Goal: Task Accomplishment & Management: Complete application form

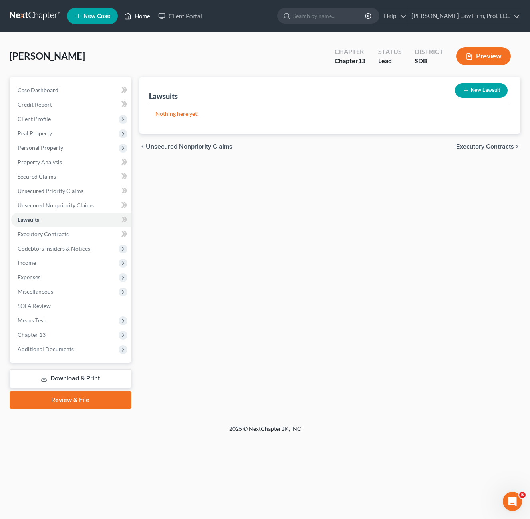
click at [139, 12] on link "Home" at bounding box center [137, 16] width 34 height 14
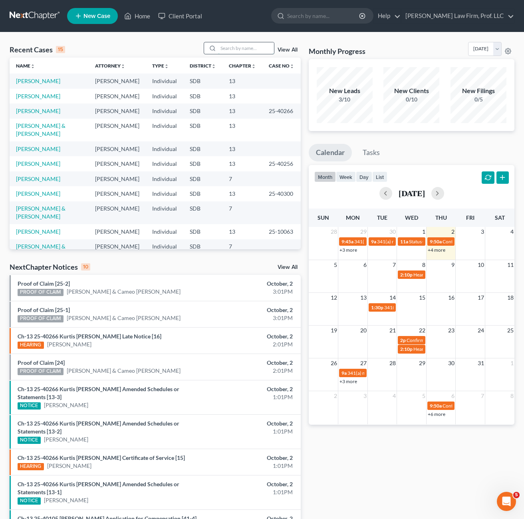
click at [242, 48] on input "search" at bounding box center [246, 48] width 56 height 12
type input "[PERSON_NAME]"
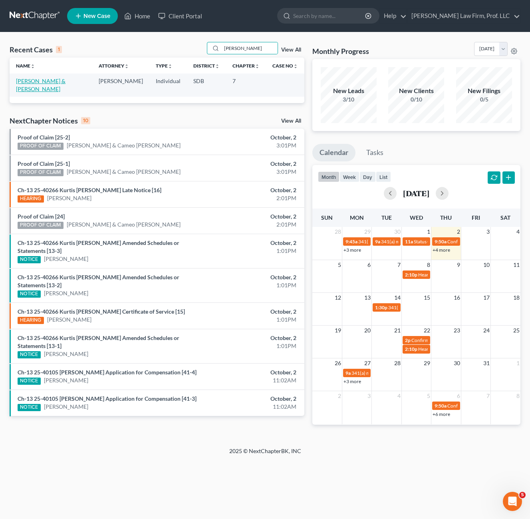
click at [29, 83] on link "[PERSON_NAME] & [PERSON_NAME]" at bounding box center [41, 84] width 50 height 15
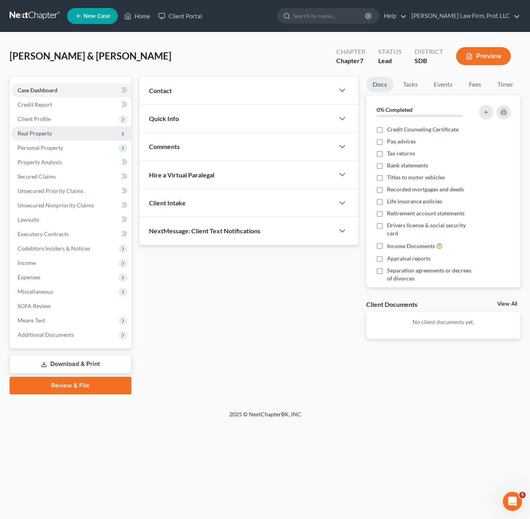
drag, startPoint x: 256, startPoint y: 371, endPoint x: 30, endPoint y: 127, distance: 332.1
click at [256, 371] on div "Updates & News × Contact New Contact Quick Info Status Discharged Discharged & …" at bounding box center [329, 236] width 389 height 318
click at [53, 119] on span "Client Profile" at bounding box center [71, 119] width 120 height 14
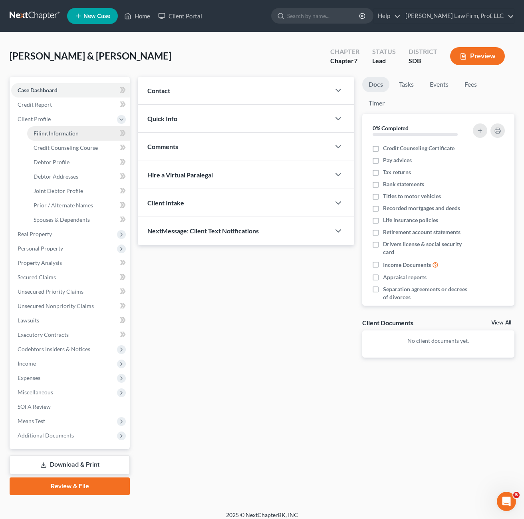
click at [57, 133] on span "Filing Information" at bounding box center [56, 133] width 45 height 7
select select "1"
select select "0"
select select "73"
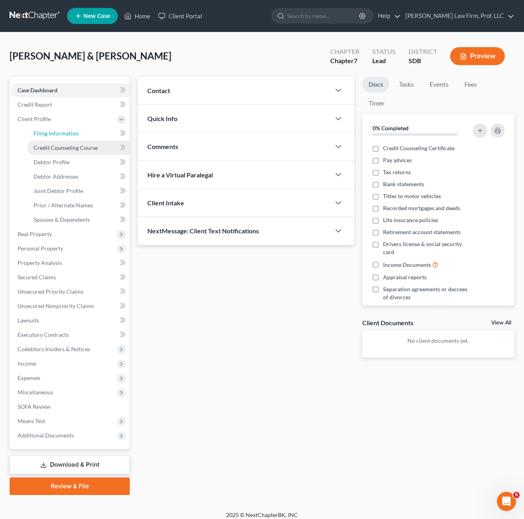
select select "0"
select select "43"
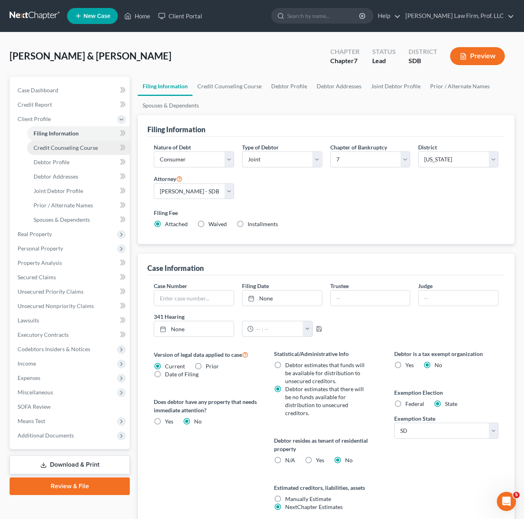
click at [93, 149] on span "Credit Counseling Course" at bounding box center [66, 147] width 64 height 7
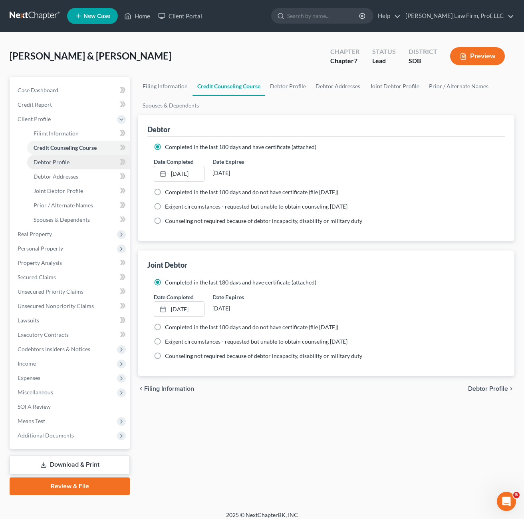
click at [79, 163] on link "Debtor Profile" at bounding box center [78, 162] width 103 height 14
select select "1"
select select "2"
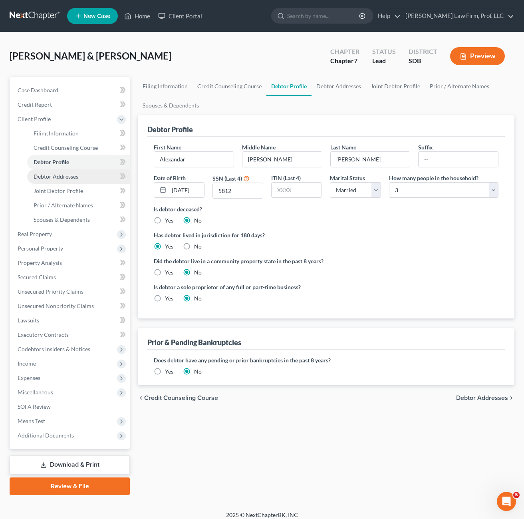
click at [72, 177] on span "Debtor Addresses" at bounding box center [56, 176] width 45 height 7
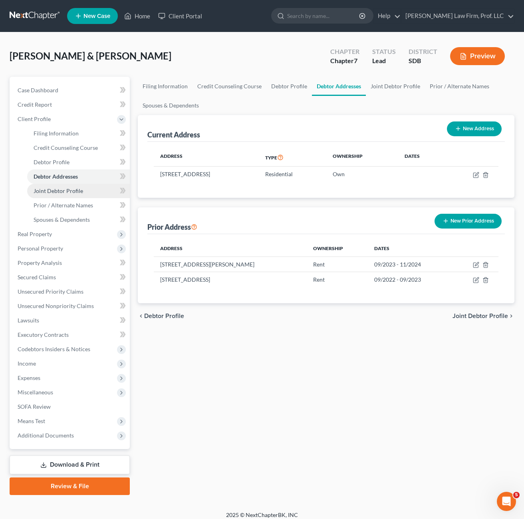
click at [66, 195] on link "Joint Debtor Profile" at bounding box center [78, 191] width 103 height 14
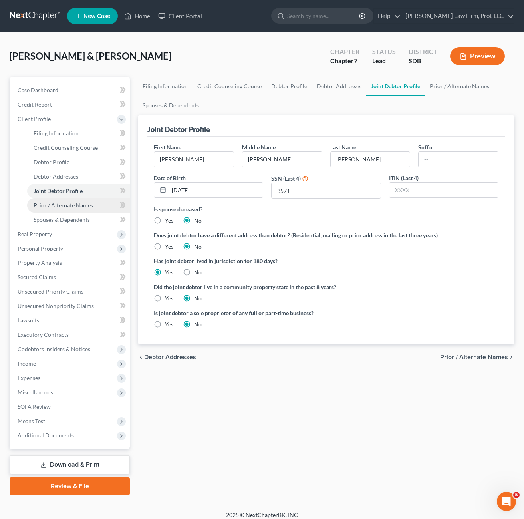
click at [66, 205] on span "Prior / Alternate Names" at bounding box center [64, 205] width 60 height 7
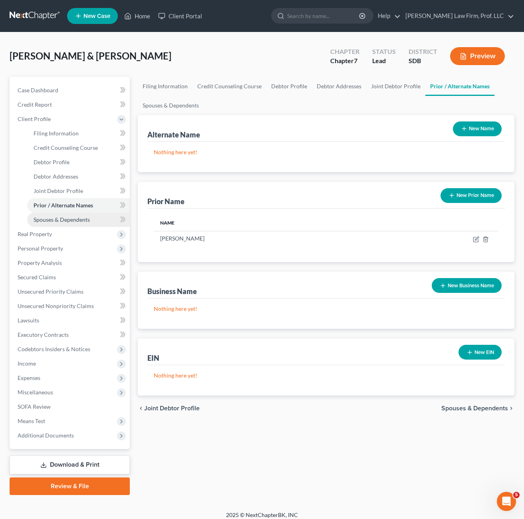
click at [66, 219] on span "Spouses & Dependents" at bounding box center [62, 219] width 56 height 7
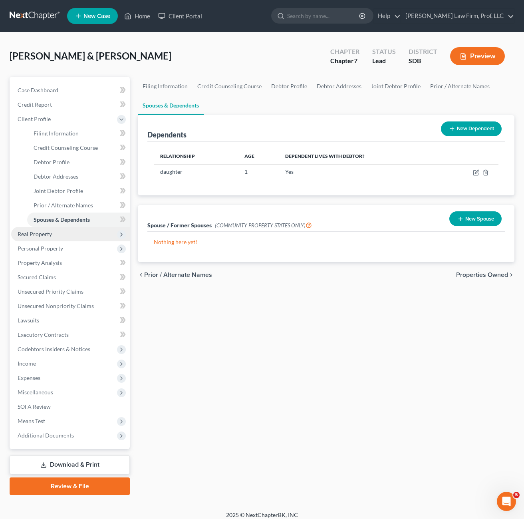
click at [56, 237] on span "Real Property" at bounding box center [70, 234] width 119 height 14
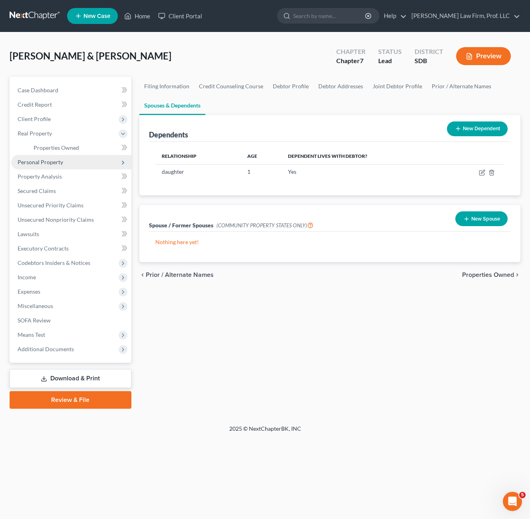
click at [47, 157] on span "Personal Property" at bounding box center [71, 162] width 120 height 14
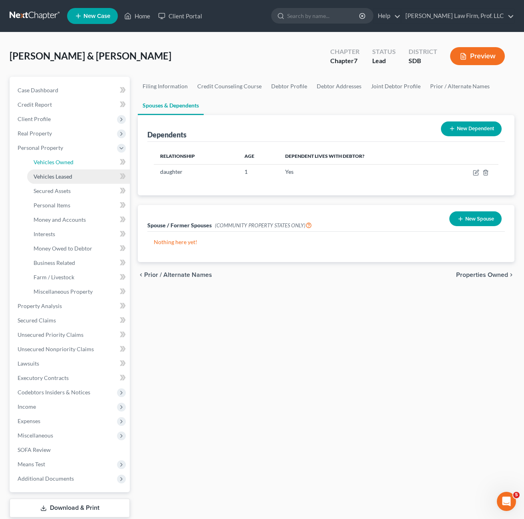
drag, startPoint x: 49, startPoint y: 161, endPoint x: 58, endPoint y: 182, distance: 22.5
click at [49, 160] on span "Vehicles Owned" at bounding box center [54, 162] width 40 height 7
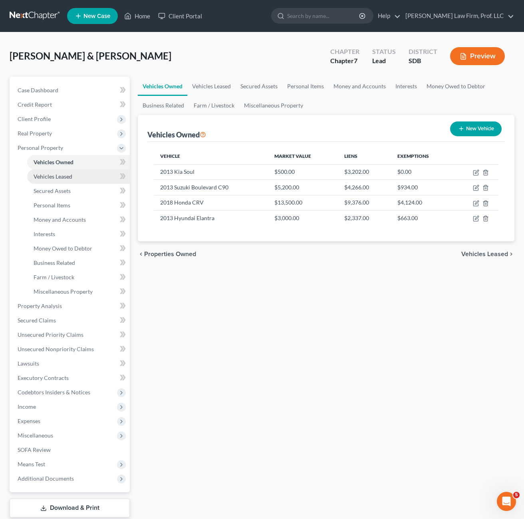
click at [52, 177] on span "Vehicles Leased" at bounding box center [53, 176] width 39 height 7
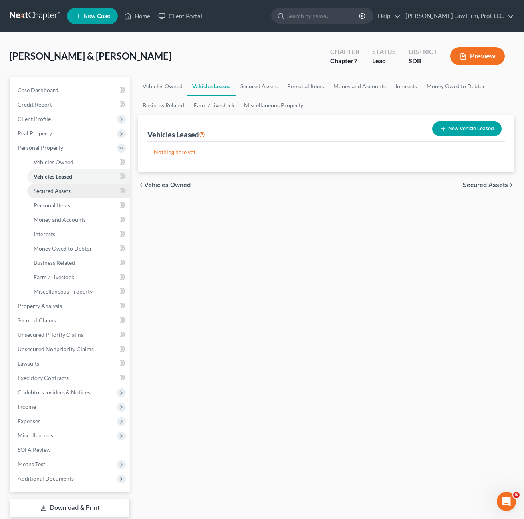
click at [55, 193] on span "Secured Assets" at bounding box center [52, 190] width 37 height 7
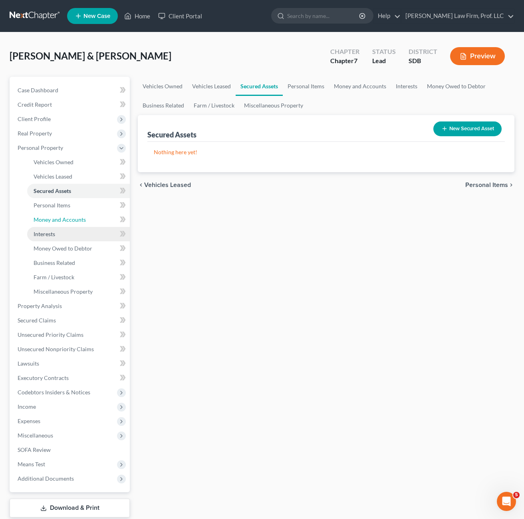
drag, startPoint x: 63, startPoint y: 216, endPoint x: 83, endPoint y: 234, distance: 27.7
click at [63, 217] on span "Money and Accounts" at bounding box center [60, 219] width 52 height 7
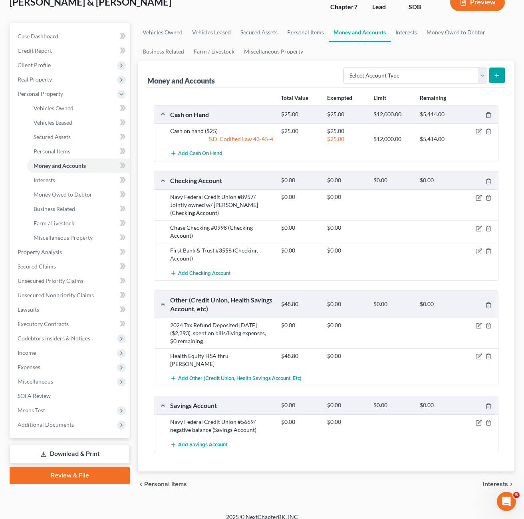
scroll to position [54, 0]
click at [400, 39] on link "Interests" at bounding box center [406, 31] width 31 height 19
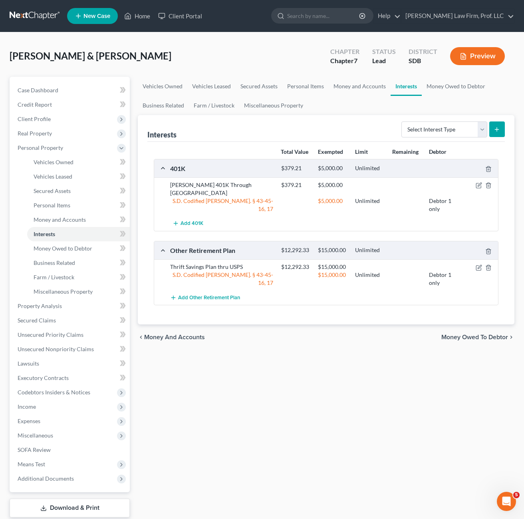
click at [319, 366] on div "Vehicles Owned Vehicles Leased Secured Assets Personal Items Money and Accounts…" at bounding box center [326, 307] width 385 height 461
click at [326, 354] on div "Vehicles Owned Vehicles Leased Secured Assets Personal Items Money and Accounts…" at bounding box center [326, 307] width 385 height 461
click at [443, 133] on select "Select Interest Type 401K Annuity Bond Education IRA Government Bond Government…" at bounding box center [444, 129] width 86 height 16
select select "401k"
click at [402, 121] on select "Select Interest Type 401K Annuity Bond Education IRA Government Bond Government…" at bounding box center [444, 129] width 86 height 16
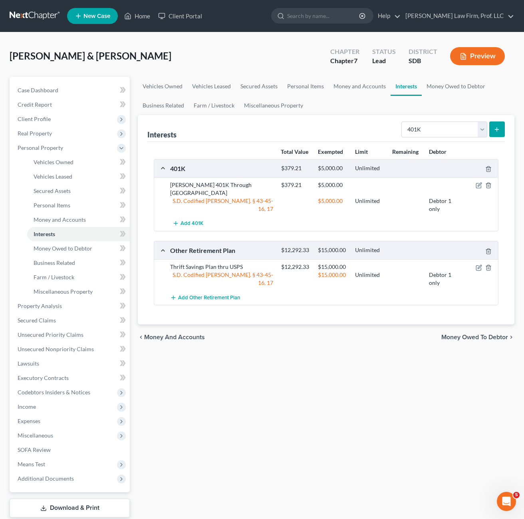
drag, startPoint x: 263, startPoint y: 371, endPoint x: 266, endPoint y: 348, distance: 22.7
click at [264, 370] on div "Vehicles Owned Vehicles Leased Secured Assets Personal Items Money and Accounts…" at bounding box center [326, 307] width 385 height 461
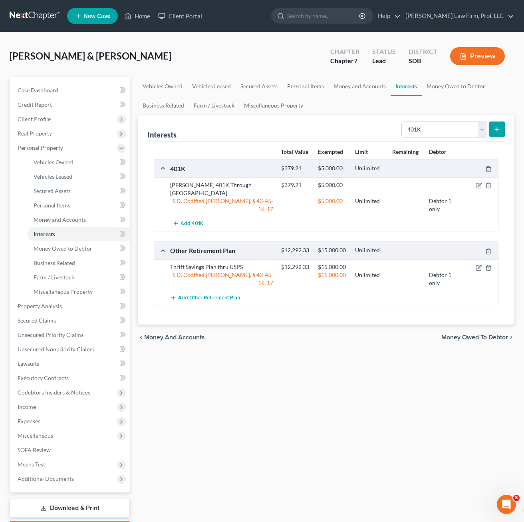
drag, startPoint x: 295, startPoint y: 357, endPoint x: 299, endPoint y: 339, distance: 18.9
click at [300, 358] on div "Vehicles Owned Vehicles Leased Secured Assets Personal Items Money and Accounts…" at bounding box center [326, 307] width 385 height 461
click at [305, 338] on div "chevron_left Money and Accounts Money Owed to Debtor chevron_right" at bounding box center [326, 337] width 377 height 26
click at [439, 124] on select "Select Interest Type 401K Annuity Bond Education IRA Government Bond Government…" at bounding box center [444, 129] width 86 height 16
drag, startPoint x: 442, startPoint y: 123, endPoint x: 521, endPoint y: 122, distance: 79.1
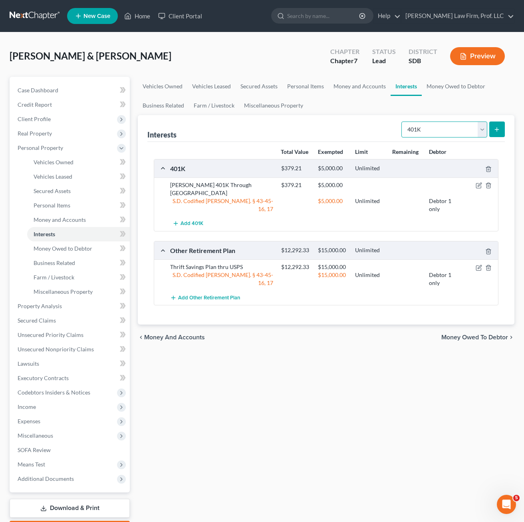
click at [442, 123] on select "Select Interest Type 401K Annuity Bond Education IRA Government Bond Government…" at bounding box center [444, 129] width 86 height 16
click at [496, 127] on icon "submit" at bounding box center [497, 129] width 6 height 6
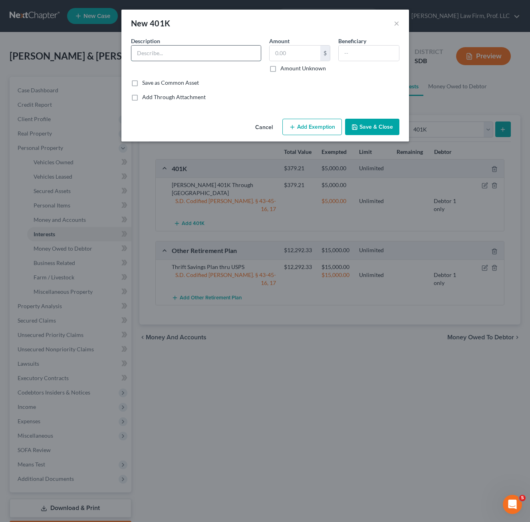
click at [215, 50] on input "text" at bounding box center [195, 53] width 129 height 15
type input "[PERSON_NAME] 401K through [GEOGRAPHIC_DATA]"
click at [280, 71] on label "Amount Unknown" at bounding box center [303, 68] width 46 height 8
click at [284, 70] on input "Amount Unknown" at bounding box center [286, 66] width 5 height 5
checkbox input "true"
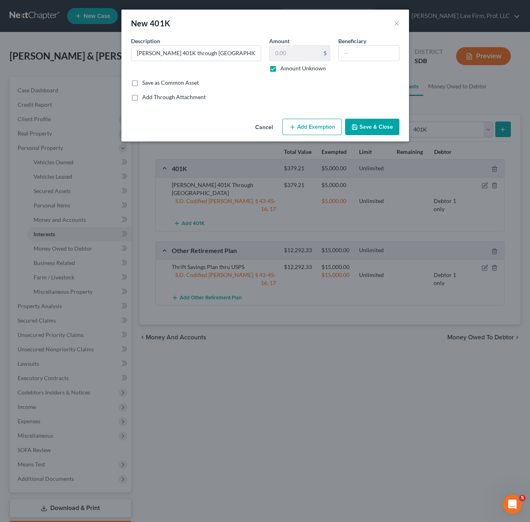
click at [332, 100] on div "Add Through Attachment" at bounding box center [265, 97] width 268 height 8
drag, startPoint x: 309, startPoint y: 115, endPoint x: 305, endPoint y: 115, distance: 4.4
click at [305, 115] on div "New 401K × An exemption set must first be selected from the Filing Information …" at bounding box center [265, 76] width 288 height 132
click at [303, 124] on button "Add Exemption" at bounding box center [312, 127] width 60 height 17
select select "2"
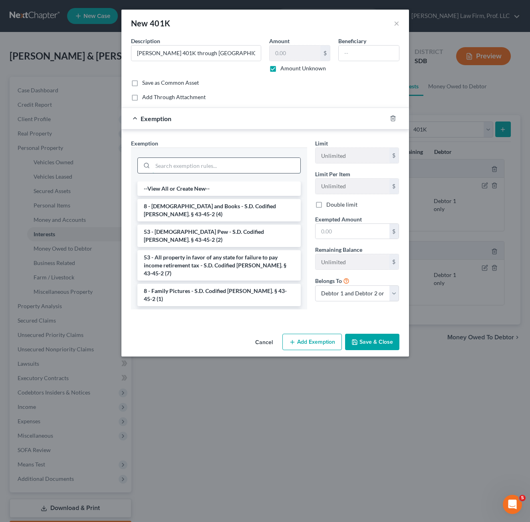
click at [242, 164] on input "search" at bounding box center [227, 165] width 148 height 15
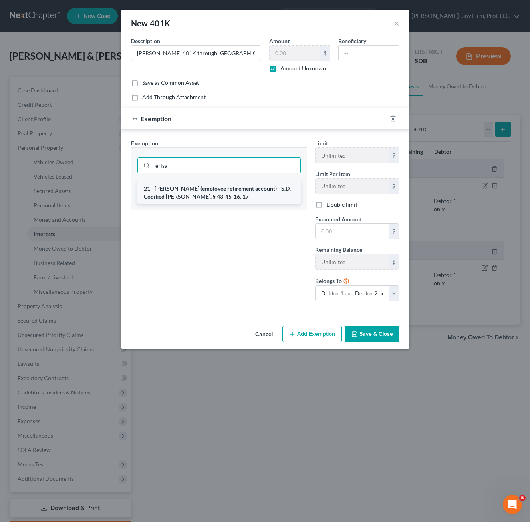
type input "erisa"
drag, startPoint x: 240, startPoint y: 196, endPoint x: 327, endPoint y: 220, distance: 90.3
click at [240, 196] on li "21 - [PERSON_NAME] (employee retirement account) - S.D. Codified [PERSON_NAME].…" at bounding box center [218, 192] width 163 height 22
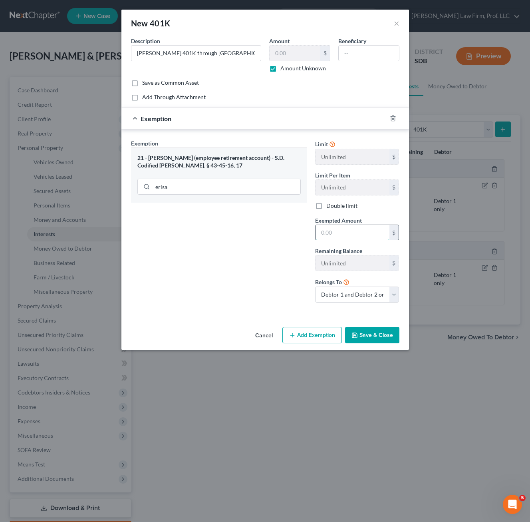
click at [342, 232] on input "text" at bounding box center [353, 232] width 74 height 15
click at [315, 68] on label "Amount Unknown" at bounding box center [303, 68] width 46 height 8
click at [289, 68] on input "Amount Unknown" at bounding box center [286, 66] width 5 height 5
checkbox input "false"
click at [305, 60] on input "text" at bounding box center [295, 53] width 51 height 15
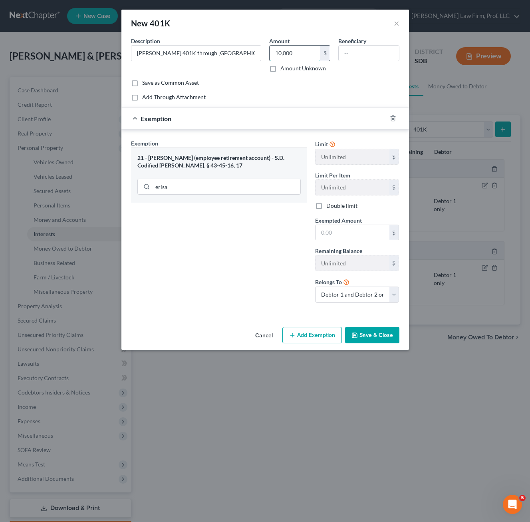
type input "10,000"
click at [331, 244] on div "Limit Unlimited $ Limit Per Item Unlimited $ Double limit Exempted Amount * $ R…" at bounding box center [357, 224] width 92 height 170
click at [333, 237] on input "text" at bounding box center [353, 232] width 74 height 15
type input "15,000"
click at [383, 335] on button "Save & Close" at bounding box center [372, 335] width 54 height 17
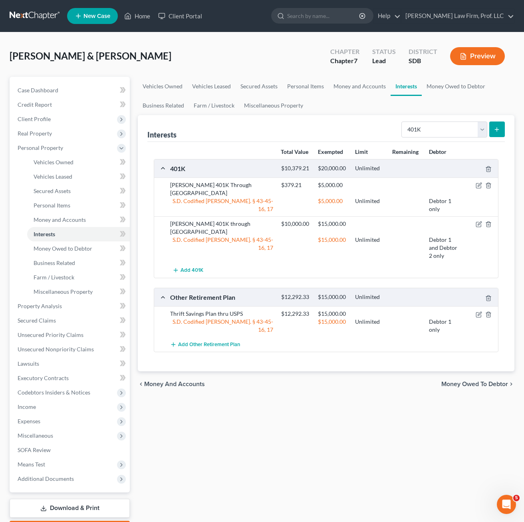
click at [347, 451] on div "Vehicles Owned Vehicles Leased Secured Assets Personal Items Money and Accounts…" at bounding box center [326, 307] width 385 height 461
click at [60, 249] on span "Money Owed to Debtor" at bounding box center [63, 248] width 59 height 7
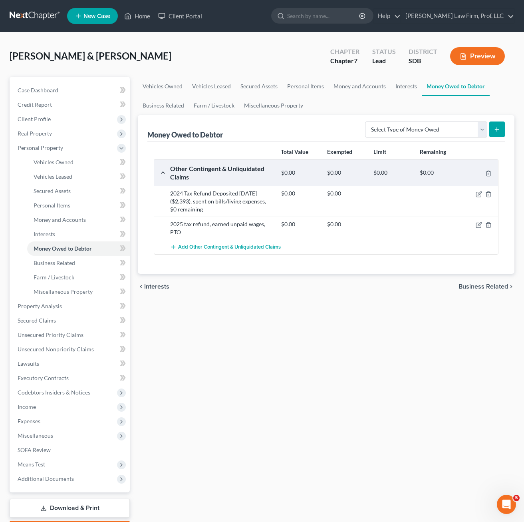
drag, startPoint x: 320, startPoint y: 350, endPoint x: 251, endPoint y: 298, distance: 86.4
click at [322, 349] on div "Vehicles Owned Vehicles Leased Secured Assets Personal Items Money and Accounts…" at bounding box center [326, 307] width 385 height 461
drag, startPoint x: 377, startPoint y: 300, endPoint x: 379, endPoint y: 304, distance: 4.7
click at [379, 299] on div "Vehicles Owned Vehicles Leased Secured Assets Personal Items Money and Accounts…" at bounding box center [326, 307] width 385 height 461
click at [79, 220] on span "Money and Accounts" at bounding box center [60, 219] width 52 height 7
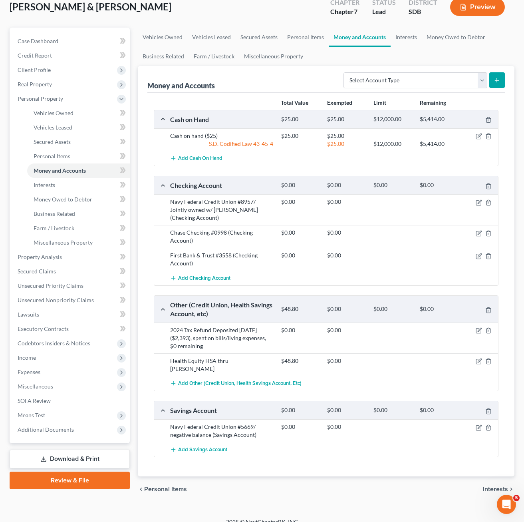
scroll to position [52, 0]
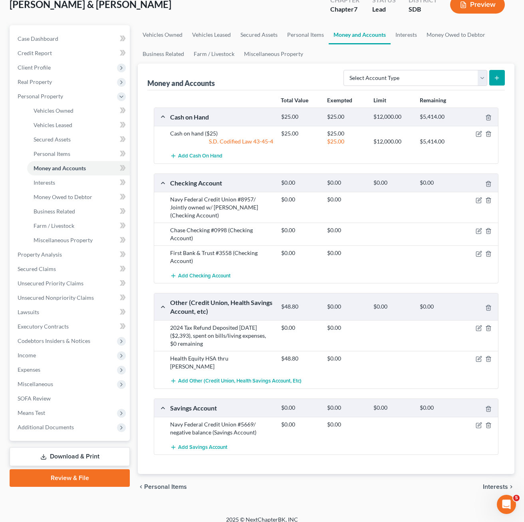
click at [381, 258] on div "$0.00 $0.00" at bounding box center [388, 257] width 222 height 16
click at [333, 485] on div "chevron_left Personal Items Interests chevron_right" at bounding box center [326, 487] width 377 height 26
click at [57, 185] on link "Interests" at bounding box center [78, 182] width 103 height 14
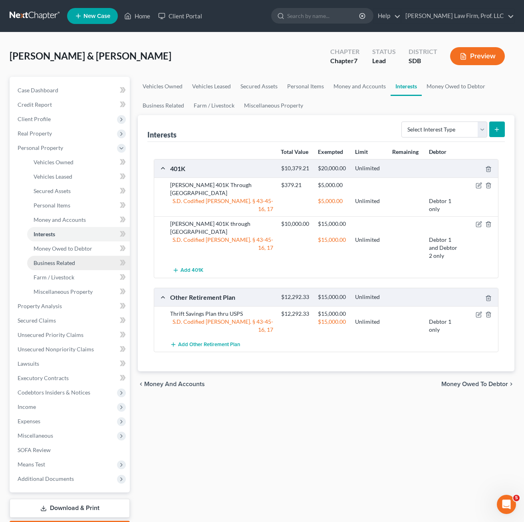
click at [67, 266] on link "Business Related" at bounding box center [78, 263] width 103 height 14
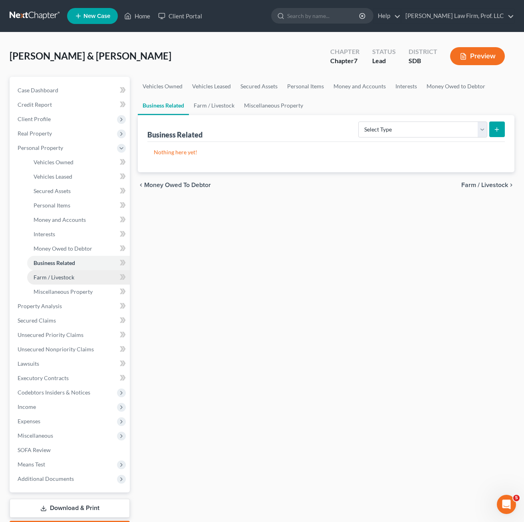
click at [62, 281] on link "Farm / Livestock" at bounding box center [78, 277] width 103 height 14
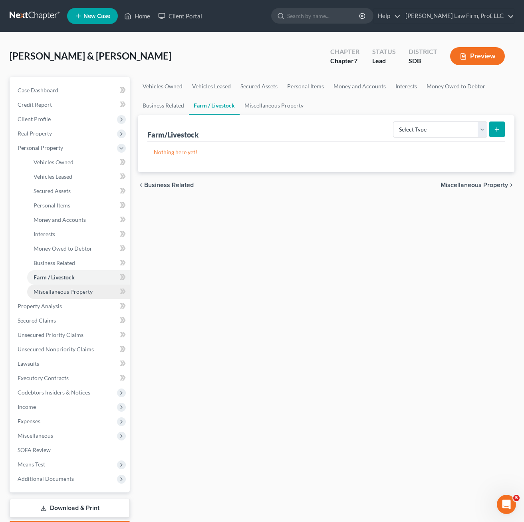
click at [69, 292] on span "Miscellaneous Property" at bounding box center [63, 291] width 59 height 7
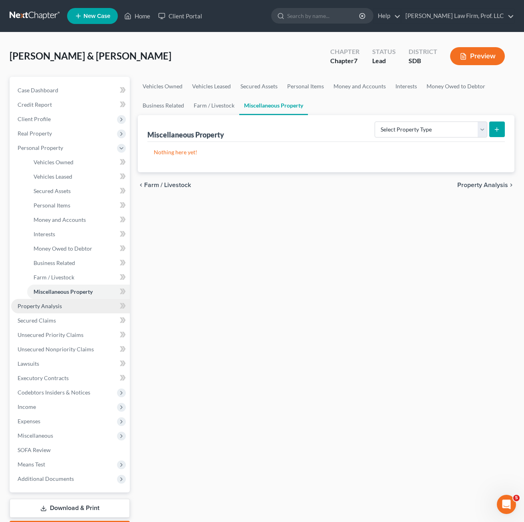
click at [39, 310] on link "Property Analysis" at bounding box center [70, 306] width 119 height 14
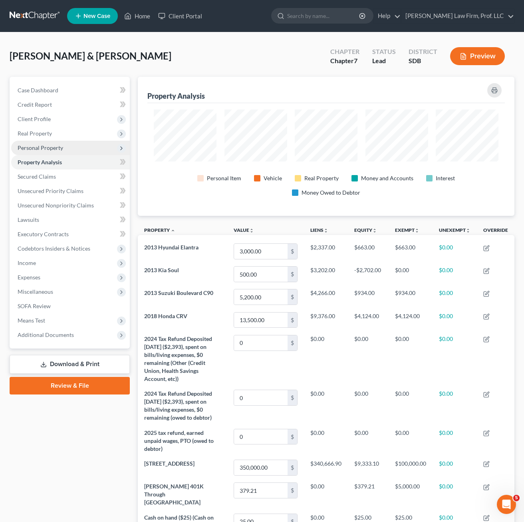
click at [45, 146] on span "Personal Property" at bounding box center [41, 147] width 46 height 7
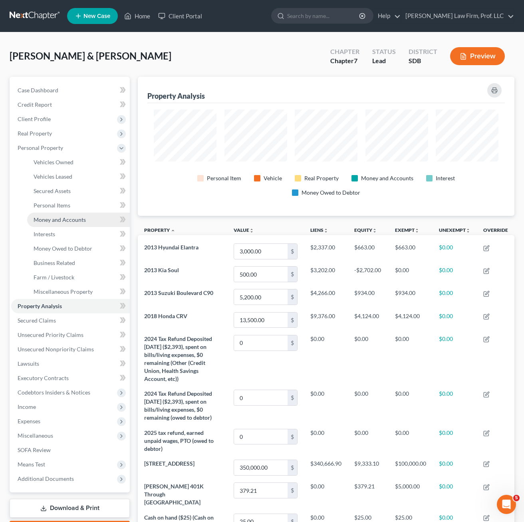
click at [67, 221] on span "Money and Accounts" at bounding box center [60, 219] width 52 height 7
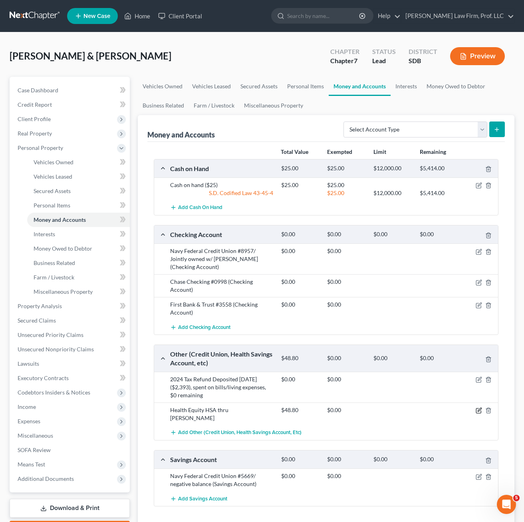
click at [478, 411] on icon "button" at bounding box center [480, 410] width 4 height 4
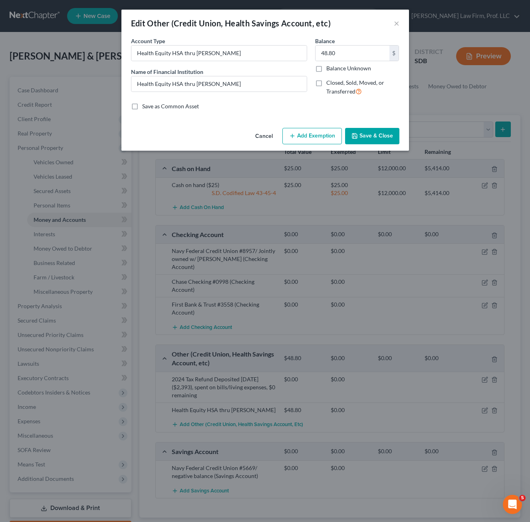
click at [334, 109] on div "Save as Common Asset" at bounding box center [265, 106] width 268 height 8
click at [315, 130] on button "Add Exemption" at bounding box center [312, 136] width 60 height 17
select select "2"
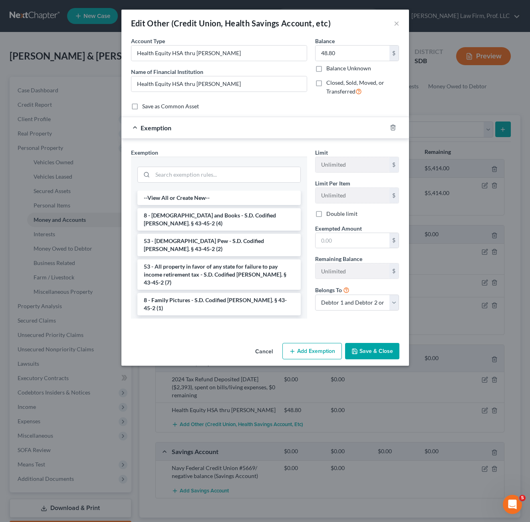
click at [314, 133] on div "Exemption" at bounding box center [253, 127] width 265 height 21
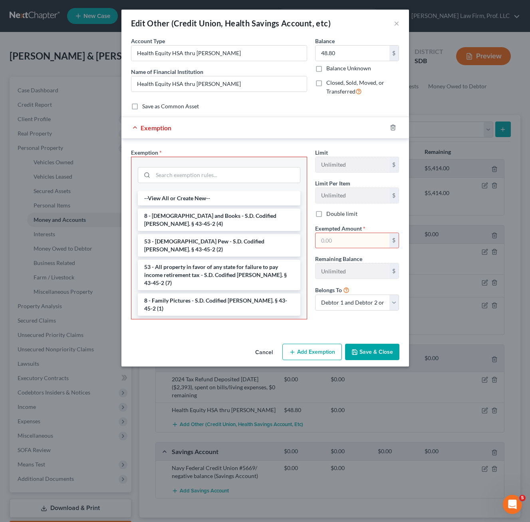
click at [231, 164] on div at bounding box center [219, 174] width 163 height 21
click at [226, 166] on div at bounding box center [219, 174] width 163 height 21
click at [223, 176] on input "search" at bounding box center [226, 174] width 147 height 15
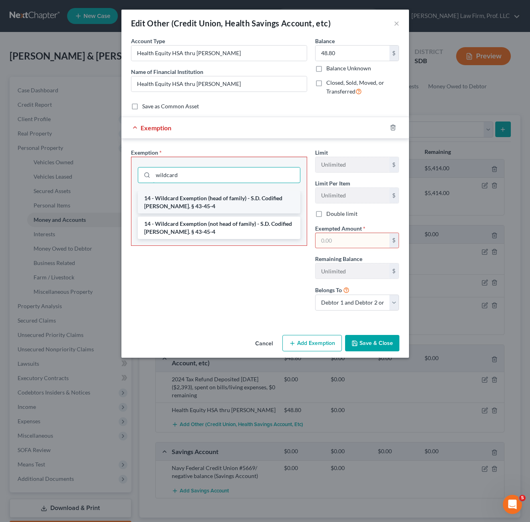
type input "wildcard"
click at [212, 206] on li "14 - Wildcard Exemption (head of family) - S.D. Codified [PERSON_NAME]. § 43-45…" at bounding box center [219, 202] width 163 height 22
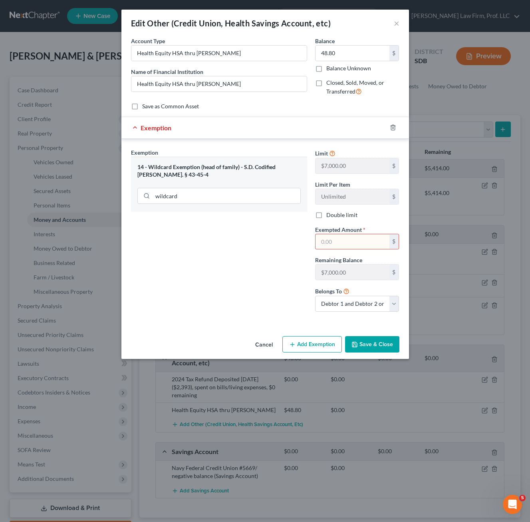
click at [345, 236] on input "text" at bounding box center [353, 241] width 74 height 15
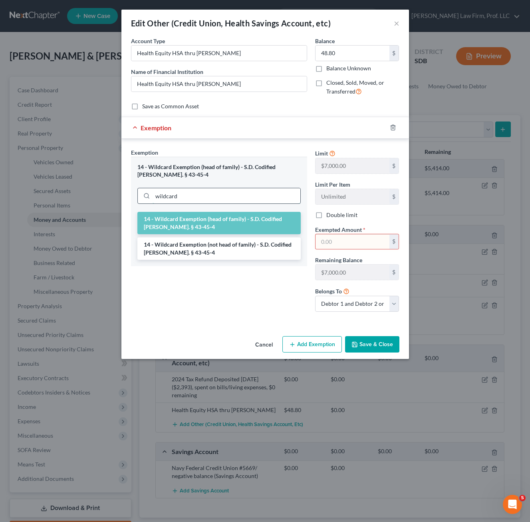
click at [246, 199] on input "wildcard" at bounding box center [227, 195] width 148 height 15
drag, startPoint x: 250, startPoint y: 193, endPoint x: 83, endPoint y: 181, distance: 168.2
click at [91, 184] on div "Edit Other (Credit Union, Health Savings Account, etc) × An exemption set must …" at bounding box center [265, 261] width 530 height 522
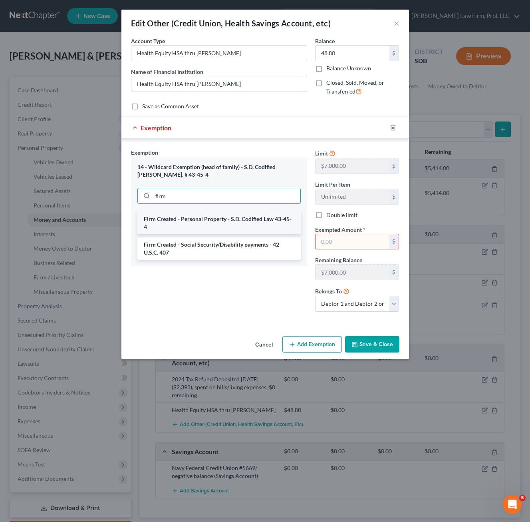
type input "firm"
click at [197, 223] on li "Firm Created - Personal Property - S.D. Codified Law 43-45-4" at bounding box center [218, 223] width 163 height 22
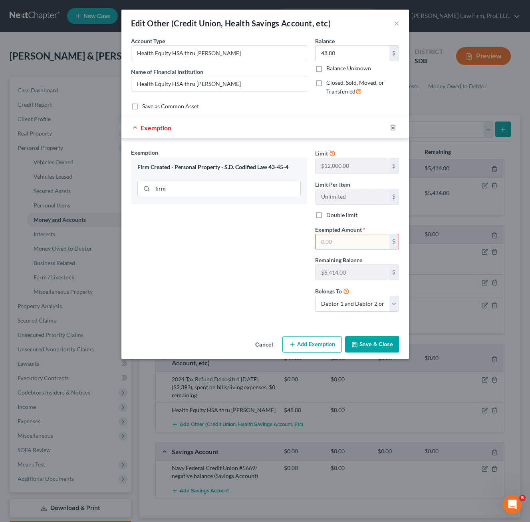
click at [349, 243] on input "text" at bounding box center [353, 241] width 74 height 15
type input "48.80"
drag, startPoint x: 365, startPoint y: 334, endPoint x: 374, endPoint y: 346, distance: 14.6
click at [365, 334] on div "Cancel Add Exemption Save & Close" at bounding box center [265, 346] width 288 height 26
drag, startPoint x: 374, startPoint y: 346, endPoint x: 367, endPoint y: 332, distance: 15.4
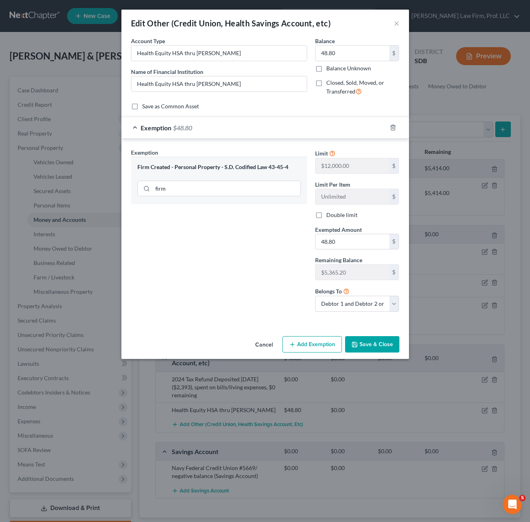
click at [374, 346] on button "Save & Close" at bounding box center [372, 344] width 54 height 17
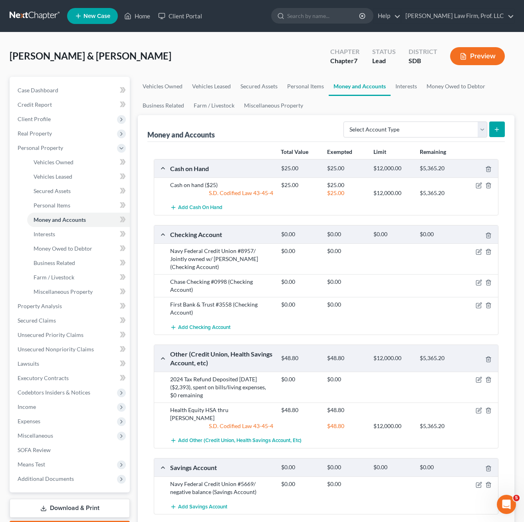
drag, startPoint x: 240, startPoint y: 457, endPoint x: 160, endPoint y: 381, distance: 110.2
click at [240, 463] on div "Savings Account" at bounding box center [221, 467] width 111 height 8
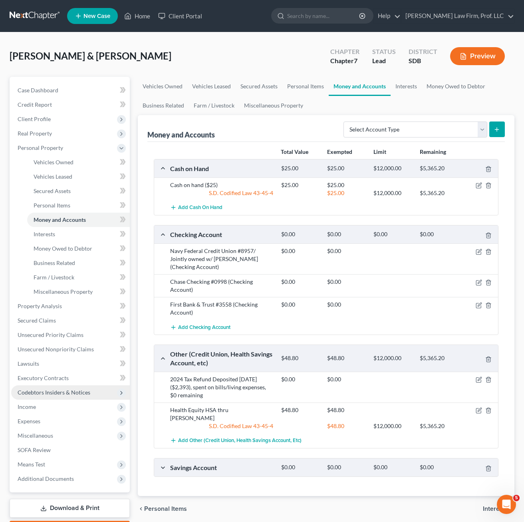
drag, startPoint x: 40, startPoint y: 407, endPoint x: 27, endPoint y: 398, distance: 16.2
click at [40, 407] on span "Income" at bounding box center [70, 406] width 119 height 14
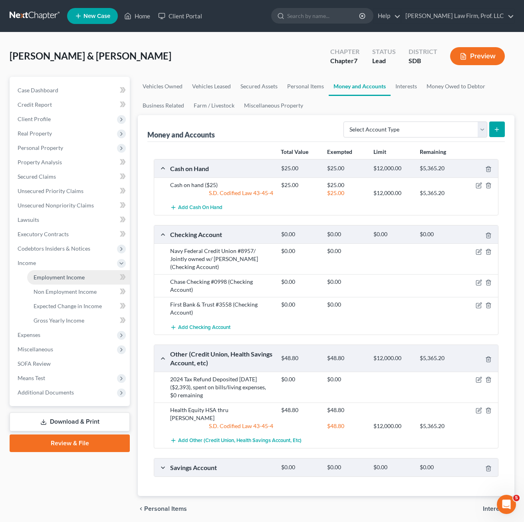
click at [57, 277] on span "Employment Income" at bounding box center [59, 277] width 51 height 7
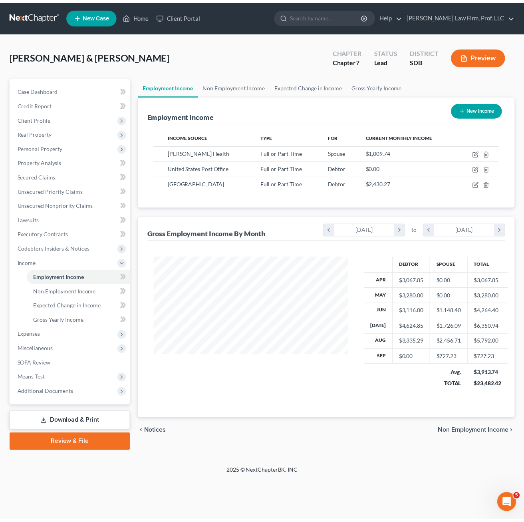
scroll to position [143, 213]
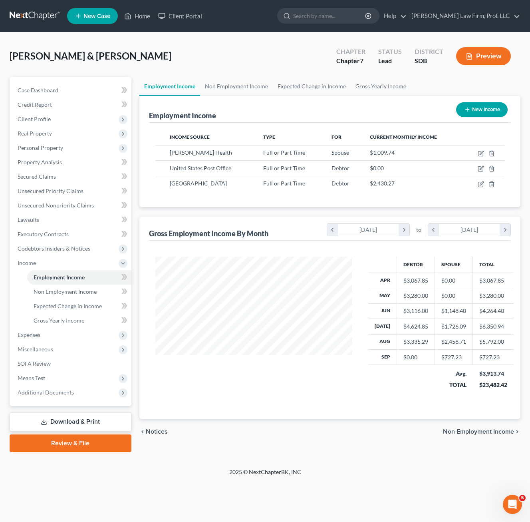
click at [236, 396] on div at bounding box center [253, 327] width 213 height 143
click at [47, 150] on span "Personal Property" at bounding box center [41, 147] width 46 height 7
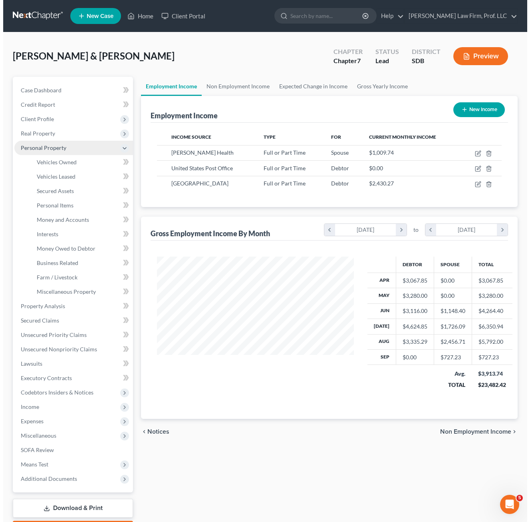
scroll to position [399326, 399258]
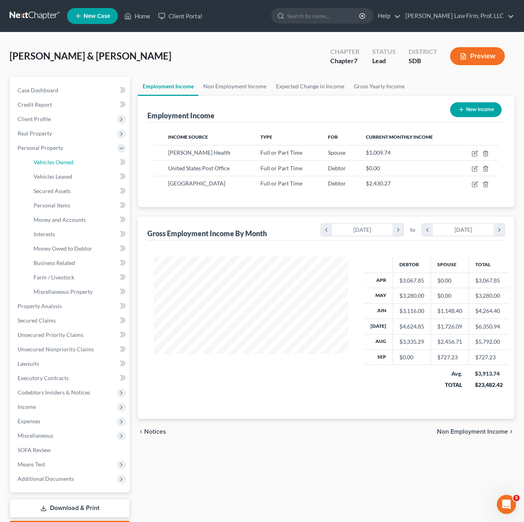
drag, startPoint x: 62, startPoint y: 161, endPoint x: 12, endPoint y: 166, distance: 50.6
click at [63, 160] on span "Vehicles Owned" at bounding box center [54, 162] width 40 height 7
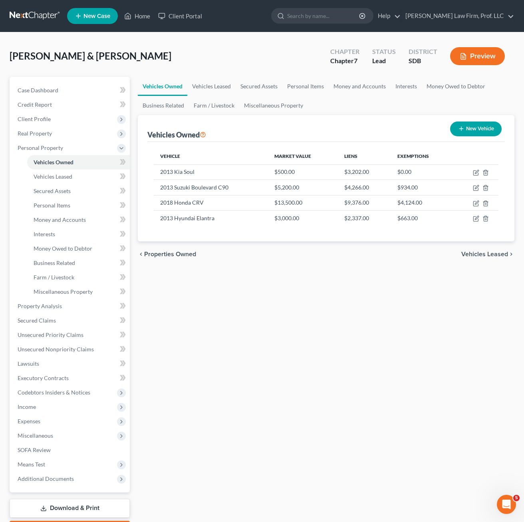
drag, startPoint x: 405, startPoint y: 366, endPoint x: 280, endPoint y: 298, distance: 141.9
click at [405, 366] on div "Vehicles Owned Vehicles Leased Secured Assets Personal Items Money and Accounts…" at bounding box center [326, 307] width 385 height 461
click at [421, 318] on div "Vehicles Owned Vehicles Leased Secured Assets Personal Items Money and Accounts…" at bounding box center [326, 307] width 385 height 461
click at [57, 183] on link "Vehicles Leased" at bounding box center [78, 176] width 103 height 14
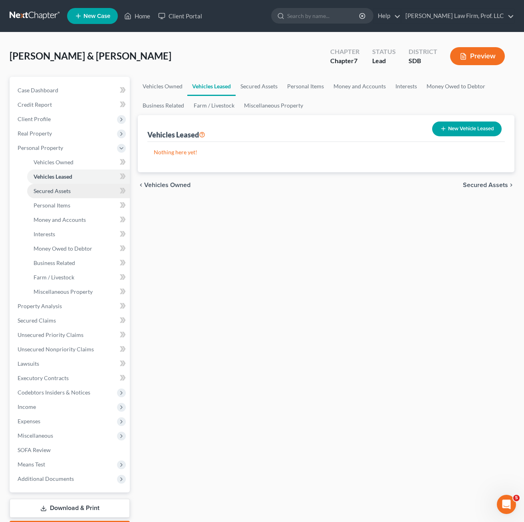
click at [58, 191] on span "Secured Assets" at bounding box center [52, 190] width 37 height 7
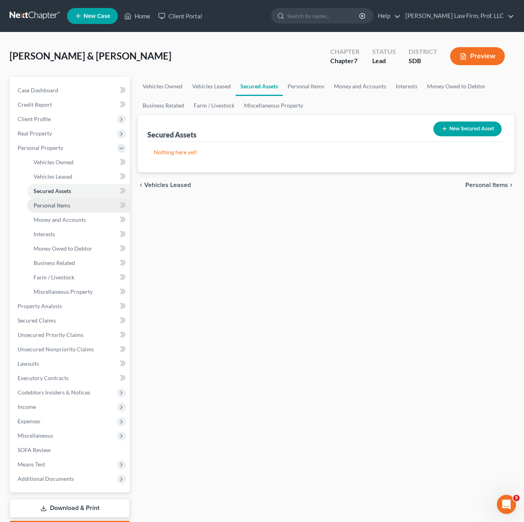
click at [63, 208] on span "Personal Items" at bounding box center [52, 205] width 37 height 7
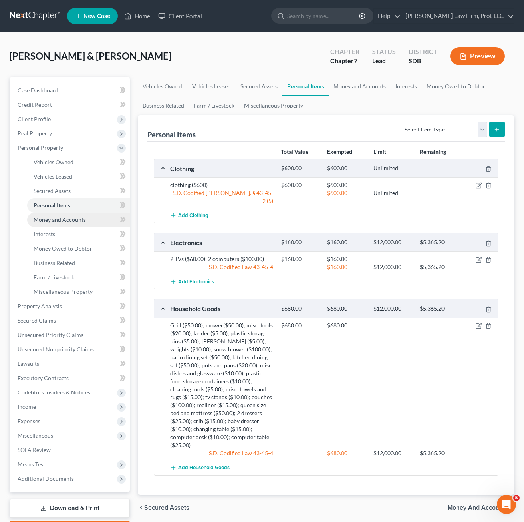
click at [72, 222] on span "Money and Accounts" at bounding box center [60, 219] width 52 height 7
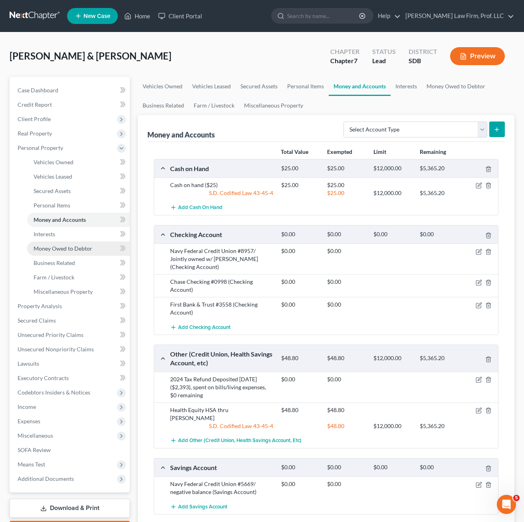
click at [71, 249] on span "Money Owed to Debtor" at bounding box center [63, 248] width 59 height 7
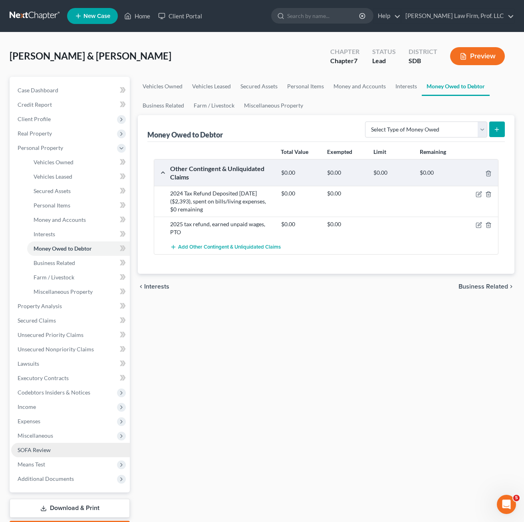
click at [40, 453] on span "SOFA Review" at bounding box center [34, 449] width 33 height 7
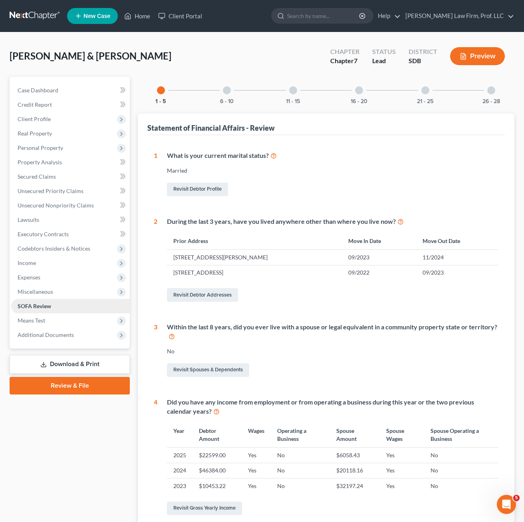
drag, startPoint x: 42, startPoint y: 319, endPoint x: 53, endPoint y: 312, distance: 13.3
click at [42, 319] on span "Means Test" at bounding box center [32, 320] width 28 height 7
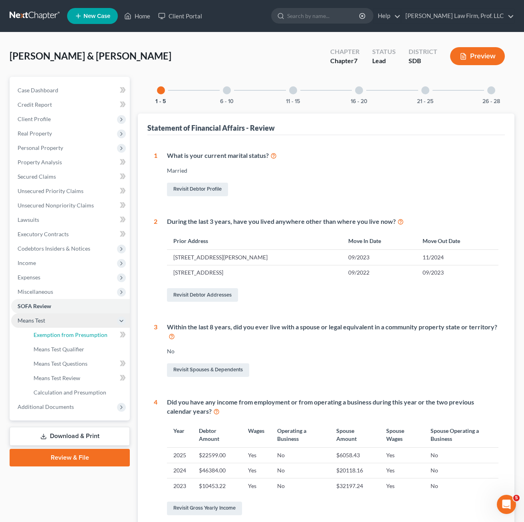
drag, startPoint x: 75, startPoint y: 330, endPoint x: 87, endPoint y: 322, distance: 14.2
click at [76, 330] on link "Exemption from Presumption" at bounding box center [78, 335] width 103 height 14
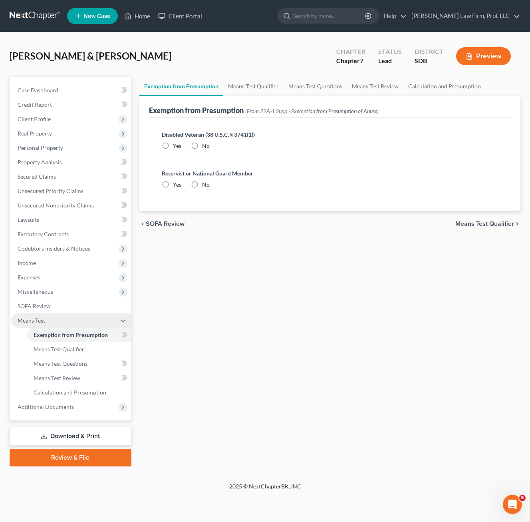
radio input "true"
click at [251, 252] on div "Exemption from Presumption Means Test Qualifier Means Test Questions Means Test…" at bounding box center [329, 271] width 389 height 389
click at [235, 235] on div "Exemption from Presumption Means Test Qualifier Means Test Questions Means Test…" at bounding box center [329, 271] width 389 height 389
click at [477, 302] on div "Exemption from Presumption Means Test Qualifier Means Test Questions Means Test…" at bounding box center [329, 271] width 389 height 389
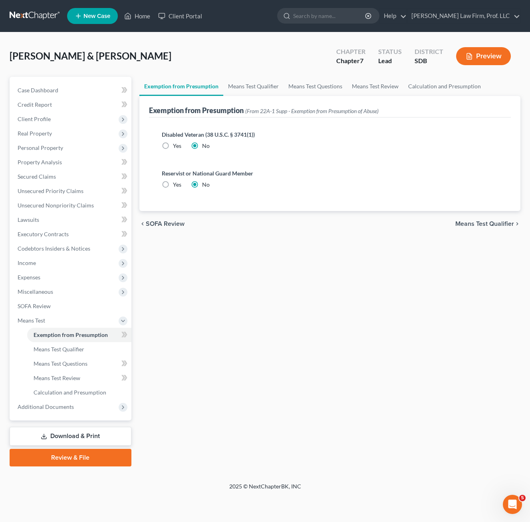
click at [330, 203] on div "Disabled Veteran (38 U.S.C. § 3741(1)) Yes No Reservist or National Guard Membe…" at bounding box center [330, 163] width 362 height 93
click at [78, 348] on span "Means Test Qualifier" at bounding box center [59, 349] width 51 height 7
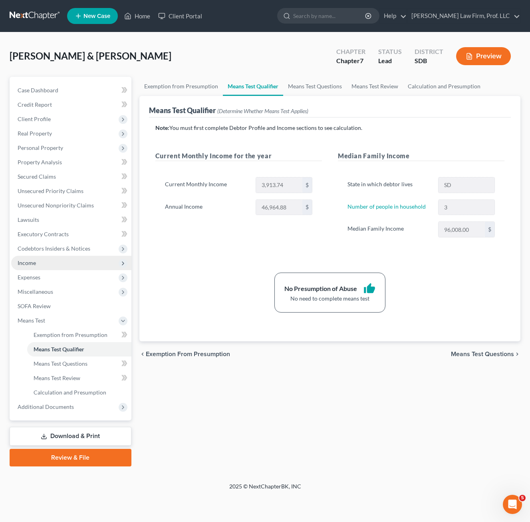
click at [58, 264] on span "Income" at bounding box center [71, 263] width 120 height 14
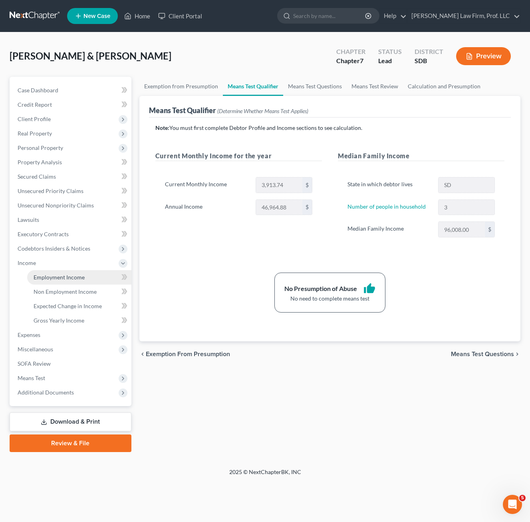
click at [48, 278] on span "Employment Income" at bounding box center [59, 277] width 51 height 7
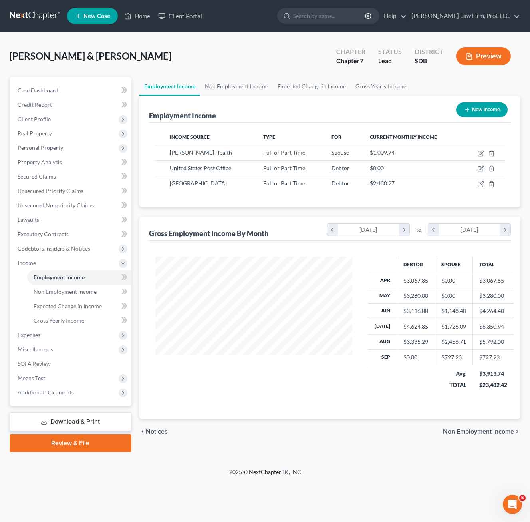
scroll to position [143, 213]
click at [478, 171] on icon "button" at bounding box center [481, 168] width 6 height 6
select select "0"
select select "43"
select select "0"
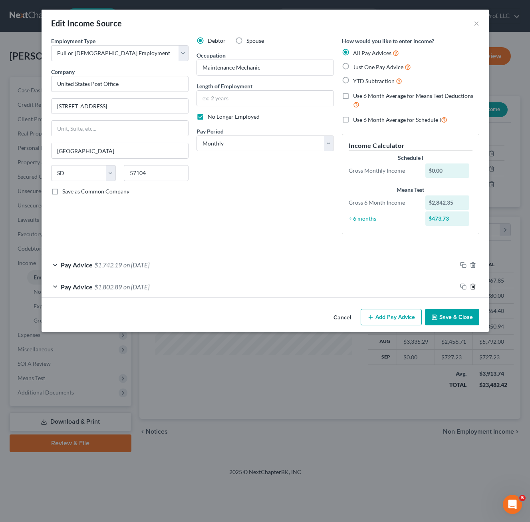
click at [473, 288] on icon "button" at bounding box center [473, 286] width 6 height 6
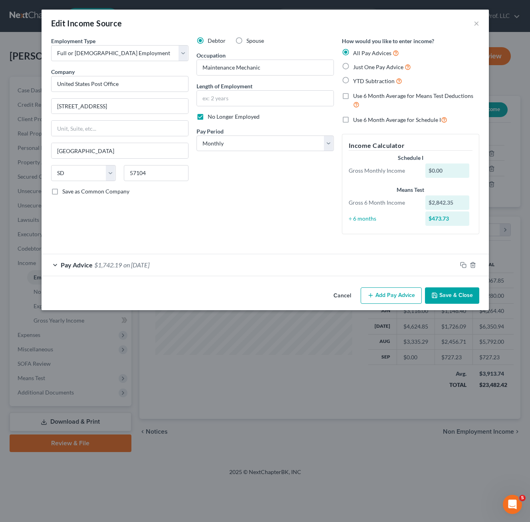
click at [289, 185] on div "Debtor Spouse Occupation Maintenance Mechanic Length of Employment No Longer Em…" at bounding box center [265, 139] width 145 height 204
click at [460, 295] on button "Save & Close" at bounding box center [452, 295] width 54 height 17
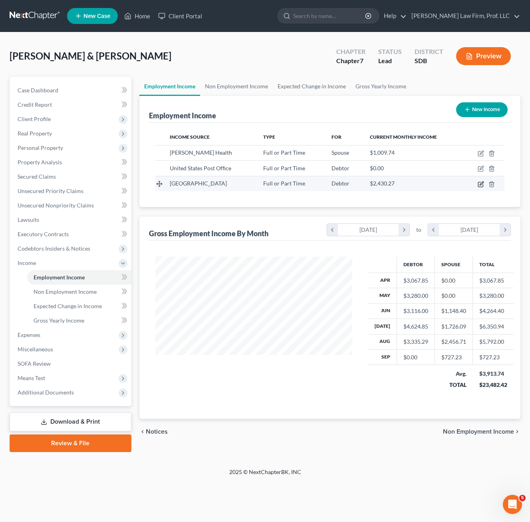
click at [482, 185] on icon "button" at bounding box center [481, 184] width 6 height 6
select select "0"
select select "16"
select select "2"
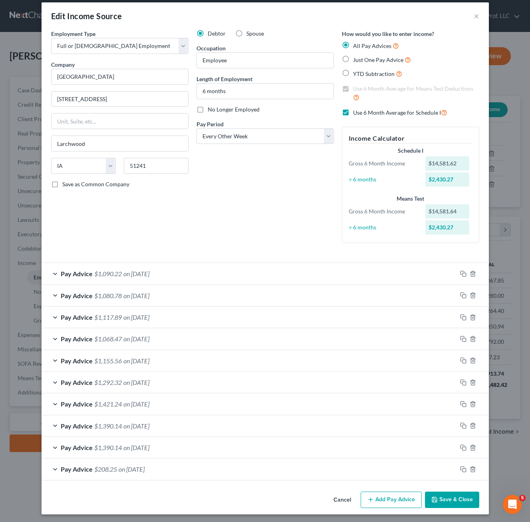
scroll to position [9, 0]
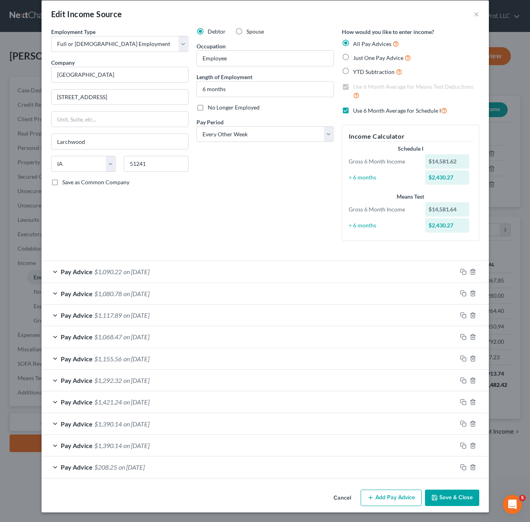
click at [443, 502] on button "Save & Close" at bounding box center [452, 497] width 54 height 17
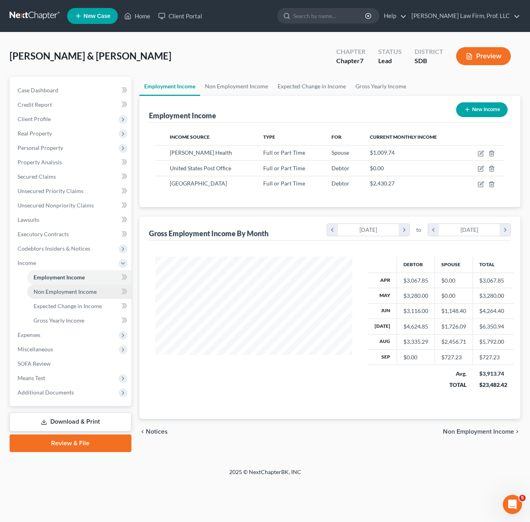
click at [74, 292] on span "Non Employment Income" at bounding box center [65, 291] width 63 height 7
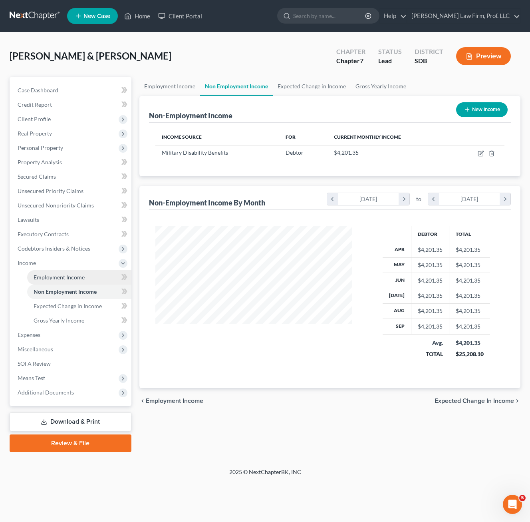
click at [67, 281] on link "Employment Income" at bounding box center [79, 277] width 104 height 14
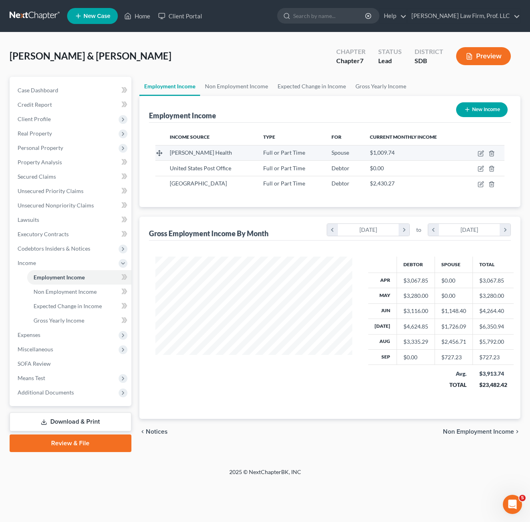
scroll to position [143, 213]
click at [485, 152] on td at bounding box center [484, 152] width 42 height 15
click at [482, 152] on icon "button" at bounding box center [481, 153] width 6 height 6
select select "0"
select select "29"
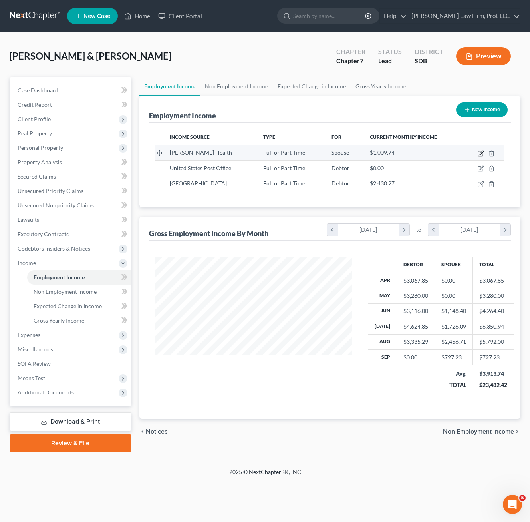
select select "2"
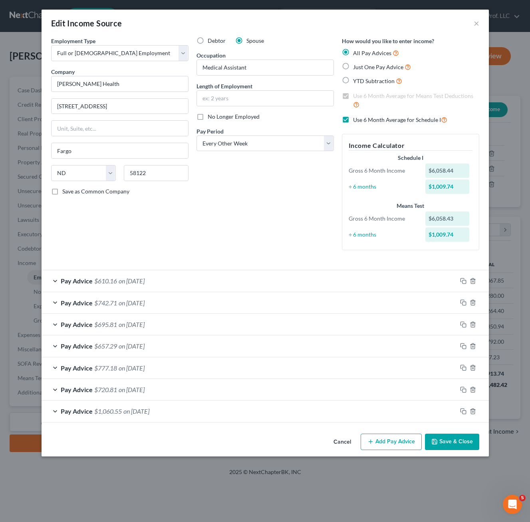
click at [419, 219] on div "Gross 6 Month Income" at bounding box center [383, 219] width 77 height 8
click at [442, 436] on button "Save & Close" at bounding box center [452, 441] width 54 height 17
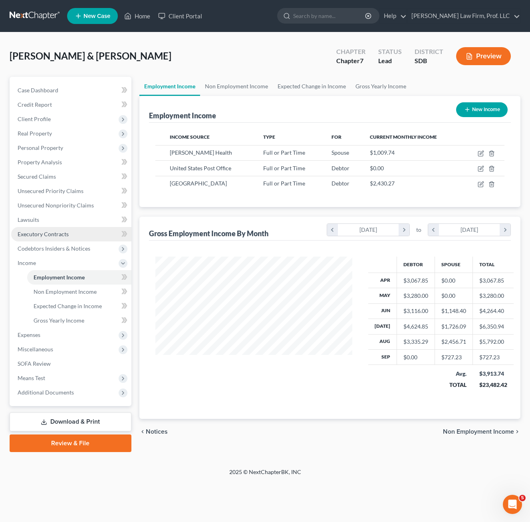
click at [66, 232] on span "Executory Contracts" at bounding box center [43, 233] width 51 height 7
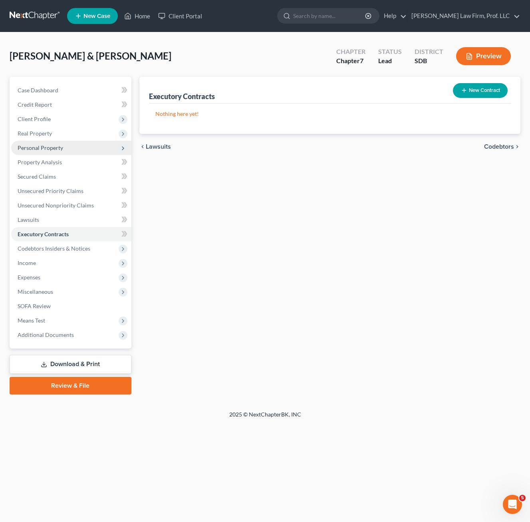
drag, startPoint x: 47, startPoint y: 134, endPoint x: 54, endPoint y: 144, distance: 12.2
click at [47, 134] on span "Real Property" at bounding box center [35, 133] width 34 height 7
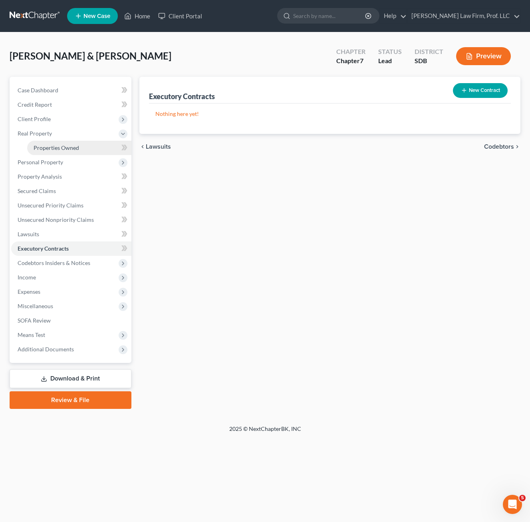
click at [62, 147] on span "Properties Owned" at bounding box center [57, 147] width 46 height 7
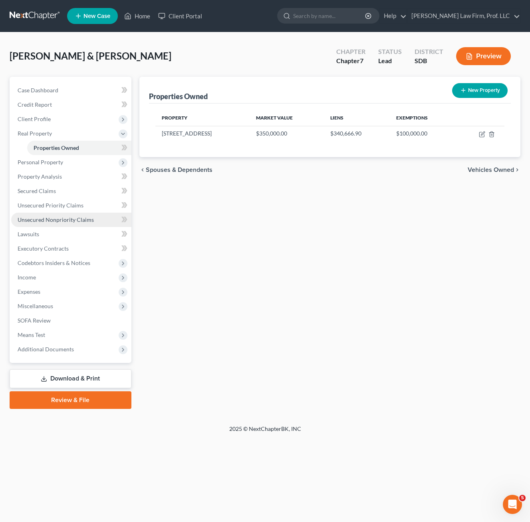
click at [71, 221] on span "Unsecured Nonpriority Claims" at bounding box center [56, 219] width 76 height 7
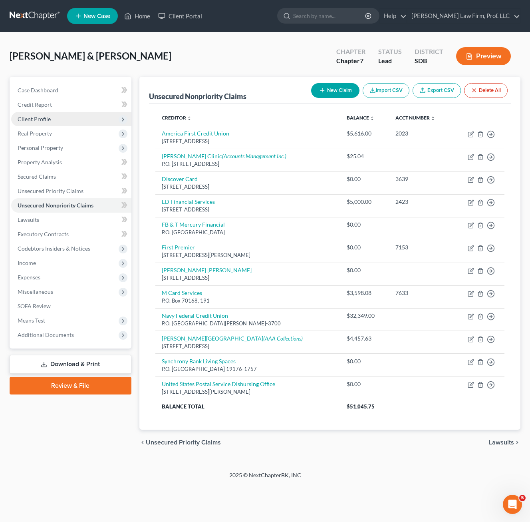
drag, startPoint x: 55, startPoint y: 124, endPoint x: 69, endPoint y: 112, distance: 18.5
click at [55, 123] on span "Client Profile" at bounding box center [71, 119] width 120 height 14
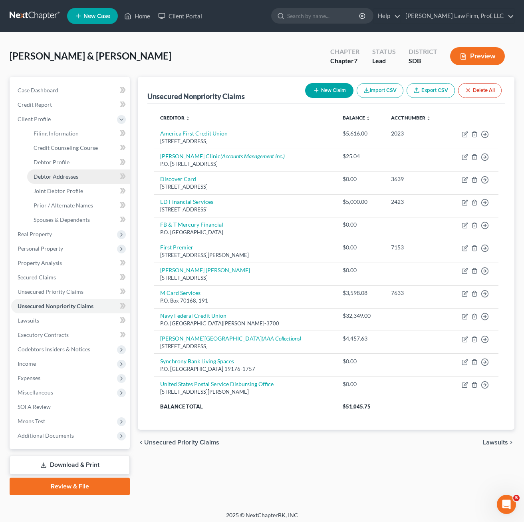
click at [84, 180] on link "Debtor Addresses" at bounding box center [78, 176] width 103 height 14
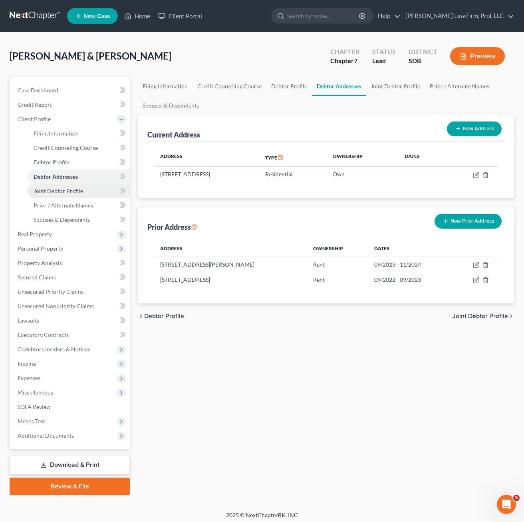
click at [77, 190] on span "Joint Debtor Profile" at bounding box center [59, 190] width 50 height 7
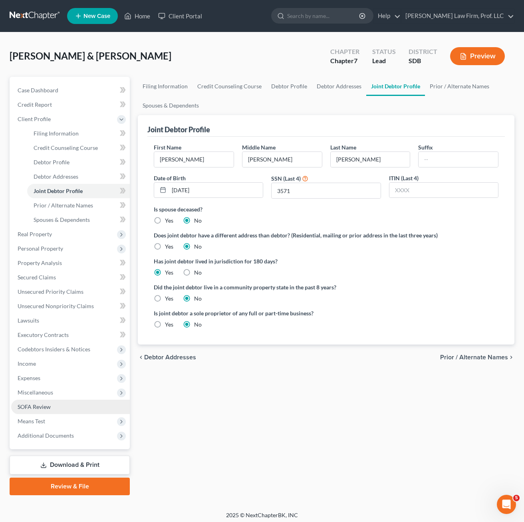
click at [49, 408] on span "SOFA Review" at bounding box center [34, 406] width 33 height 7
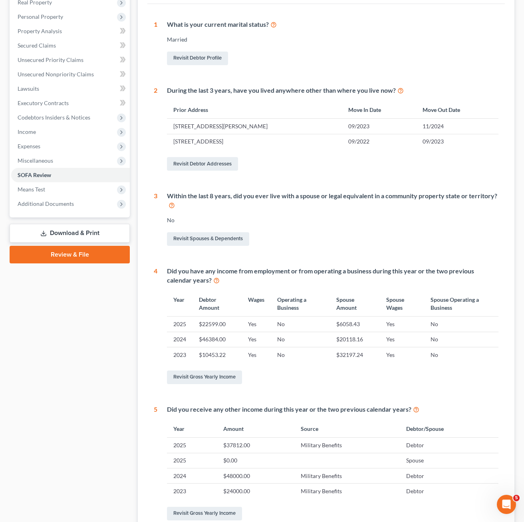
scroll to position [216, 0]
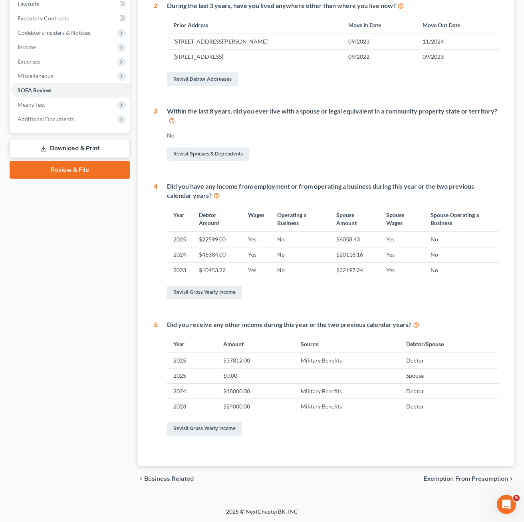
drag, startPoint x: 117, startPoint y: 294, endPoint x: 57, endPoint y: 171, distance: 137.7
click at [117, 293] on div "Case Dashboard Payments Invoices Payments Payments Credit Report Client Profile" at bounding box center [70, 176] width 128 height 630
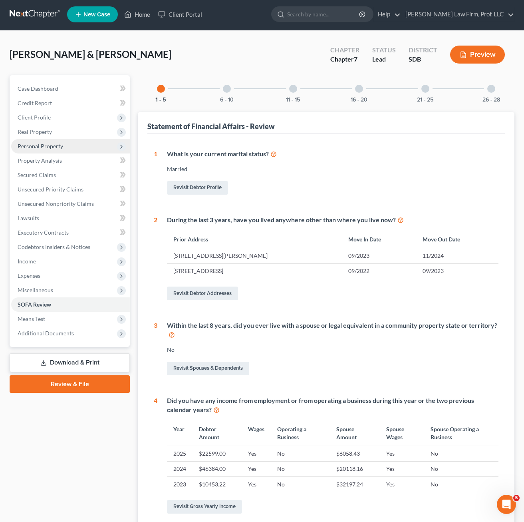
scroll to position [0, 0]
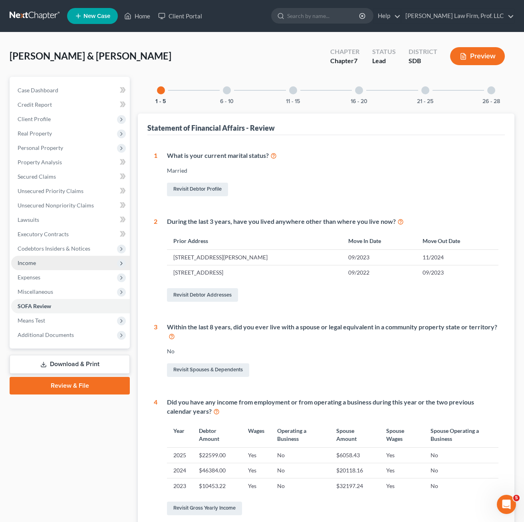
click at [46, 263] on span "Income" at bounding box center [70, 263] width 119 height 14
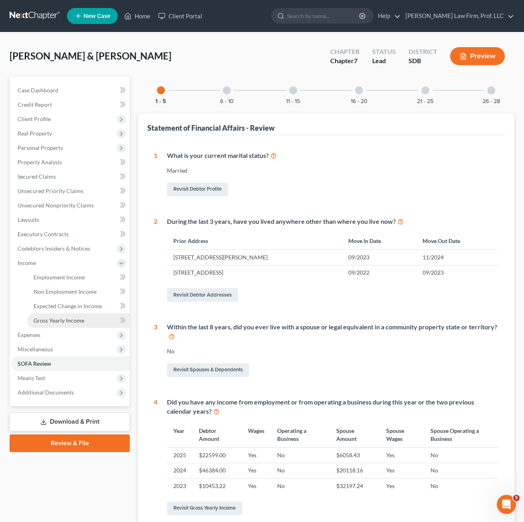
click at [61, 318] on span "Gross Yearly Income" at bounding box center [59, 320] width 51 height 7
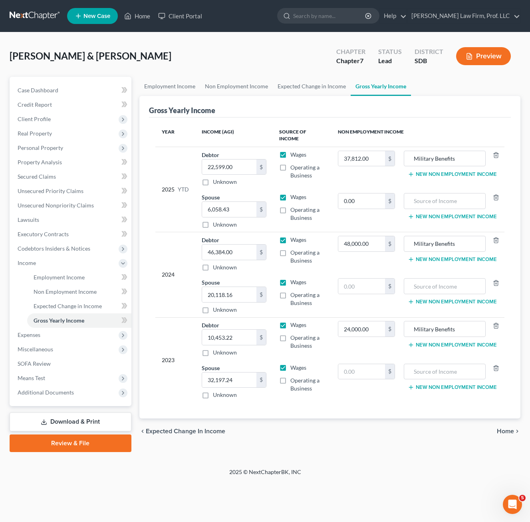
click at [221, 475] on div "2025 © NextChapterBK, INC" at bounding box center [265, 475] width 455 height 14
click at [62, 335] on span "Expenses" at bounding box center [71, 335] width 120 height 14
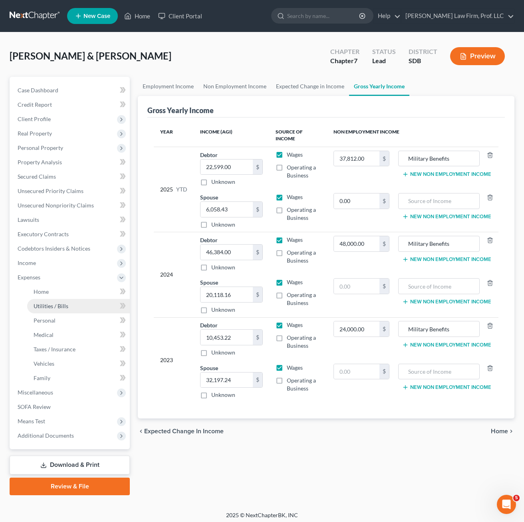
click at [49, 299] on link "Utilities / Bills" at bounding box center [78, 306] width 103 height 14
drag, startPoint x: 48, startPoint y: 294, endPoint x: 63, endPoint y: 290, distance: 15.6
click at [48, 293] on span "Home" at bounding box center [41, 291] width 15 height 7
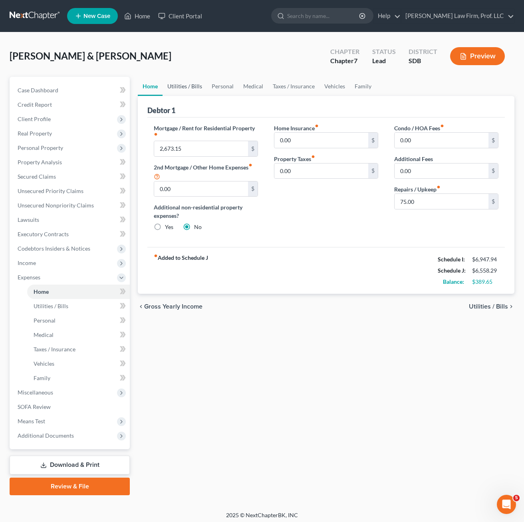
click at [177, 89] on link "Utilities / Bills" at bounding box center [185, 86] width 44 height 19
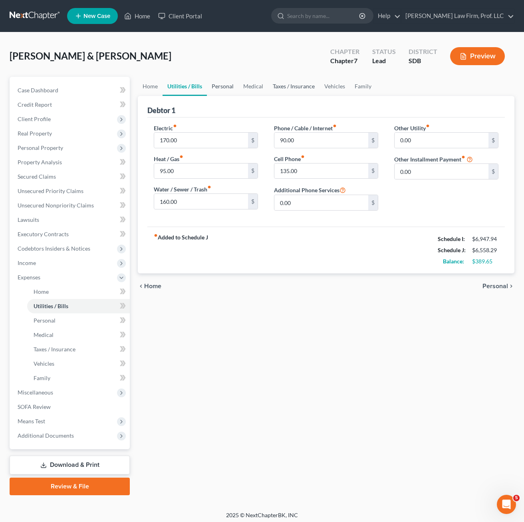
drag, startPoint x: 230, startPoint y: 88, endPoint x: 272, endPoint y: 82, distance: 42.8
click at [230, 88] on link "Personal" at bounding box center [223, 86] width 32 height 19
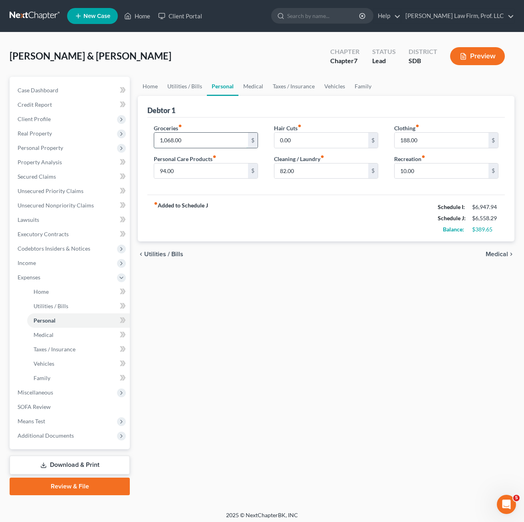
click at [209, 143] on input "1,068.00" at bounding box center [201, 140] width 94 height 15
click at [245, 92] on link "Medical" at bounding box center [253, 86] width 30 height 19
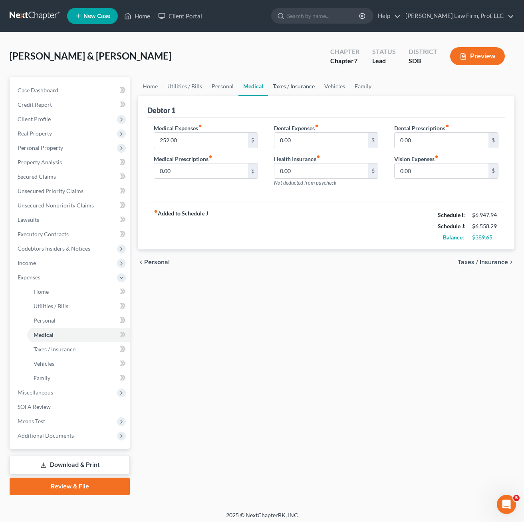
click at [275, 87] on link "Taxes / Insurance" at bounding box center [294, 86] width 52 height 19
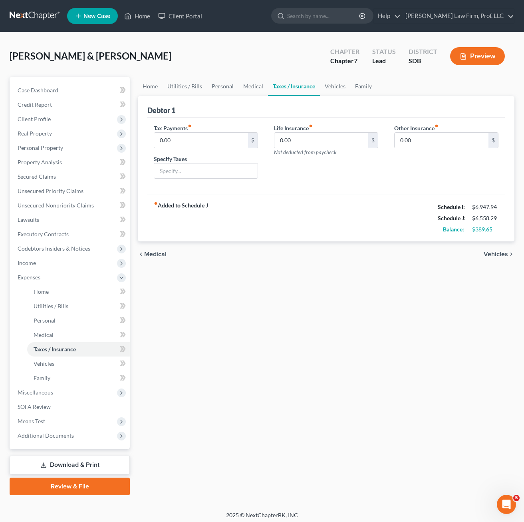
drag, startPoint x: 395, startPoint y: 364, endPoint x: 434, endPoint y: 153, distance: 215.0
click at [395, 364] on div "Home Utilities / Bills Personal Medical Taxes / Insurance Vehicles Family Debto…" at bounding box center [326, 286] width 385 height 418
click at [336, 83] on link "Vehicles" at bounding box center [335, 86] width 30 height 19
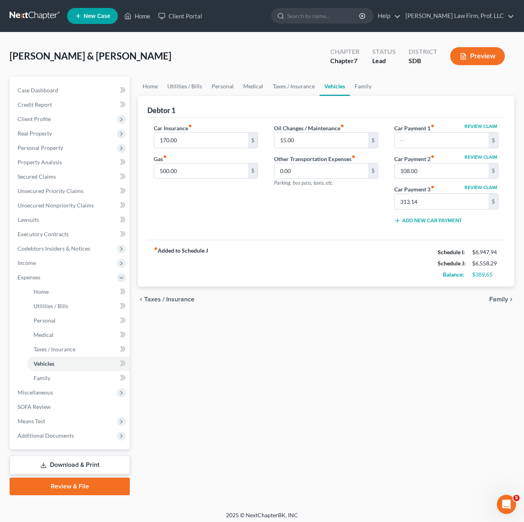
click at [367, 308] on div "chevron_left Taxes / Insurance Family chevron_right" at bounding box center [326, 299] width 377 height 26
drag, startPoint x: 291, startPoint y: 332, endPoint x: 302, endPoint y: 300, distance: 34.1
click at [304, 308] on div "Home Utilities / Bills Personal Medical Taxes / Insurance Vehicles Family Debto…" at bounding box center [326, 286] width 385 height 418
click at [358, 424] on div "Home Utilities / Bills Personal Medical Taxes / Insurance Vehicles Family Debto…" at bounding box center [326, 286] width 385 height 418
click at [351, 340] on div "Home Utilities / Bills Personal Medical Taxes / Insurance Vehicles Family Debto…" at bounding box center [326, 286] width 385 height 418
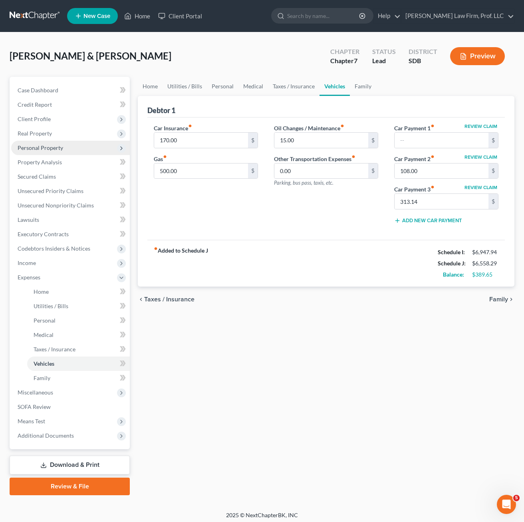
click at [38, 147] on span "Personal Property" at bounding box center [41, 147] width 46 height 7
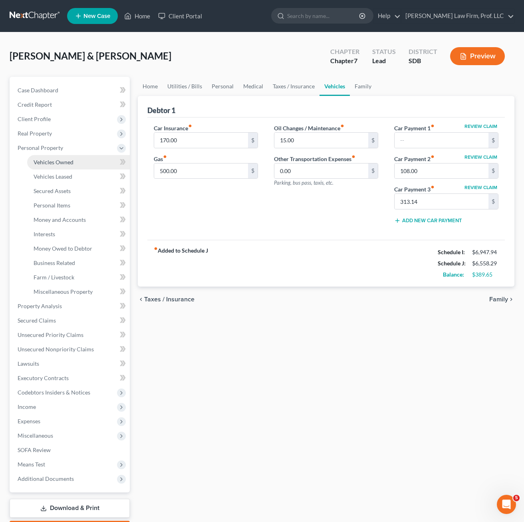
drag, startPoint x: 60, startPoint y: 165, endPoint x: 67, endPoint y: 162, distance: 7.0
click at [60, 164] on span "Vehicles Owned" at bounding box center [54, 162] width 40 height 7
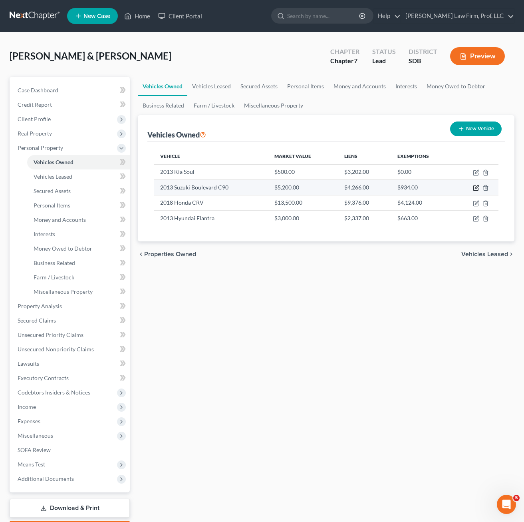
click at [473, 190] on icon "button" at bounding box center [475, 188] width 5 height 5
select select "7"
select select "13"
select select "3"
select select "2"
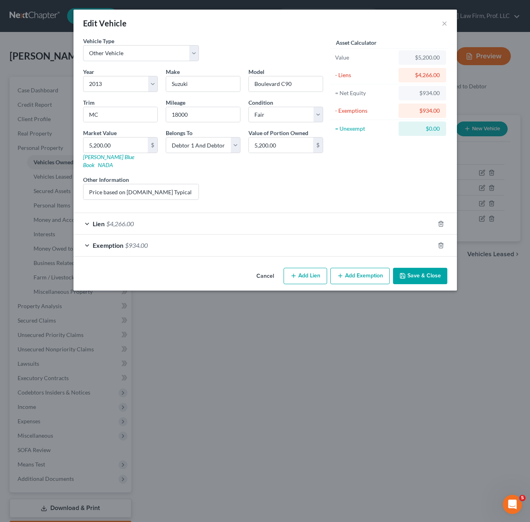
click at [258, 175] on div "Liens Select" at bounding box center [265, 187] width 124 height 24
drag, startPoint x: 277, startPoint y: 211, endPoint x: 229, endPoint y: 249, distance: 61.7
click at [277, 213] on div "Lien $4,266.00" at bounding box center [254, 223] width 361 height 21
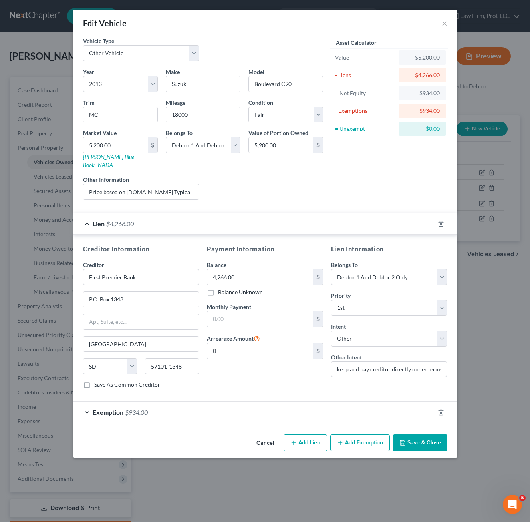
click at [260, 372] on div "Payment Information Balance 4,266.00 $ Balance Unknown Balance Undetermined 4,2…" at bounding box center [265, 319] width 124 height 151
click at [262, 175] on div "Liens Select" at bounding box center [265, 187] width 124 height 24
click at [272, 311] on input "text" at bounding box center [260, 318] width 106 height 15
click at [253, 313] on input "text" at bounding box center [260, 318] width 106 height 15
type input "281"
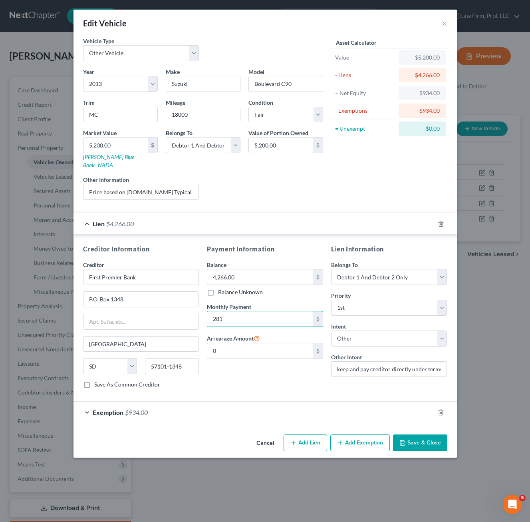
click at [280, 370] on div "Payment Information Balance 4,266.00 $ Balance Unknown Balance Undetermined 4,2…" at bounding box center [265, 319] width 124 height 151
click at [411, 440] on button "Save & Close" at bounding box center [420, 442] width 54 height 17
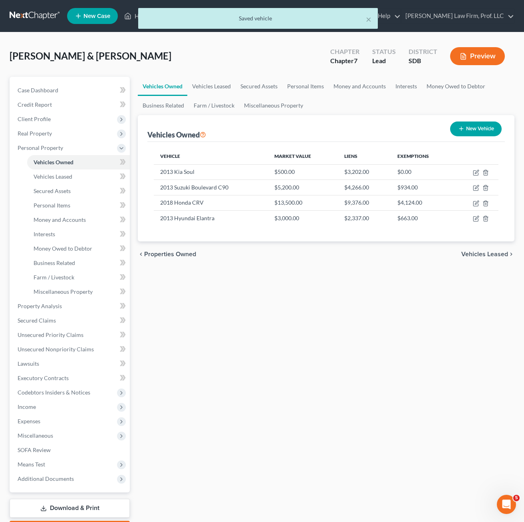
click at [356, 400] on div "Vehicles Owned Vehicles Leased Secured Assets Personal Items Money and Accounts…" at bounding box center [326, 307] width 385 height 461
drag, startPoint x: 296, startPoint y: 342, endPoint x: 48, endPoint y: 163, distance: 305.9
click at [296, 342] on div "Vehicles Owned Vehicles Leased Secured Assets Personal Items Money and Accounts…" at bounding box center [326, 307] width 385 height 461
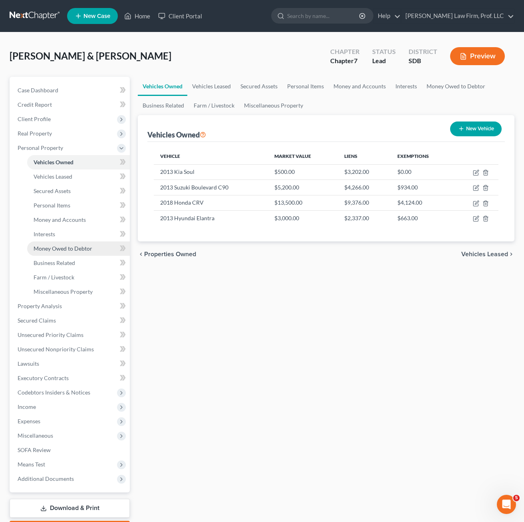
click at [81, 245] on span "Money Owed to Debtor" at bounding box center [63, 248] width 59 height 7
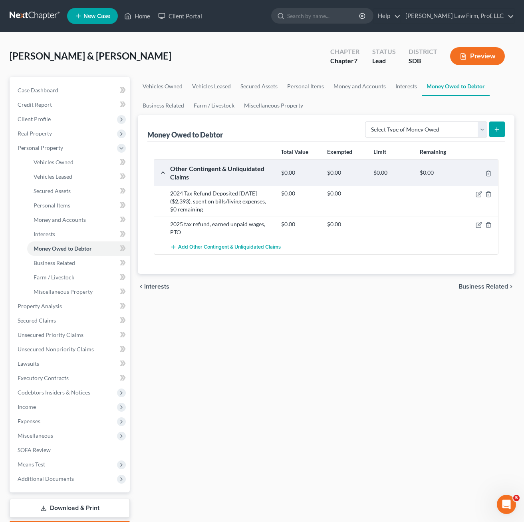
drag, startPoint x: 307, startPoint y: 336, endPoint x: 160, endPoint y: 319, distance: 148.4
click at [306, 336] on div "Vehicles Owned Vehicles Leased Secured Assets Personal Items Money and Accounts…" at bounding box center [326, 307] width 385 height 461
click at [40, 405] on span "Income" at bounding box center [70, 406] width 119 height 14
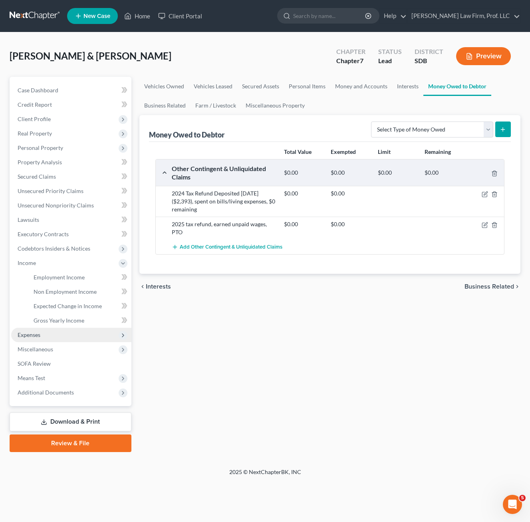
click at [32, 335] on span "Expenses" at bounding box center [29, 334] width 23 height 7
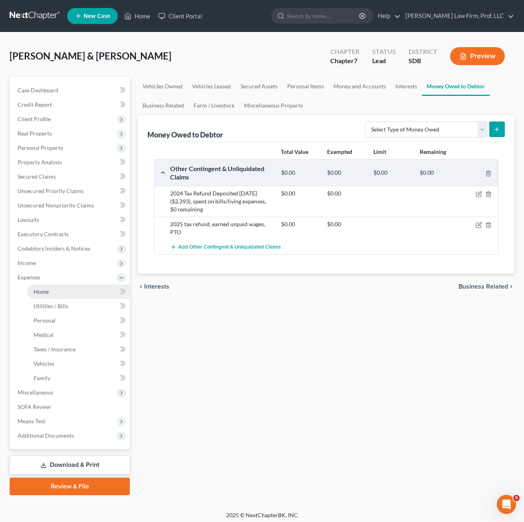
click at [56, 291] on link "Home" at bounding box center [78, 291] width 103 height 14
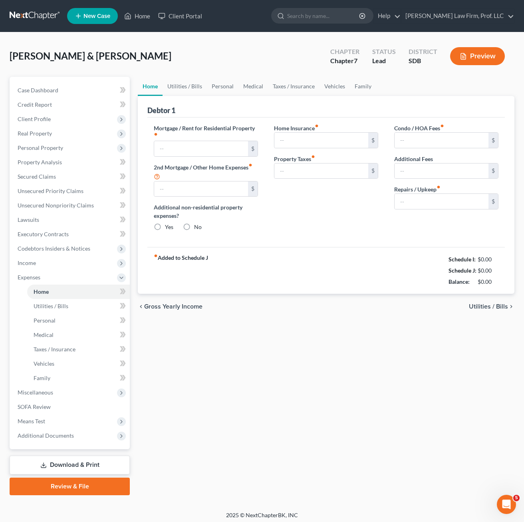
type input "2,673.15"
type input "0.00"
radio input "true"
type input "0.00"
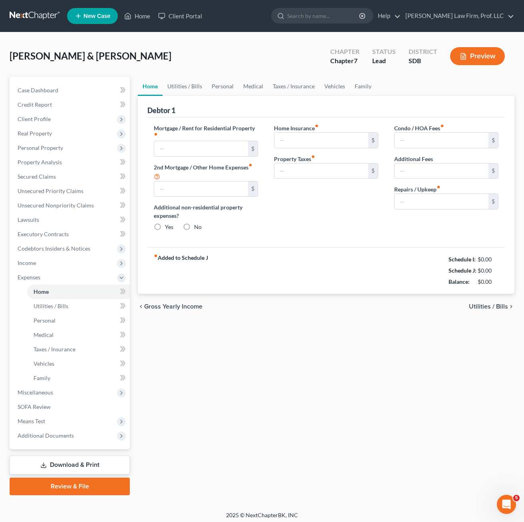
type input "0.00"
type input "75.00"
click at [436, 375] on div "Home Utilities / Bills Personal Medical Taxes / Insurance Vehicles Family Debto…" at bounding box center [326, 286] width 385 height 418
click at [437, 309] on div "Home Utilities / Bills Personal Medical Taxes / Insurance Vehicles Family Debto…" at bounding box center [326, 286] width 385 height 418
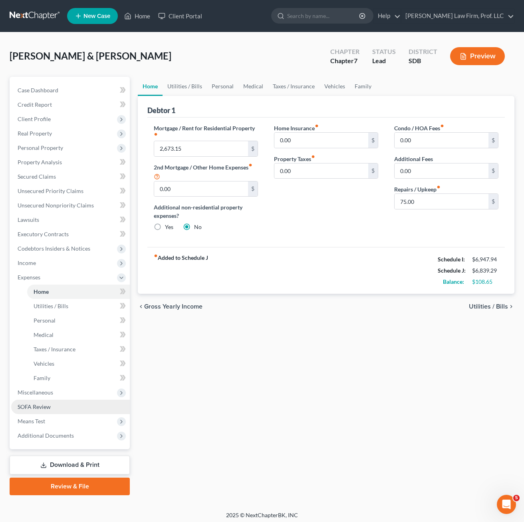
drag, startPoint x: 48, startPoint y: 419, endPoint x: 70, endPoint y: 412, distance: 23.4
click at [48, 418] on span "Means Test" at bounding box center [70, 421] width 119 height 14
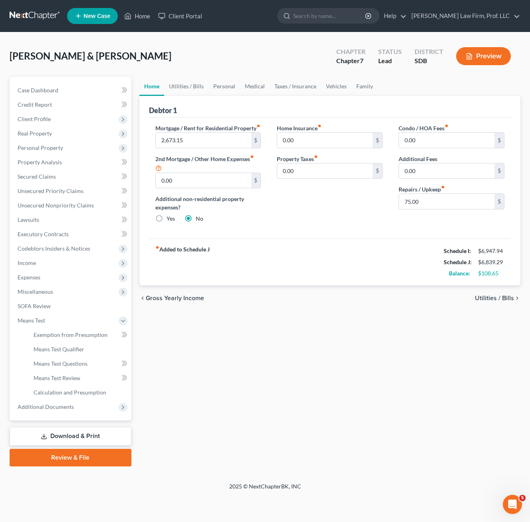
click at [207, 393] on div "Home Utilities / Bills Personal Medical Taxes / Insurance Vehicles Family Debto…" at bounding box center [329, 271] width 389 height 389
drag, startPoint x: 298, startPoint y: 362, endPoint x: 110, endPoint y: 399, distance: 191.3
click at [296, 362] on div "Home Utilities / Bills Personal Medical Taxes / Insurance Vehicles Family Debto…" at bounding box center [329, 271] width 389 height 389
drag, startPoint x: 397, startPoint y: 362, endPoint x: 154, endPoint y: 360, distance: 243.3
click at [400, 360] on div "Home Utilities / Bills Personal Medical Taxes / Insurance Vehicles Family Debto…" at bounding box center [329, 271] width 389 height 389
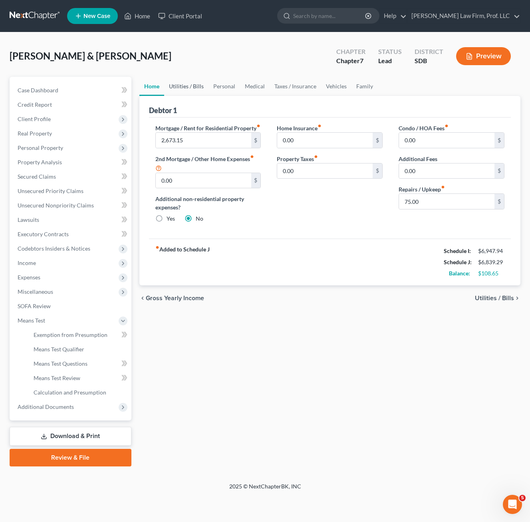
click at [170, 93] on link "Utilities / Bills" at bounding box center [186, 86] width 44 height 19
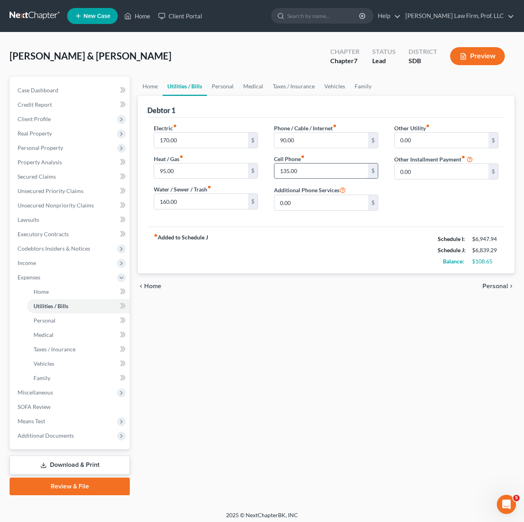
click at [306, 173] on input "135.00" at bounding box center [321, 170] width 94 height 15
click at [353, 92] on link "Family" at bounding box center [363, 86] width 26 height 19
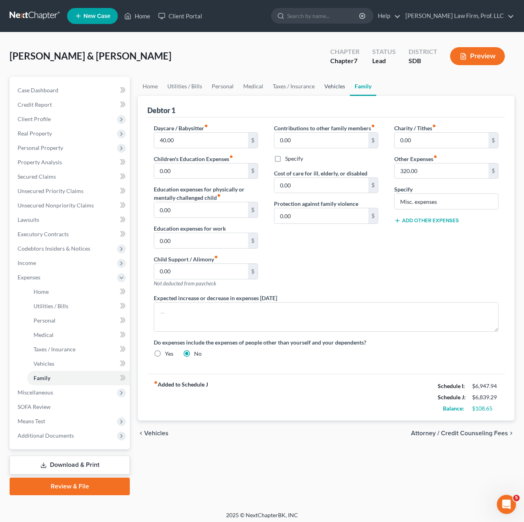
click at [340, 91] on link "Vehicles" at bounding box center [335, 86] width 30 height 19
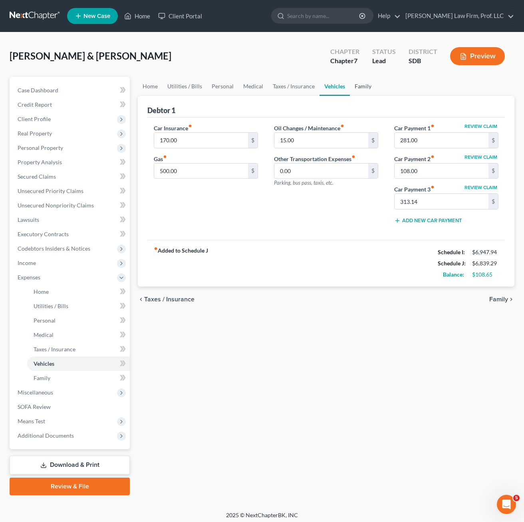
click at [367, 88] on link "Family" at bounding box center [363, 86] width 26 height 19
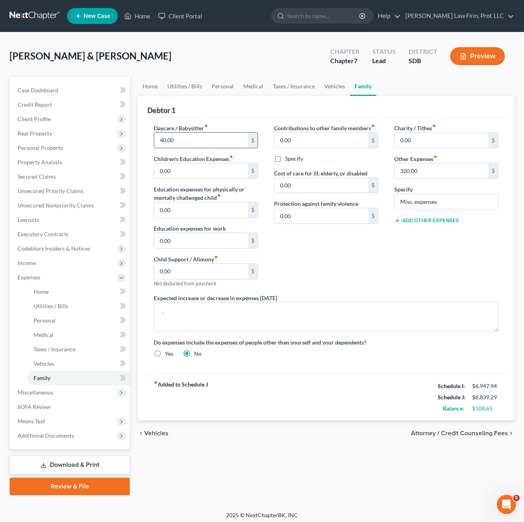
click at [198, 143] on input "40.00" at bounding box center [201, 140] width 94 height 15
click at [192, 170] on input "0.00" at bounding box center [201, 170] width 94 height 15
click at [341, 248] on div "Contributions to other family members fiber_manual_record 0.00 $ Specify Cost o…" at bounding box center [326, 209] width 120 height 170
click at [332, 264] on div "Contributions to other family members fiber_manual_record 0.00 $ Specify Cost o…" at bounding box center [326, 209] width 120 height 170
click at [325, 85] on link "Vehicles" at bounding box center [335, 86] width 30 height 19
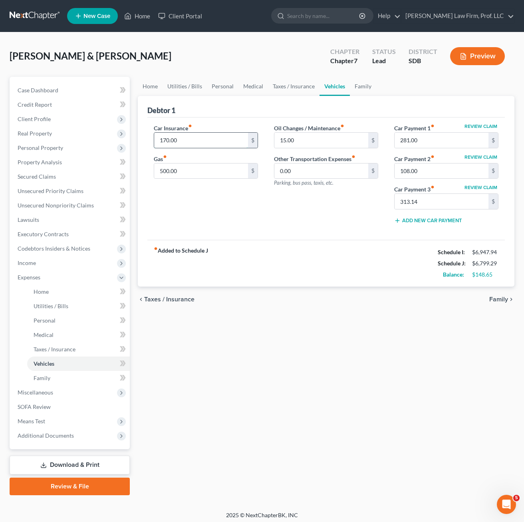
click at [204, 137] on input "170.00" at bounding box center [201, 140] width 94 height 15
type input "175"
drag, startPoint x: 335, startPoint y: 432, endPoint x: 337, endPoint y: 428, distance: 4.5
click at [335, 432] on div "Home Utilities / Bills Personal Medical Taxes / Insurance Vehicles Family Debto…" at bounding box center [326, 286] width 385 height 418
drag, startPoint x: 308, startPoint y: 252, endPoint x: 309, endPoint y: 245, distance: 7.0
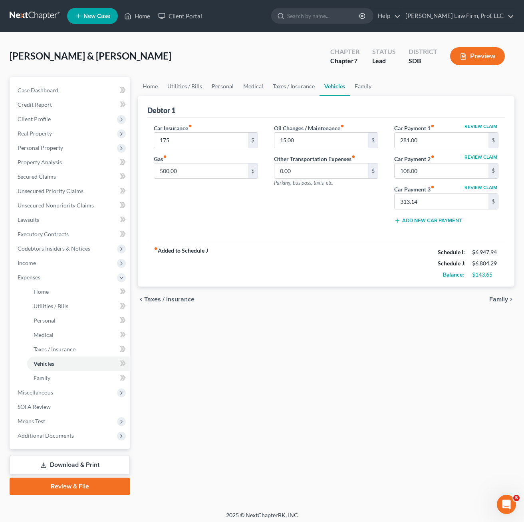
click at [307, 252] on div "fiber_manual_record Added to Schedule J Schedule I: $6,947.94 Schedule J: $6,80…" at bounding box center [326, 263] width 358 height 47
click at [348, 225] on div "Oil Changes / Maintenance fiber_manual_record 15.00 $ Other Transportation Expe…" at bounding box center [326, 177] width 120 height 106
click at [283, 87] on link "Taxes / Insurance" at bounding box center [294, 86] width 52 height 19
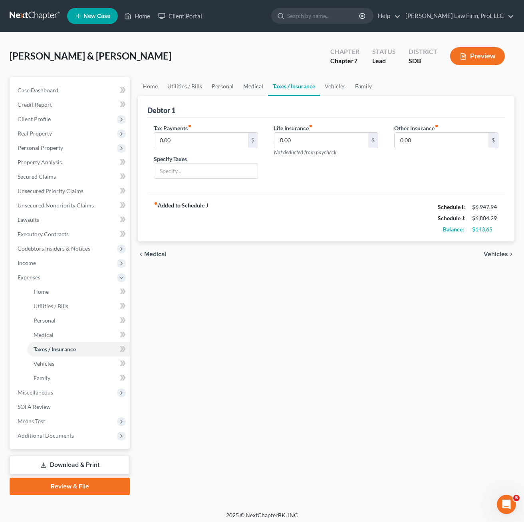
click at [245, 87] on link "Medical" at bounding box center [253, 86] width 30 height 19
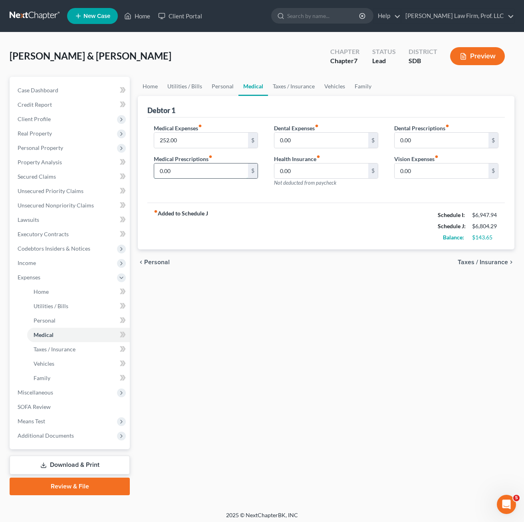
click at [206, 174] on input "0.00" at bounding box center [201, 170] width 94 height 15
type input "10"
drag, startPoint x: 348, startPoint y: 447, endPoint x: 342, endPoint y: 442, distance: 7.6
click at [347, 446] on div "Home Utilities / Bills Personal Medical Taxes / Insurance Vehicles Family Debto…" at bounding box center [326, 286] width 385 height 418
click at [365, 85] on link "Family" at bounding box center [363, 86] width 26 height 19
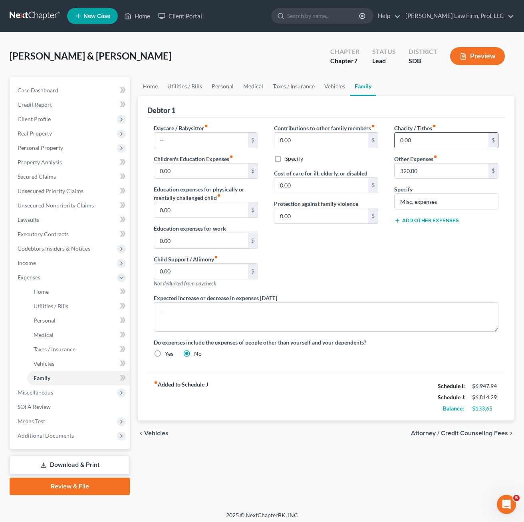
click at [426, 143] on input "0.00" at bounding box center [442, 140] width 94 height 15
type input "10"
drag, startPoint x: 330, startPoint y: 240, endPoint x: 340, endPoint y: 227, distance: 16.5
click at [329, 239] on div "Contributions to other family members fiber_manual_record 0.00 $ Specify Cost o…" at bounding box center [326, 209] width 120 height 170
click at [155, 88] on link "Home" at bounding box center [150, 86] width 25 height 19
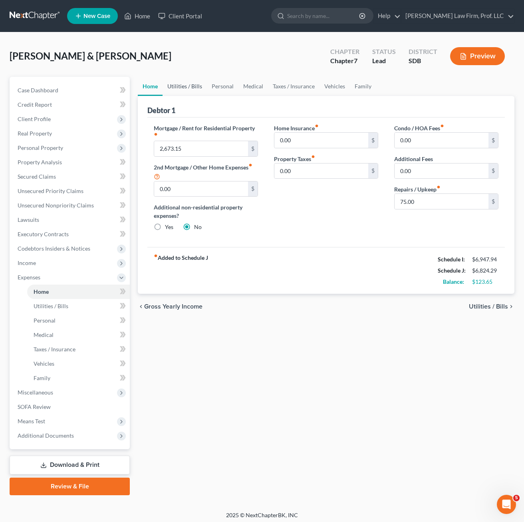
drag, startPoint x: 294, startPoint y: 201, endPoint x: 197, endPoint y: 77, distance: 157.0
click at [294, 200] on div "Home Insurance fiber_manual_record 0.00 $ Property Taxes fiber_manual_record 0.…" at bounding box center [326, 181] width 120 height 114
click at [175, 85] on link "Utilities / Bills" at bounding box center [185, 86] width 44 height 19
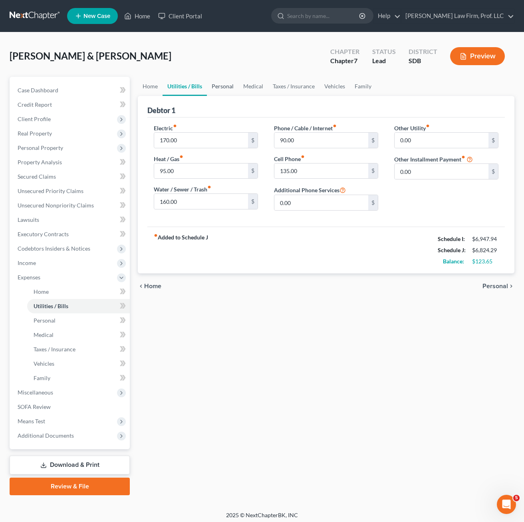
click at [211, 87] on link "Personal" at bounding box center [223, 86] width 32 height 19
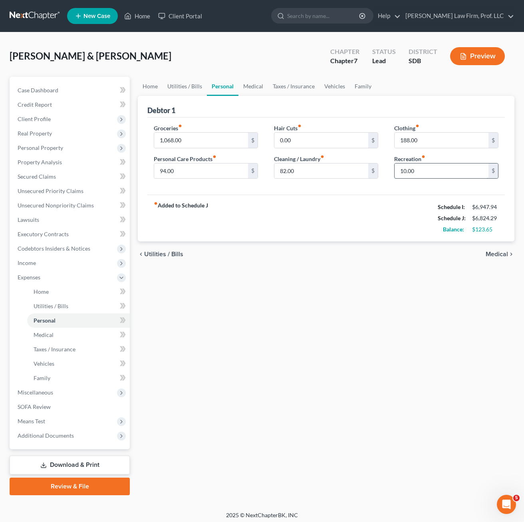
click at [424, 172] on input "10.00" at bounding box center [442, 170] width 94 height 15
type input "20"
drag, startPoint x: 371, startPoint y: 375, endPoint x: 374, endPoint y: 350, distance: 25.8
click at [371, 375] on div "Home Utilities / Bills Personal Medical Taxes / Insurance Vehicles Family Debto…" at bounding box center [326, 286] width 385 height 418
click at [256, 83] on link "Medical" at bounding box center [253, 86] width 30 height 19
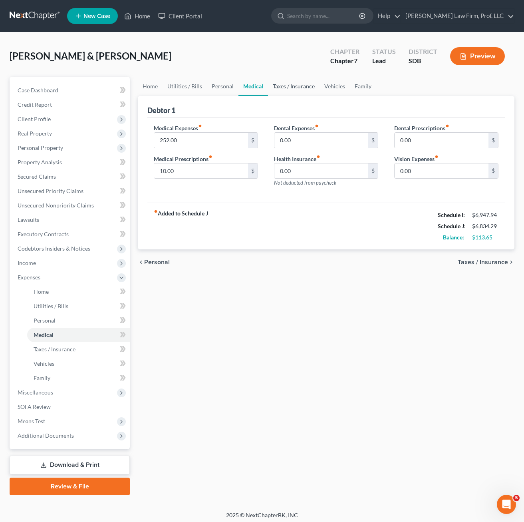
drag, startPoint x: 282, startPoint y: 86, endPoint x: 332, endPoint y: 86, distance: 50.3
click at [283, 85] on link "Taxes / Insurance" at bounding box center [294, 86] width 52 height 19
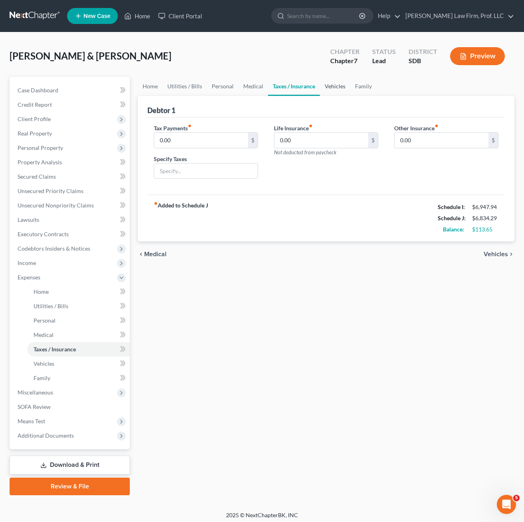
click at [333, 86] on link "Vehicles" at bounding box center [335, 86] width 30 height 19
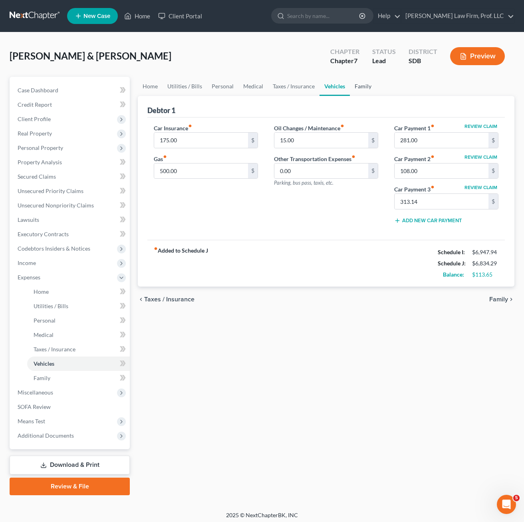
click at [352, 85] on link "Family" at bounding box center [363, 86] width 26 height 19
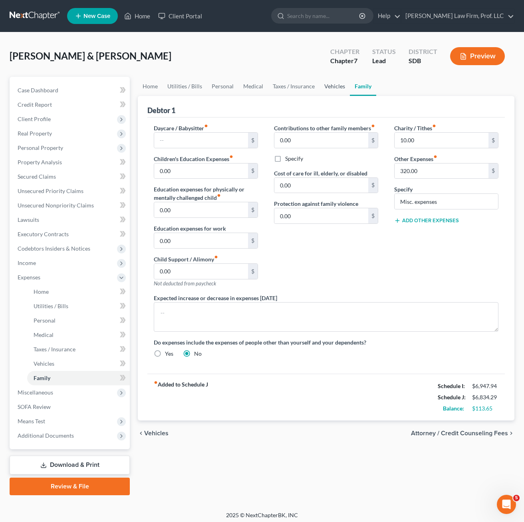
click at [329, 84] on link "Vehicles" at bounding box center [335, 86] width 30 height 19
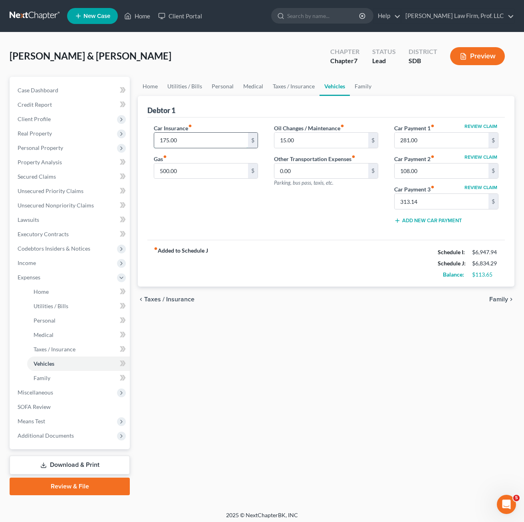
click at [193, 136] on input "175.00" at bounding box center [201, 140] width 94 height 15
type input "180"
drag, startPoint x: 301, startPoint y: 218, endPoint x: 292, endPoint y: 213, distance: 10.4
click at [296, 214] on div "Oil Changes / Maintenance fiber_manual_record 15.00 $ Other Transportation Expe…" at bounding box center [326, 177] width 120 height 106
drag, startPoint x: 292, startPoint y: 213, endPoint x: 319, endPoint y: 333, distance: 122.8
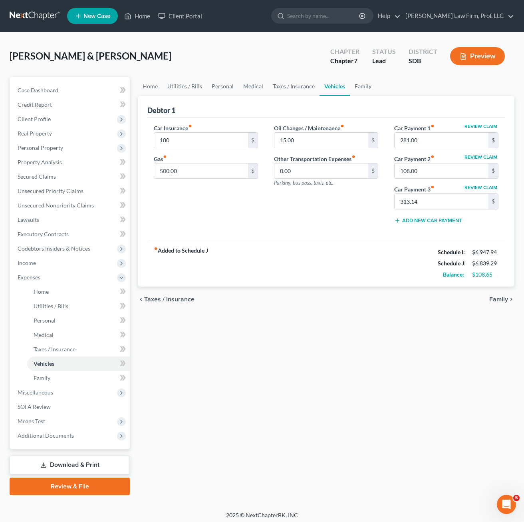
click at [327, 341] on div "Home Utilities / Bills Personal Medical Taxes / Insurance Vehicles Family Debto…" at bounding box center [326, 286] width 385 height 418
click at [365, 279] on div "fiber_manual_record Added to Schedule J Schedule I: $6,947.94 Schedule J: $6,83…" at bounding box center [326, 263] width 358 height 47
click at [360, 89] on link "Family" at bounding box center [363, 86] width 26 height 19
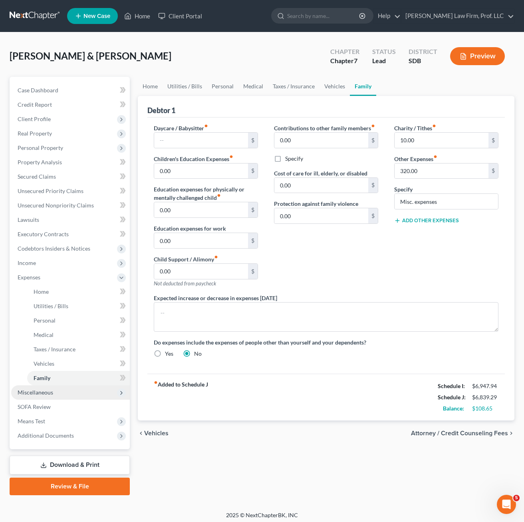
click at [48, 396] on span "Miscellaneous" at bounding box center [70, 392] width 119 height 14
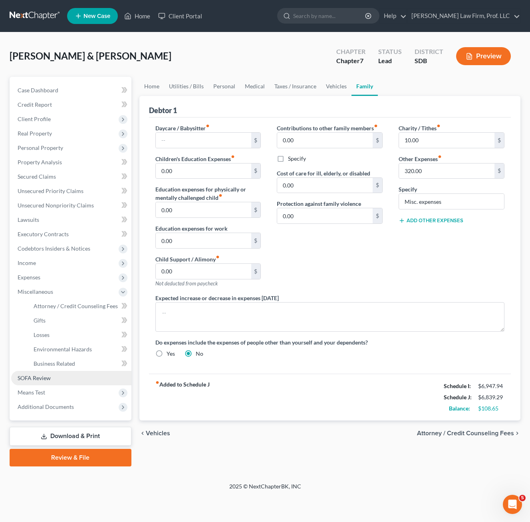
click at [36, 381] on link "SOFA Review" at bounding box center [71, 378] width 120 height 14
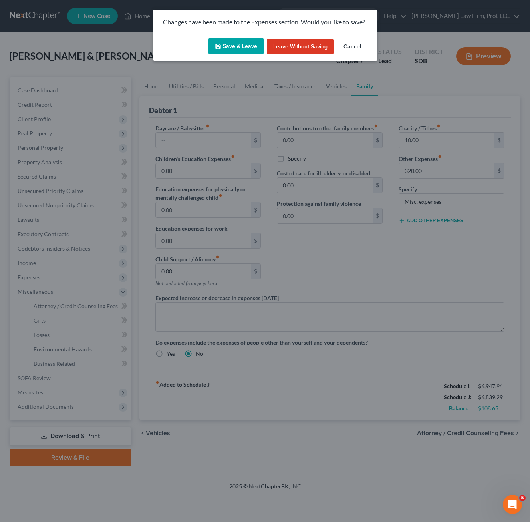
click at [243, 46] on button "Save & Leave" at bounding box center [236, 46] width 55 height 17
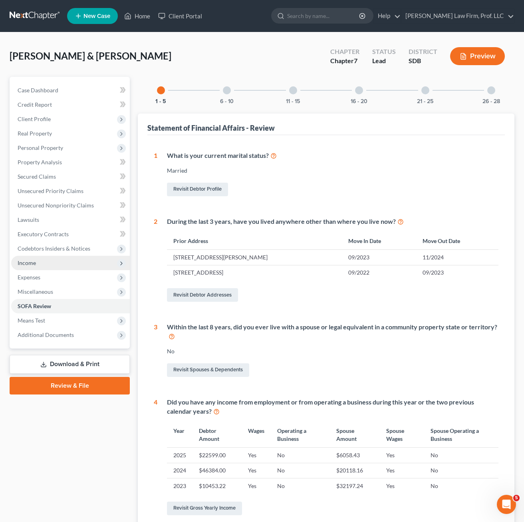
click at [43, 267] on span "Income" at bounding box center [70, 263] width 119 height 14
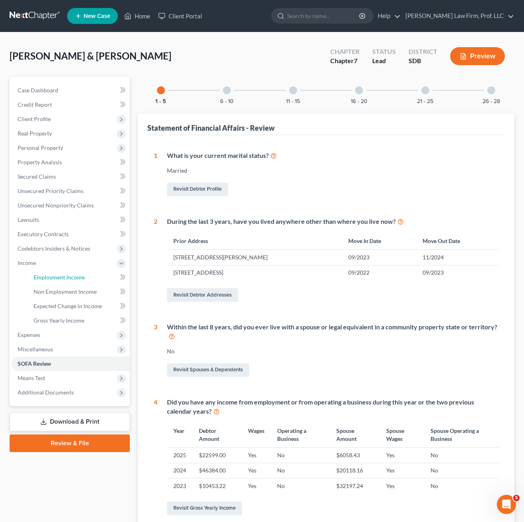
drag, startPoint x: 64, startPoint y: 274, endPoint x: 207, endPoint y: 244, distance: 146.1
click at [64, 274] on span "Employment Income" at bounding box center [59, 277] width 51 height 7
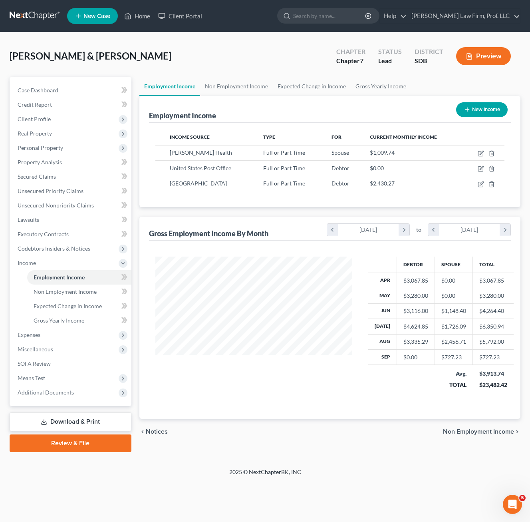
scroll to position [143, 213]
click at [482, 169] on icon "button" at bounding box center [482, 168] width 4 height 4
select select "0"
select select "43"
select select "0"
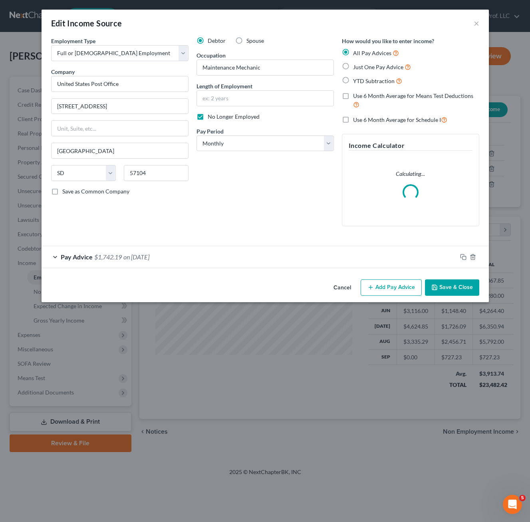
click at [257, 197] on div "Debtor Spouse Occupation Maintenance Mechanic Length of Employment No Longer Em…" at bounding box center [265, 135] width 145 height 196
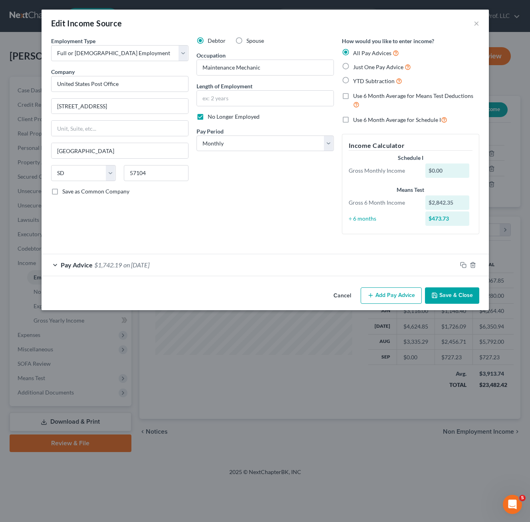
drag, startPoint x: 248, startPoint y: 218, endPoint x: 202, endPoint y: 260, distance: 62.5
click at [248, 217] on div "Debtor Spouse Occupation Maintenance Mechanic Length of Employment No Longer Em…" at bounding box center [265, 139] width 145 height 204
click at [202, 263] on div "Pay Advice $1,742.19 on [DATE]" at bounding box center [249, 264] width 415 height 21
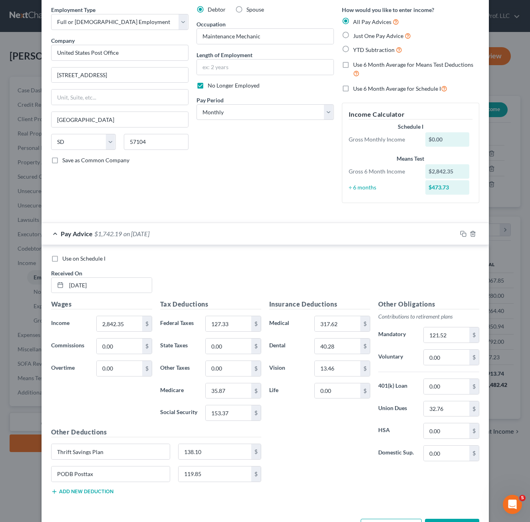
scroll to position [60, 0]
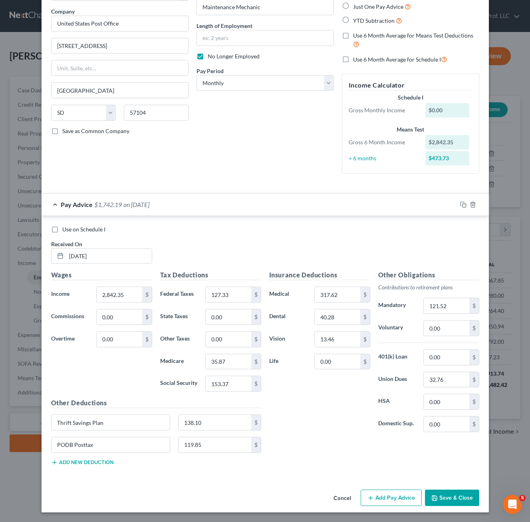
click at [452, 501] on button "Save & Close" at bounding box center [452, 497] width 54 height 17
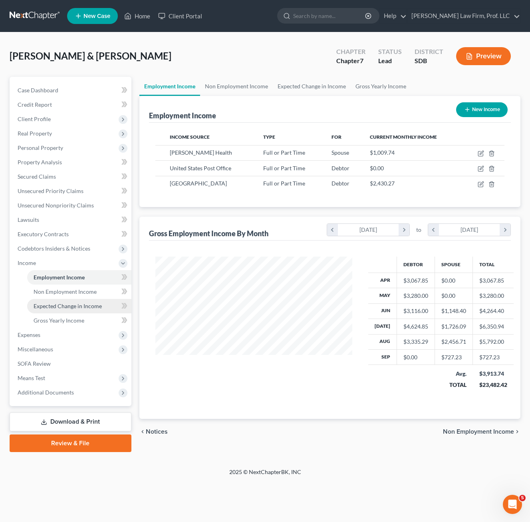
scroll to position [143, 213]
click at [72, 317] on span "Gross Yearly Income" at bounding box center [59, 320] width 51 height 7
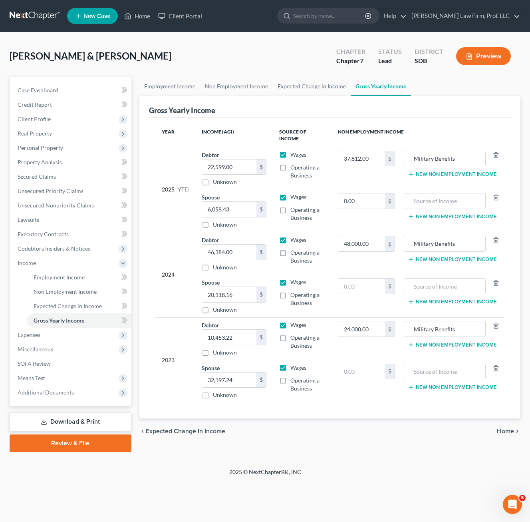
drag, startPoint x: 326, startPoint y: 427, endPoint x: 0, endPoint y: 225, distance: 383.6
click at [327, 427] on div "chevron_left Expected Change in Income Home chevron_right" at bounding box center [329, 431] width 381 height 26
click at [288, 447] on div "Employment Income Non Employment Income Expected Change in Income Gross Yearly …" at bounding box center [329, 264] width 389 height 375
click at [50, 179] on span "Secured Claims" at bounding box center [37, 176] width 38 height 7
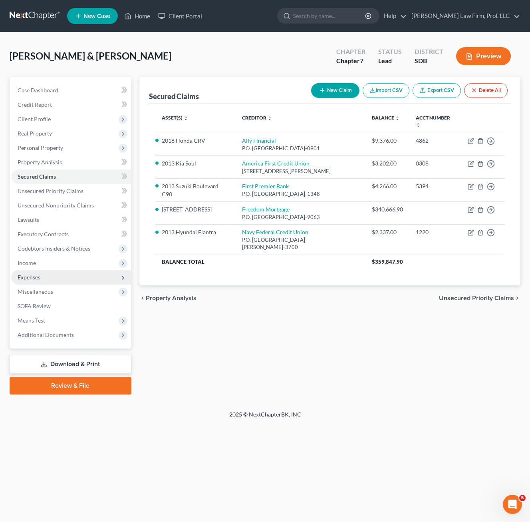
drag, startPoint x: 36, startPoint y: 267, endPoint x: 40, endPoint y: 271, distance: 5.4
click at [37, 266] on span "Income" at bounding box center [71, 263] width 120 height 14
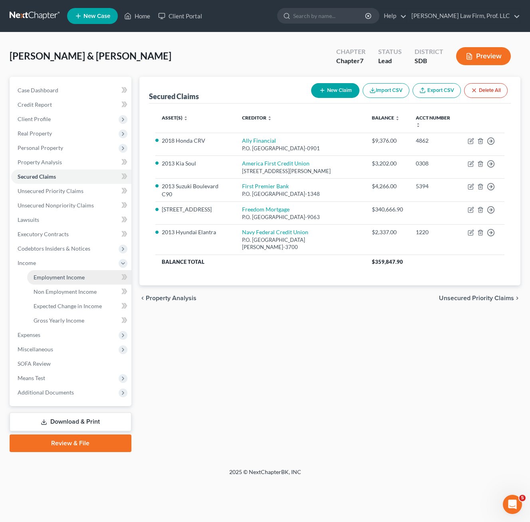
click at [52, 278] on span "Employment Income" at bounding box center [59, 277] width 51 height 7
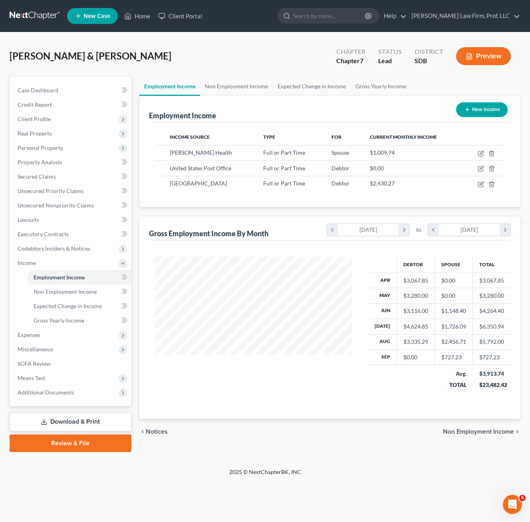
scroll to position [143, 213]
drag, startPoint x: 50, startPoint y: 381, endPoint x: 54, endPoint y: 381, distance: 4.5
click at [50, 380] on span "Means Test" at bounding box center [71, 378] width 120 height 14
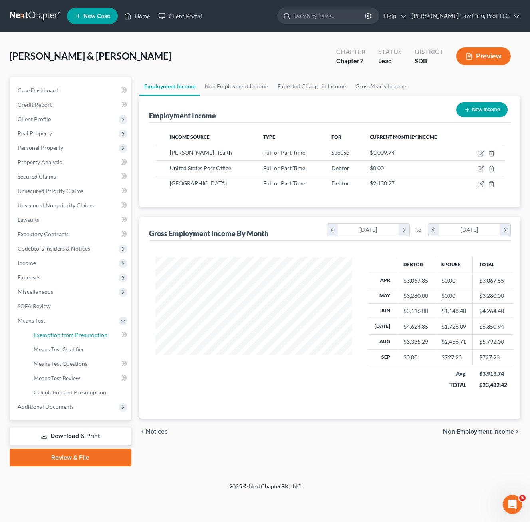
drag, startPoint x: 62, startPoint y: 333, endPoint x: 122, endPoint y: 363, distance: 67.2
click at [62, 333] on span "Exemption from Presumption" at bounding box center [71, 334] width 74 height 7
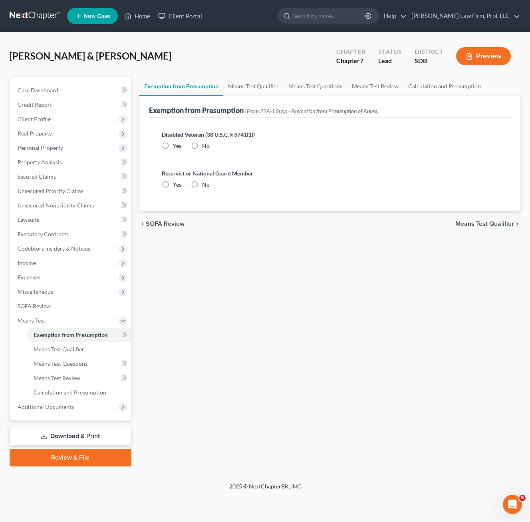
radio input "true"
click at [29, 266] on span "Income" at bounding box center [71, 263] width 120 height 14
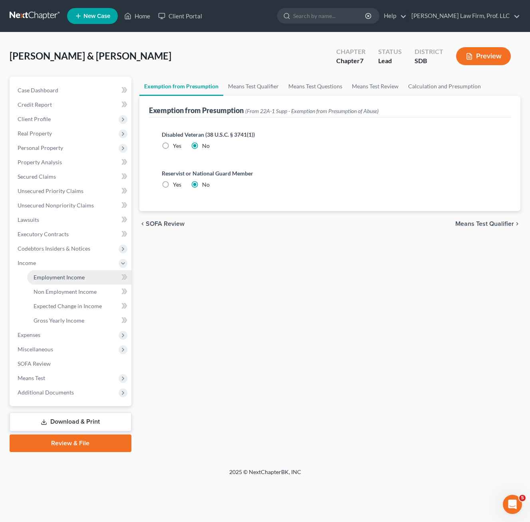
click at [57, 278] on span "Employment Income" at bounding box center [59, 277] width 51 height 7
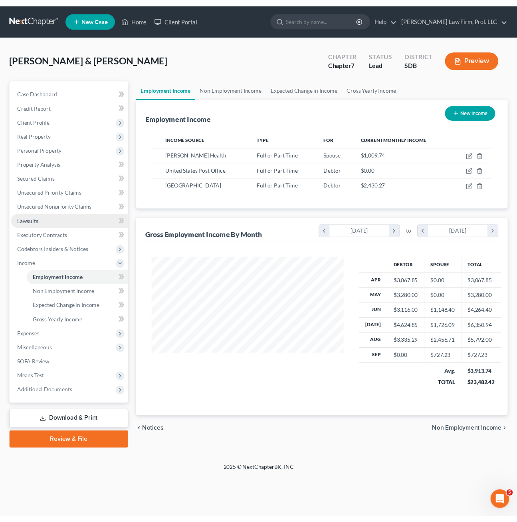
scroll to position [143, 213]
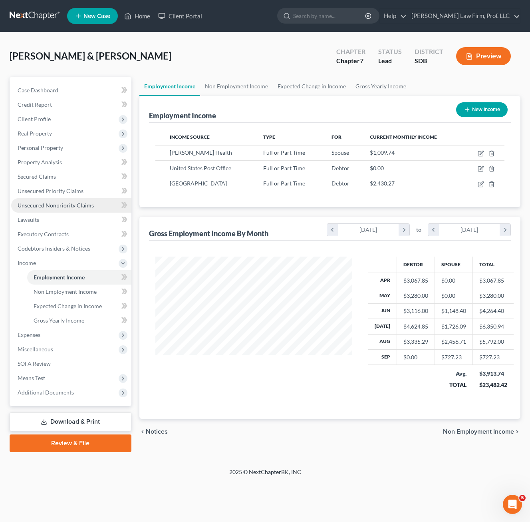
click at [65, 207] on span "Unsecured Nonpriority Claims" at bounding box center [56, 205] width 76 height 7
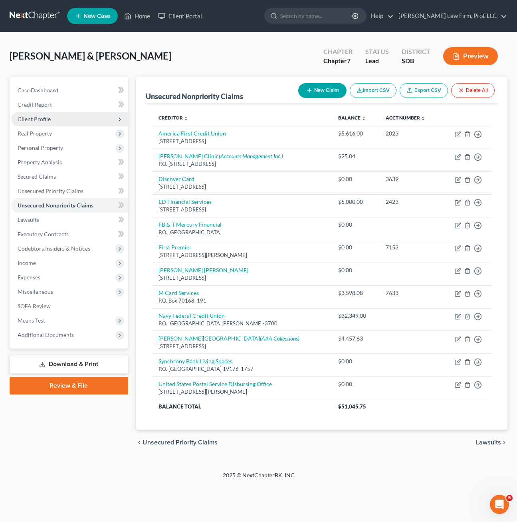
click at [44, 121] on span "Client Profile" at bounding box center [34, 118] width 33 height 7
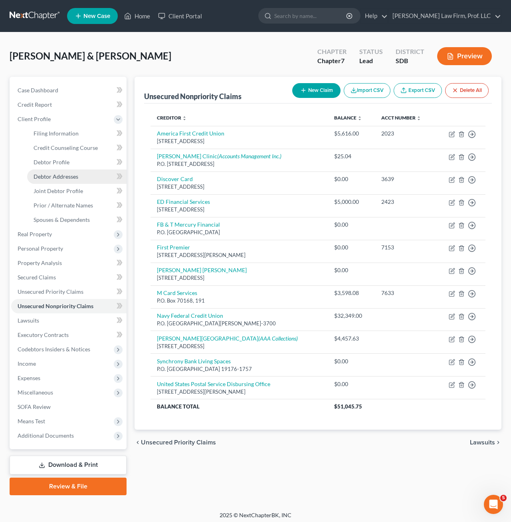
click at [64, 173] on span "Debtor Addresses" at bounding box center [56, 176] width 45 height 7
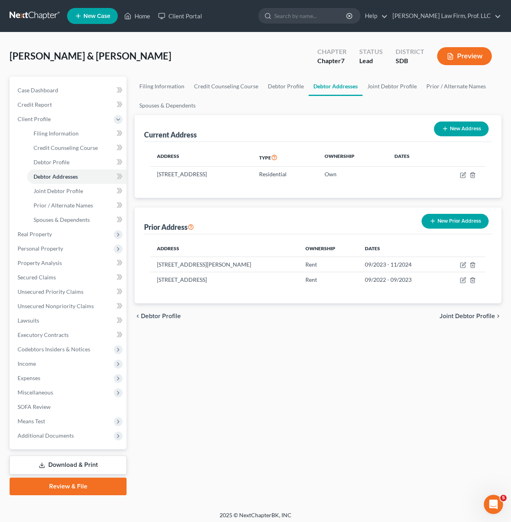
click at [306, 338] on div "Filing Information Credit Counseling Course Debtor Profile Debtor Addresses Joi…" at bounding box center [318, 286] width 375 height 418
drag, startPoint x: 360, startPoint y: 396, endPoint x: 383, endPoint y: 374, distance: 32.0
click at [364, 390] on div "Filing Information Credit Counseling Course Debtor Profile Debtor Addresses Joi…" at bounding box center [318, 286] width 375 height 418
drag, startPoint x: 213, startPoint y: 370, endPoint x: 87, endPoint y: 271, distance: 159.7
click at [214, 369] on div "Filing Information Credit Counseling Course Debtor Profile Debtor Addresses Joi…" at bounding box center [318, 286] width 375 height 418
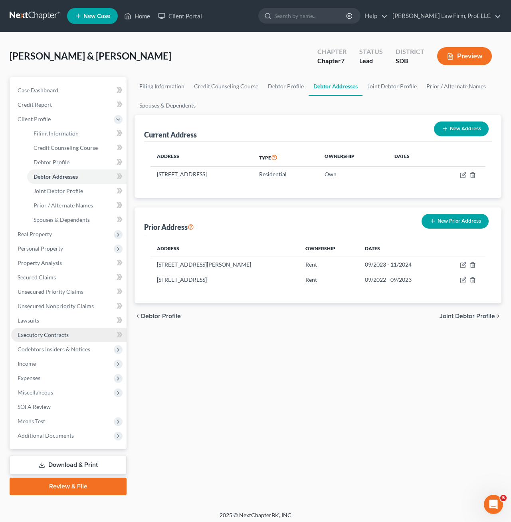
drag, startPoint x: 40, startPoint y: 361, endPoint x: 43, endPoint y: 328, distance: 32.9
click at [40, 362] on span "Income" at bounding box center [68, 363] width 115 height 14
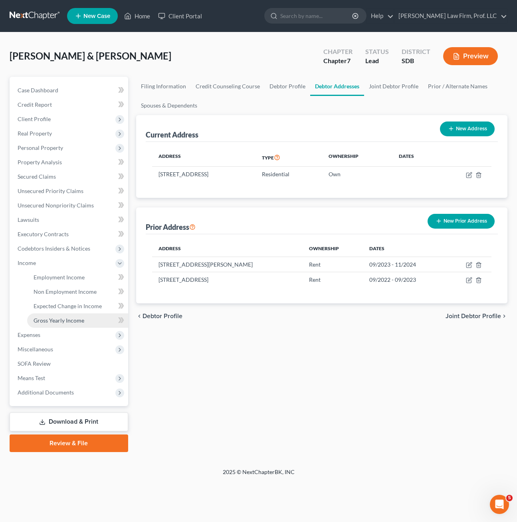
click at [75, 321] on span "Gross Yearly Income" at bounding box center [59, 320] width 51 height 7
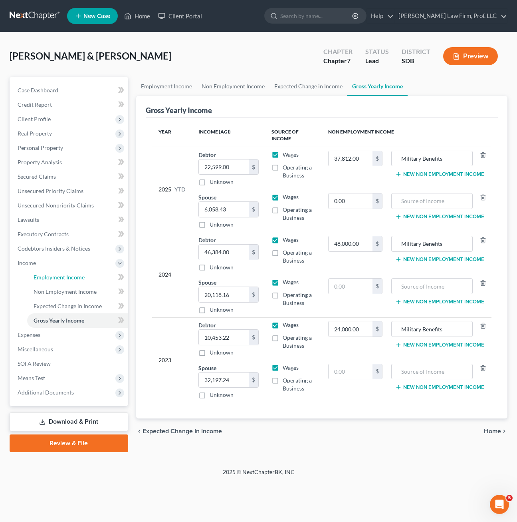
drag, startPoint x: 61, startPoint y: 276, endPoint x: 8, endPoint y: 266, distance: 54.6
click at [61, 276] on span "Employment Income" at bounding box center [59, 277] width 51 height 7
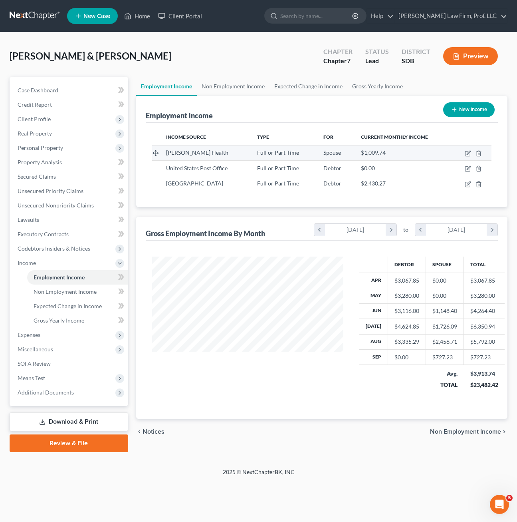
scroll to position [143, 208]
click at [469, 155] on icon "button" at bounding box center [468, 153] width 6 height 6
select select "0"
select select "29"
select select "2"
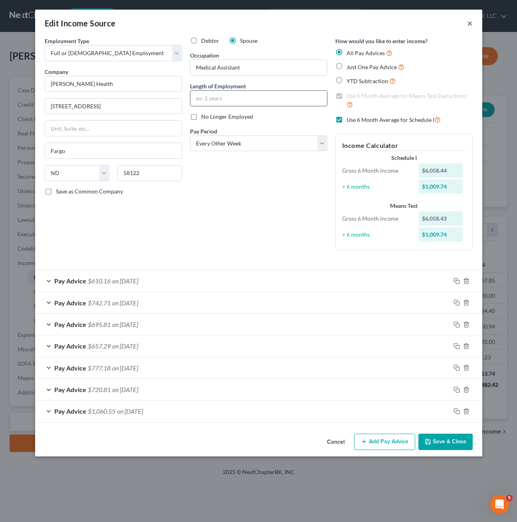
drag, startPoint x: 471, startPoint y: 25, endPoint x: 254, endPoint y: 104, distance: 230.9
click at [338, 77] on div "Edit Income Source × Employment Type * Select Full or [DEMOGRAPHIC_DATA] Employ…" at bounding box center [258, 233] width 447 height 447
drag, startPoint x: 254, startPoint y: 104, endPoint x: 350, endPoint y: 70, distance: 102.0
click at [254, 104] on input "text" at bounding box center [259, 98] width 137 height 15
type input "2 years"
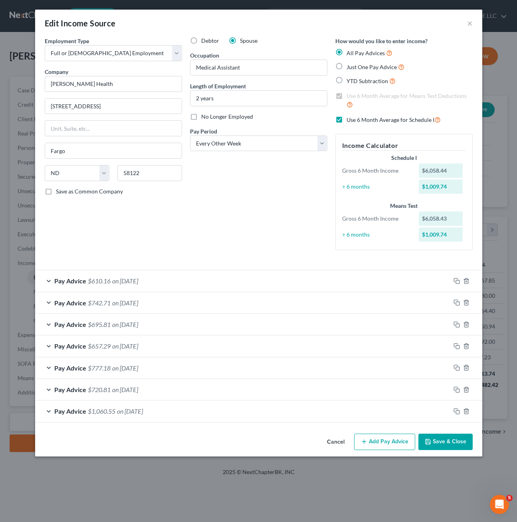
click at [445, 444] on button "Save & Close" at bounding box center [446, 441] width 54 height 17
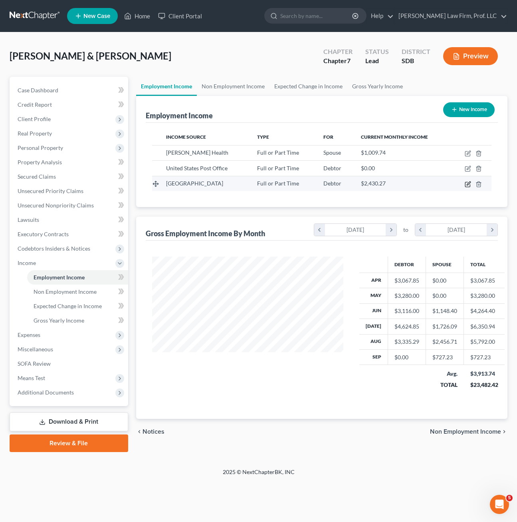
click at [469, 184] on icon "button" at bounding box center [468, 184] width 6 height 6
select select "0"
select select "16"
select select "2"
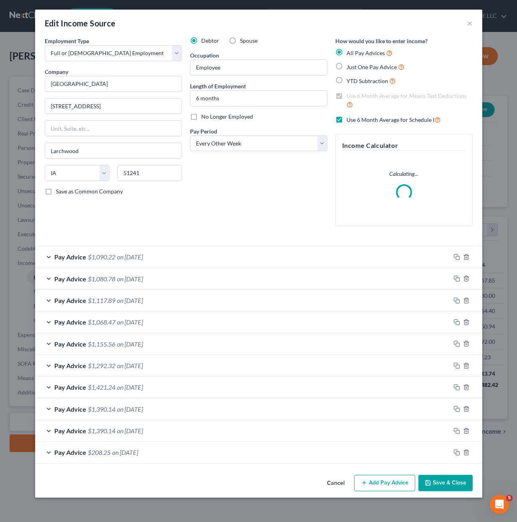
click at [296, 191] on div "Debtor Spouse Occupation Employee Length of Employment 6 months No Longer Emplo…" at bounding box center [258, 135] width 145 height 196
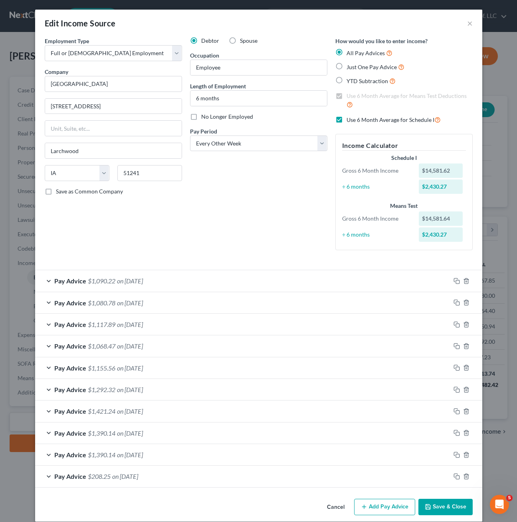
click at [445, 506] on button "Save & Close" at bounding box center [446, 507] width 54 height 17
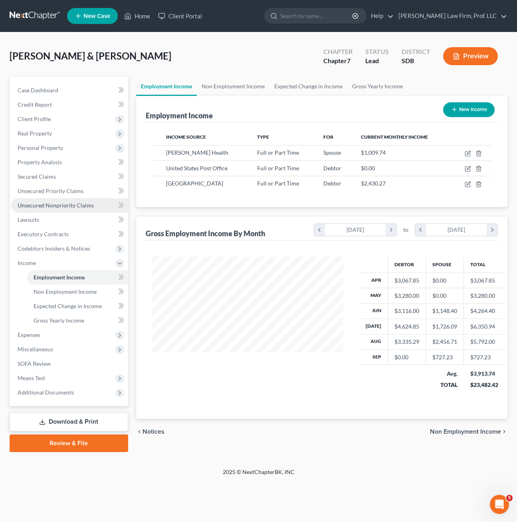
drag, startPoint x: 161, startPoint y: 211, endPoint x: 108, endPoint y: 208, distance: 52.8
click at [162, 211] on div "Employment Income New Income Income Source Type For Current Monthly Income [PER…" at bounding box center [322, 257] width 372 height 323
click at [46, 152] on span "Personal Property" at bounding box center [69, 148] width 117 height 14
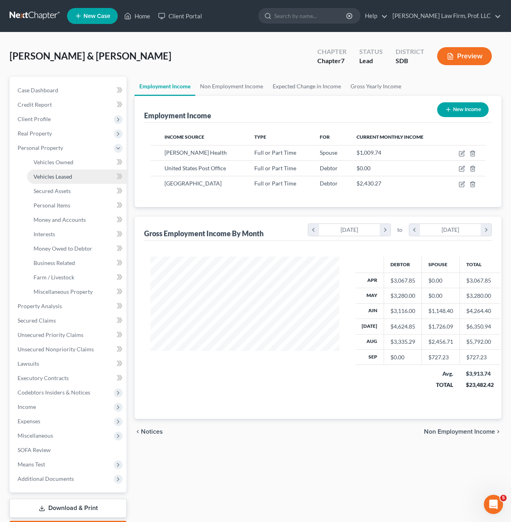
scroll to position [399326, 399264]
click at [62, 233] on link "Interests" at bounding box center [76, 234] width 99 height 14
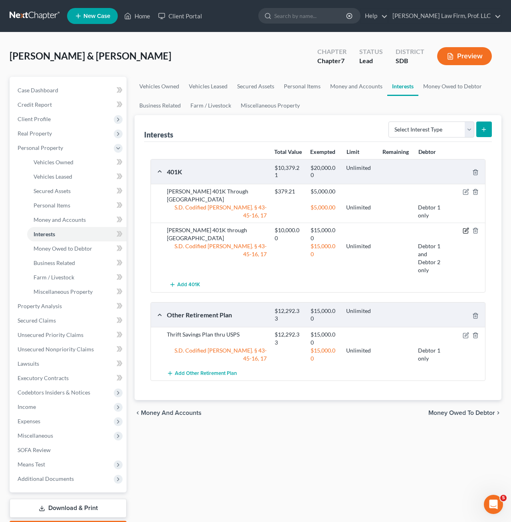
click at [469, 227] on icon "button" at bounding box center [466, 230] width 6 height 6
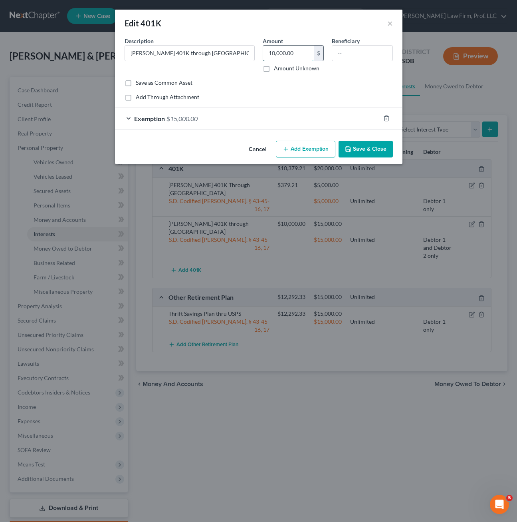
click at [298, 49] on input "10,000.00" at bounding box center [288, 53] width 51 height 15
type input "1,200"
click at [377, 146] on button "Save & Close" at bounding box center [366, 149] width 54 height 17
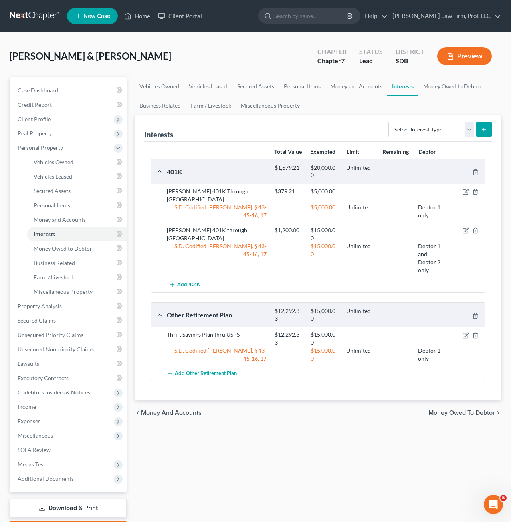
drag, startPoint x: 286, startPoint y: 429, endPoint x: 284, endPoint y: 408, distance: 20.9
click at [286, 429] on div "Vehicles Owned Vehicles Leased Secured Assets Personal Items Money and Accounts…" at bounding box center [318, 307] width 375 height 461
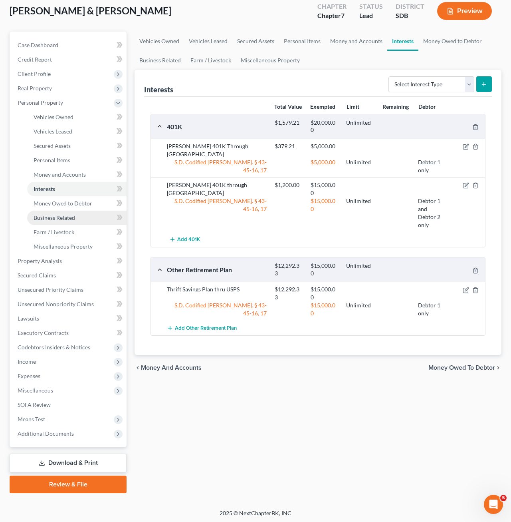
scroll to position [47, 0]
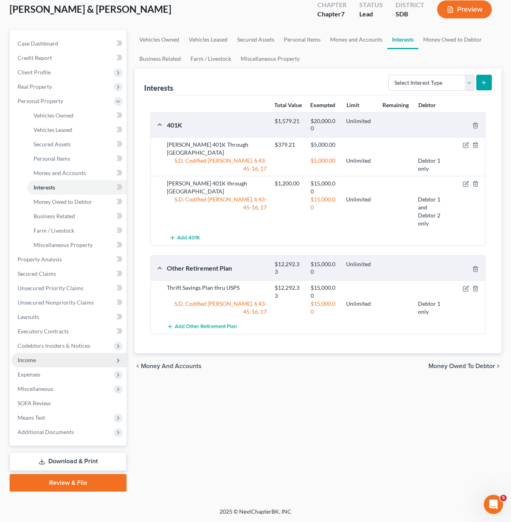
drag, startPoint x: 38, startPoint y: 362, endPoint x: 52, endPoint y: 379, distance: 22.1
click at [38, 362] on span "Income" at bounding box center [68, 360] width 115 height 14
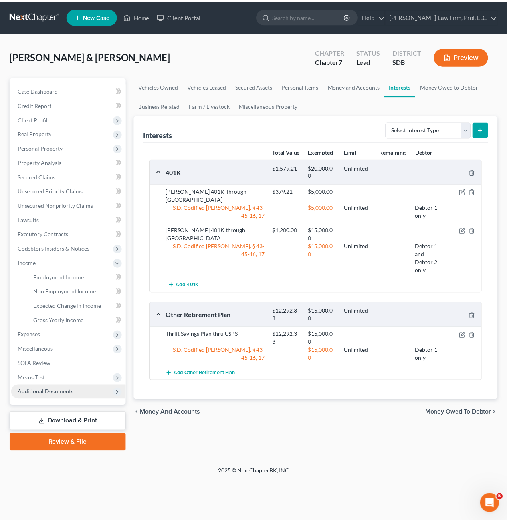
scroll to position [0, 0]
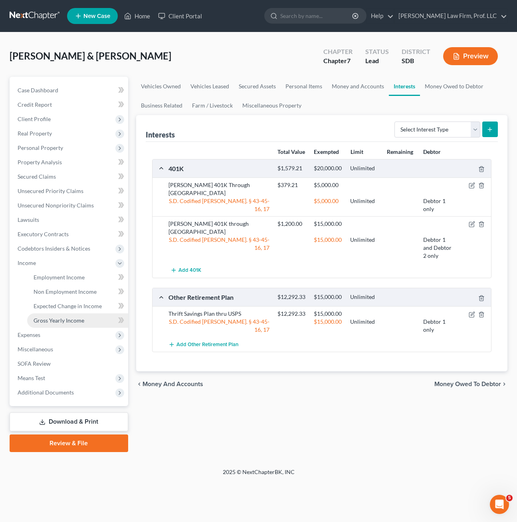
click at [64, 320] on span "Gross Yearly Income" at bounding box center [59, 320] width 51 height 7
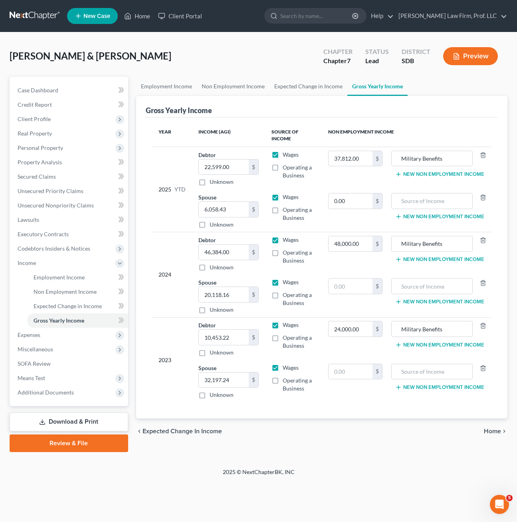
click at [322, 431] on div "chevron_left Expected Change in Income Home chevron_right" at bounding box center [322, 431] width 372 height 26
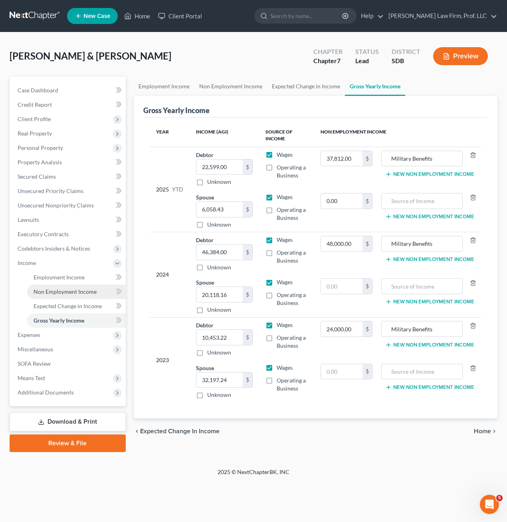
click at [69, 294] on span "Non Employment Income" at bounding box center [65, 291] width 63 height 7
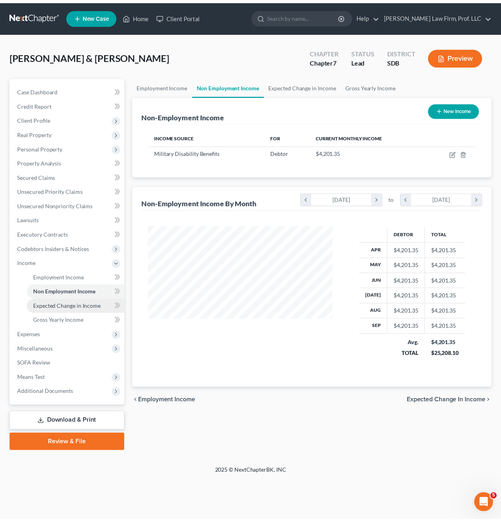
scroll to position [143, 203]
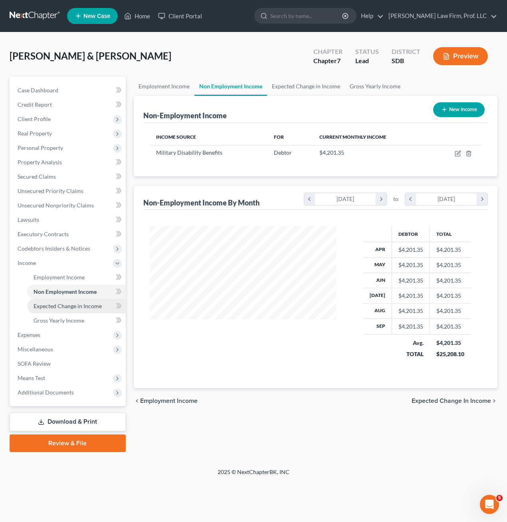
click at [66, 309] on span "Expected Change in Income" at bounding box center [68, 305] width 68 height 7
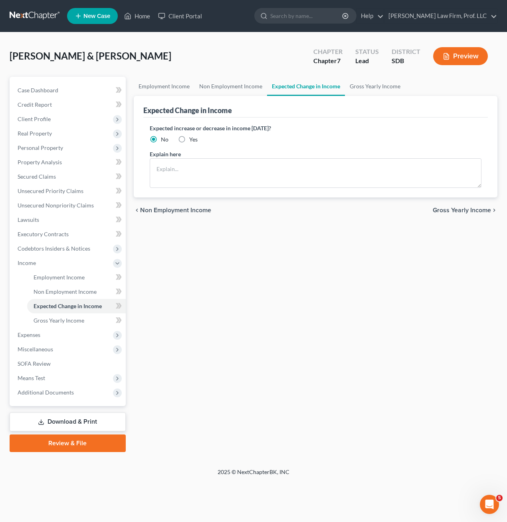
drag, startPoint x: 62, startPoint y: 379, endPoint x: 217, endPoint y: 224, distance: 218.9
click at [63, 379] on span "Means Test" at bounding box center [68, 378] width 115 height 14
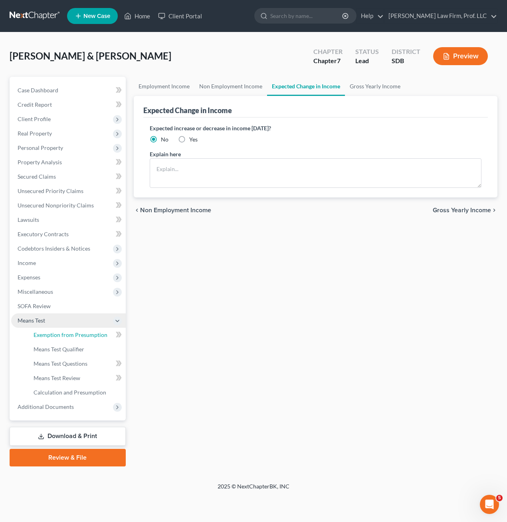
drag, startPoint x: 75, startPoint y: 331, endPoint x: 83, endPoint y: 320, distance: 13.4
click at [77, 330] on link "Exemption from Presumption" at bounding box center [76, 335] width 99 height 14
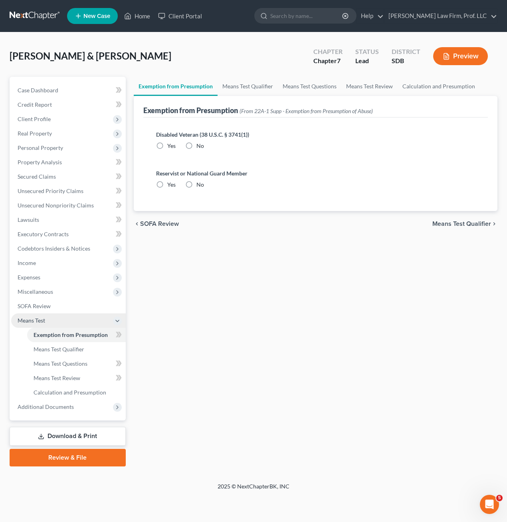
radio input "true"
click at [54, 153] on span "Personal Property" at bounding box center [68, 148] width 115 height 14
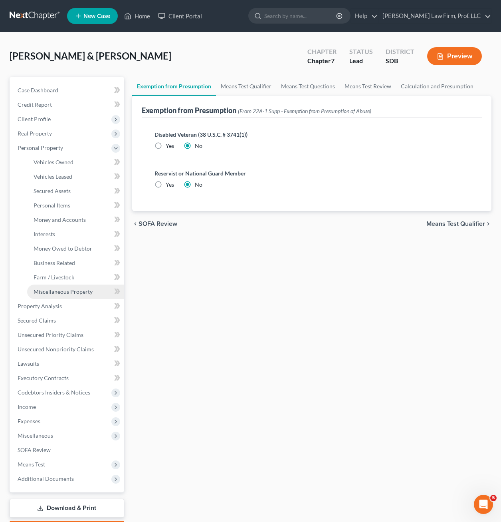
click at [50, 298] on link "Miscellaneous Property" at bounding box center [75, 291] width 97 height 14
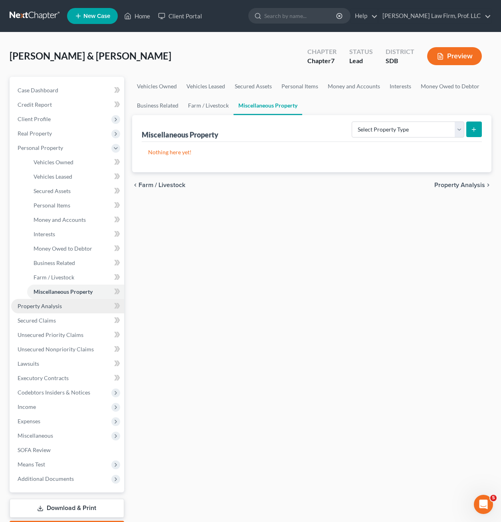
click at [52, 306] on span "Property Analysis" at bounding box center [40, 305] width 44 height 7
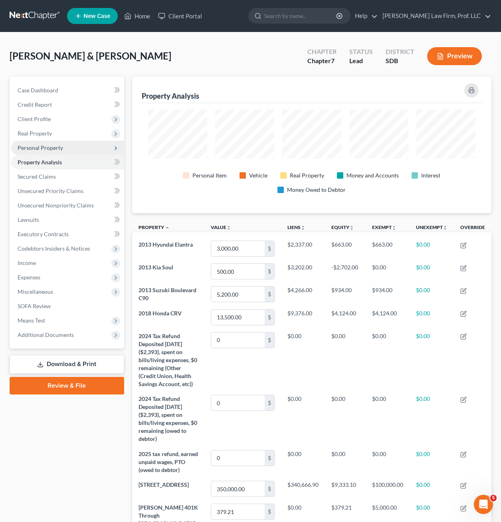
click at [39, 144] on span "Personal Property" at bounding box center [41, 147] width 46 height 7
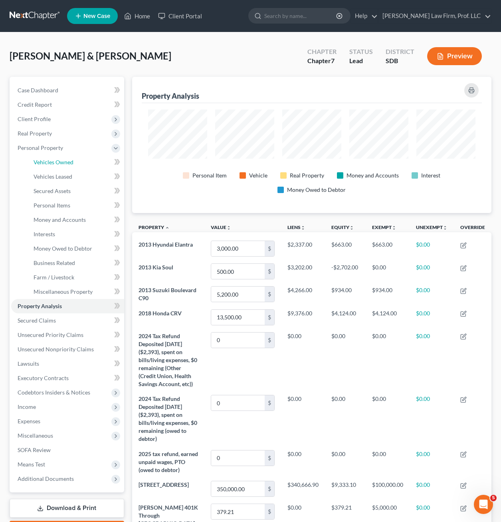
drag, startPoint x: 54, startPoint y: 166, endPoint x: 209, endPoint y: 186, distance: 156.6
click at [54, 166] on link "Vehicles Owned" at bounding box center [75, 162] width 97 height 14
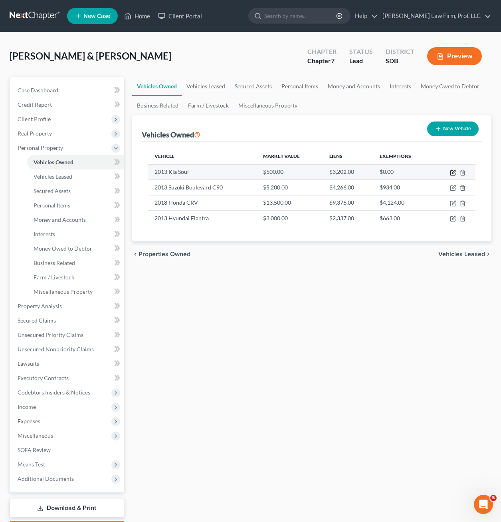
click at [451, 171] on icon "button" at bounding box center [453, 172] width 6 height 6
select select "0"
select select "13"
select select "4"
select select "2"
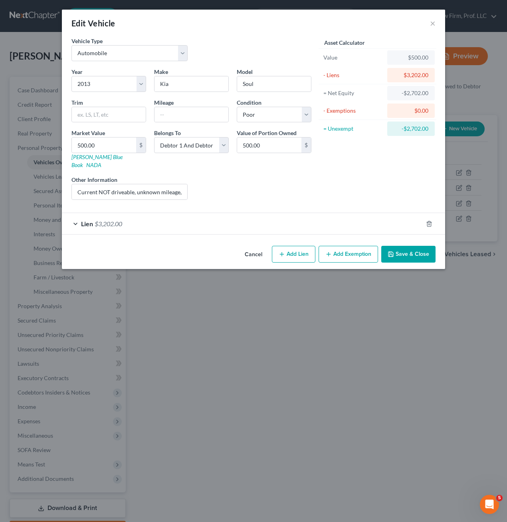
click at [256, 175] on div "Liens Select" at bounding box center [254, 187] width 124 height 24
click at [194, 213] on div "Lien $3,202.00" at bounding box center [242, 223] width 361 height 21
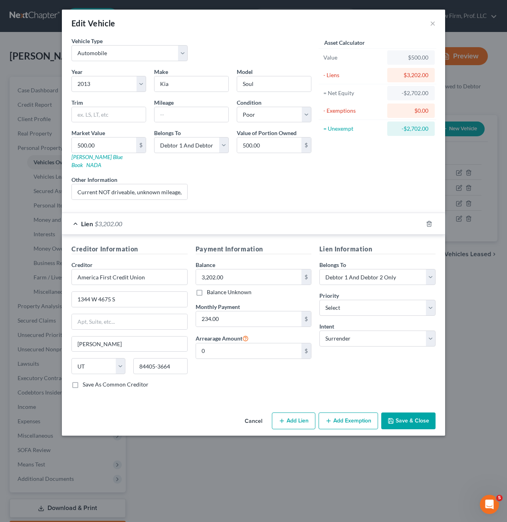
drag, startPoint x: 219, startPoint y: 221, endPoint x: 319, endPoint y: 402, distance: 207.0
click at [289, 225] on div "Lien $3,202.00" at bounding box center [242, 223] width 361 height 21
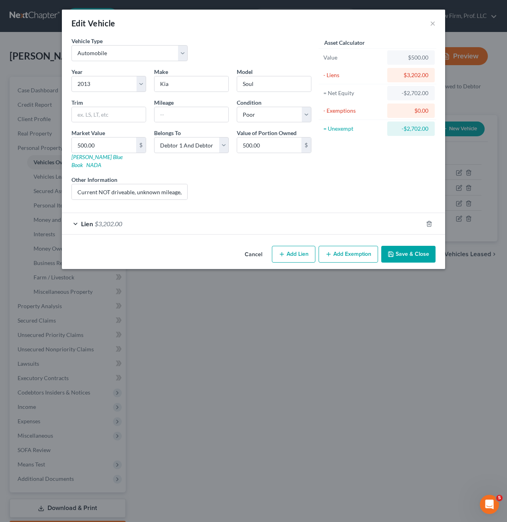
click at [217, 220] on div "Lien $3,202.00" at bounding box center [242, 223] width 361 height 21
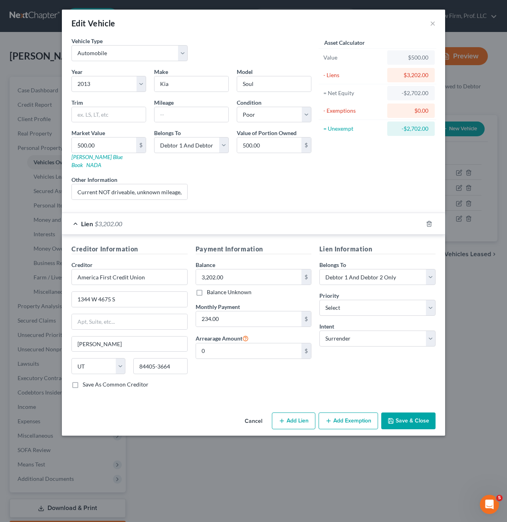
click at [406, 412] on button "Save & Close" at bounding box center [408, 420] width 54 height 17
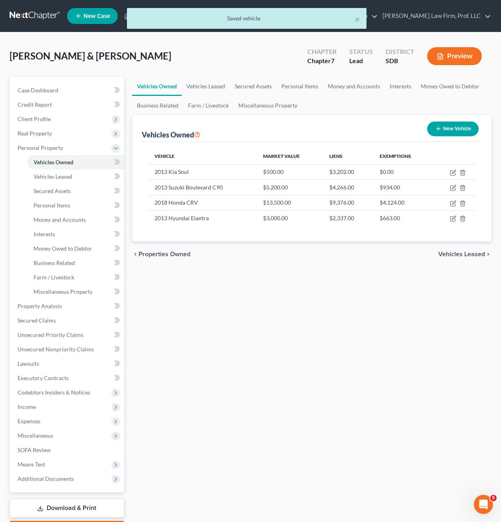
click at [400, 419] on div "Vehicles Owned Vehicles Leased Secured Assets Personal Items Money and Accounts…" at bounding box center [312, 307] width 368 height 461
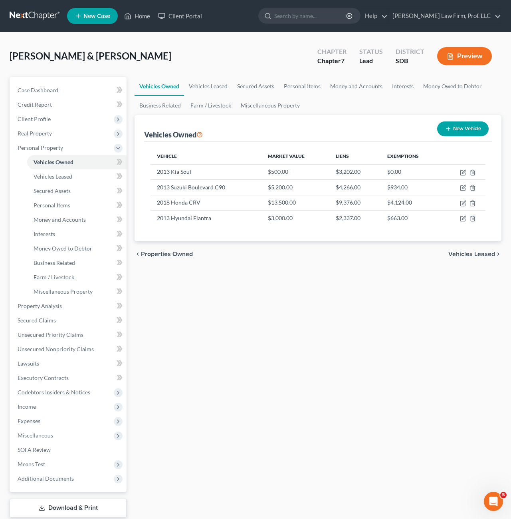
click at [323, 397] on div "Vehicles Owned Vehicles Leased Secured Assets Personal Items Money and Accounts…" at bounding box center [318, 307] width 375 height 461
click at [298, 319] on div "Vehicles Owned Vehicles Leased Secured Assets Personal Items Money and Accounts…" at bounding box center [318, 307] width 375 height 461
drag, startPoint x: 61, startPoint y: 218, endPoint x: 49, endPoint y: 201, distance: 20.1
click at [62, 218] on span "Money and Accounts" at bounding box center [60, 219] width 52 height 7
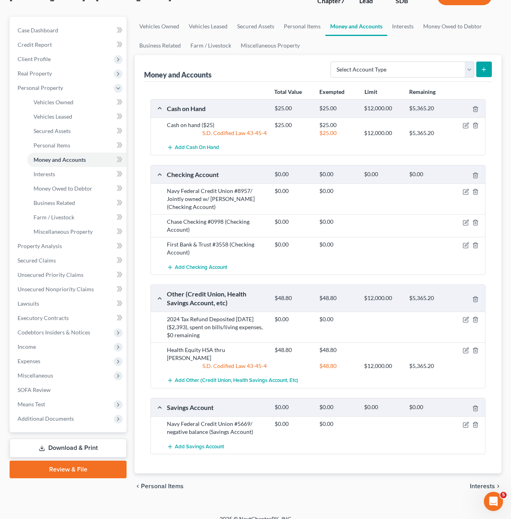
scroll to position [62, 0]
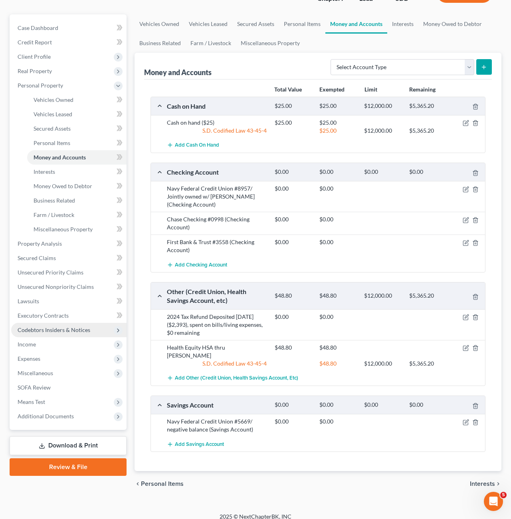
drag, startPoint x: 35, startPoint y: 345, endPoint x: 61, endPoint y: 334, distance: 27.9
click at [34, 345] on span "Income" at bounding box center [27, 344] width 18 height 7
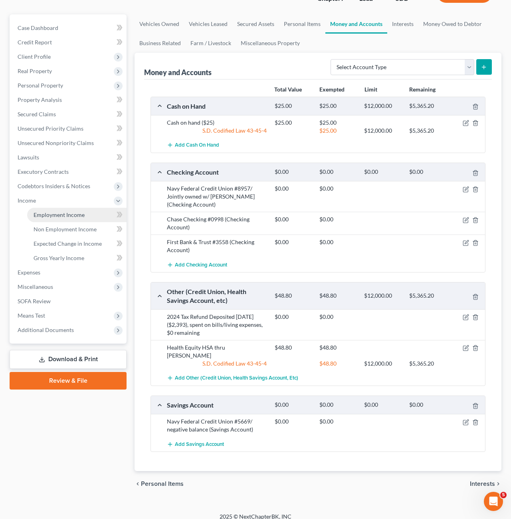
click at [62, 214] on span "Employment Income" at bounding box center [59, 214] width 51 height 7
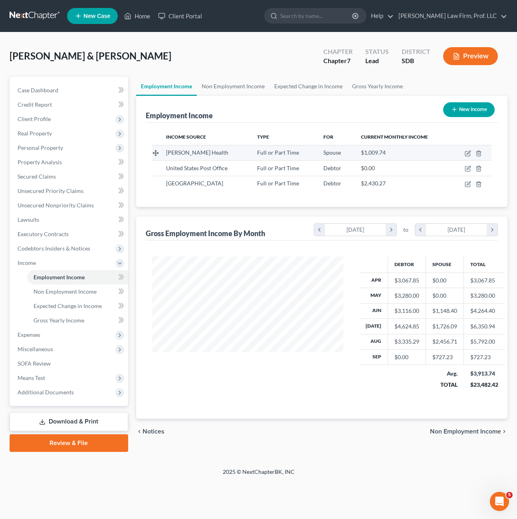
scroll to position [143, 208]
click at [466, 155] on icon "button" at bounding box center [468, 153] width 6 height 6
select select "0"
select select "29"
select select "2"
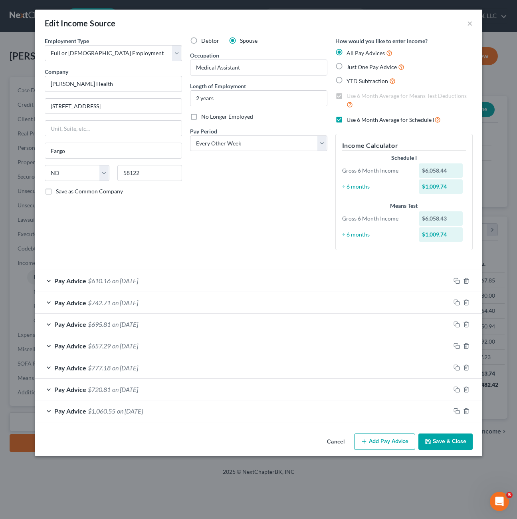
click at [444, 443] on button "Save & Close" at bounding box center [446, 441] width 54 height 17
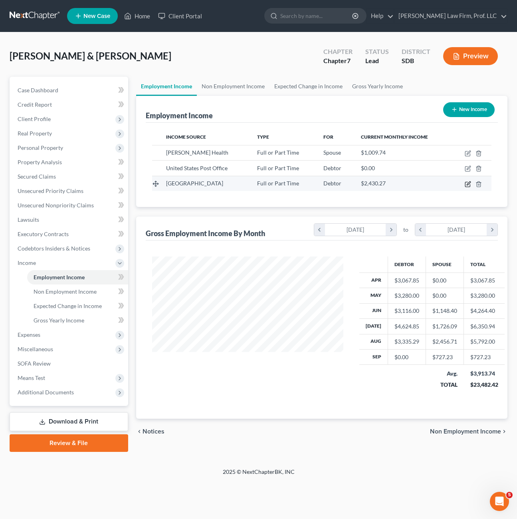
click at [467, 184] on icon "button" at bounding box center [468, 184] width 6 height 6
select select "0"
select select "16"
select select "2"
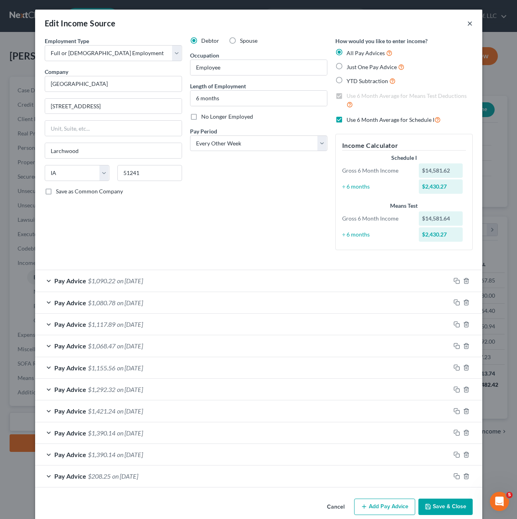
click at [467, 24] on button "×" at bounding box center [470, 23] width 6 height 10
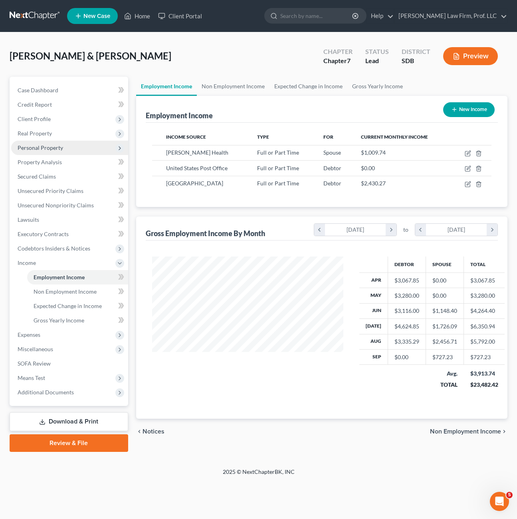
click at [54, 147] on span "Personal Property" at bounding box center [41, 147] width 46 height 7
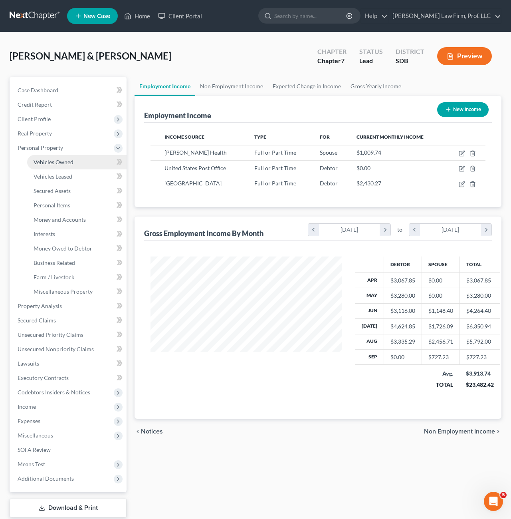
scroll to position [399326, 399264]
click at [72, 219] on span "Money and Accounts" at bounding box center [60, 219] width 52 height 7
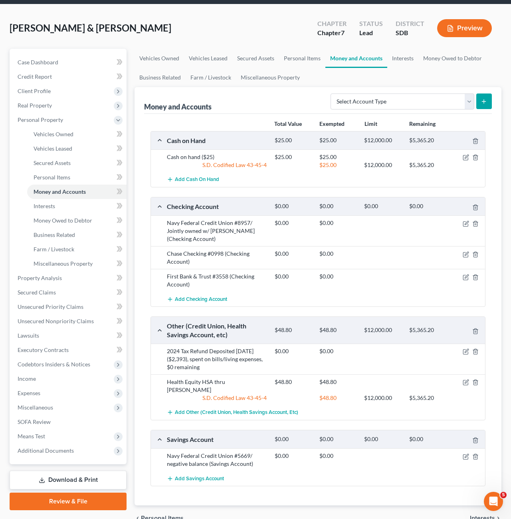
scroll to position [62, 0]
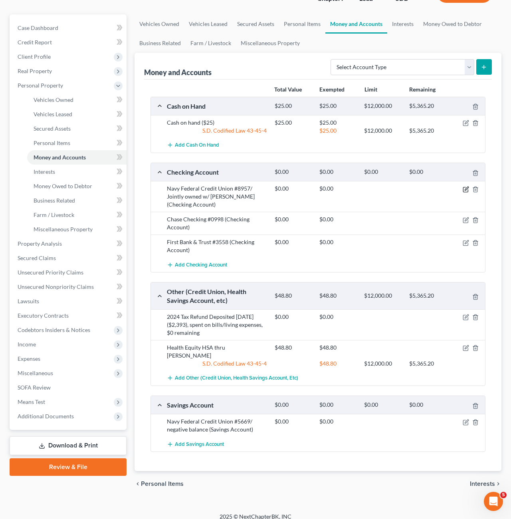
click at [466, 189] on icon "button" at bounding box center [467, 189] width 4 height 4
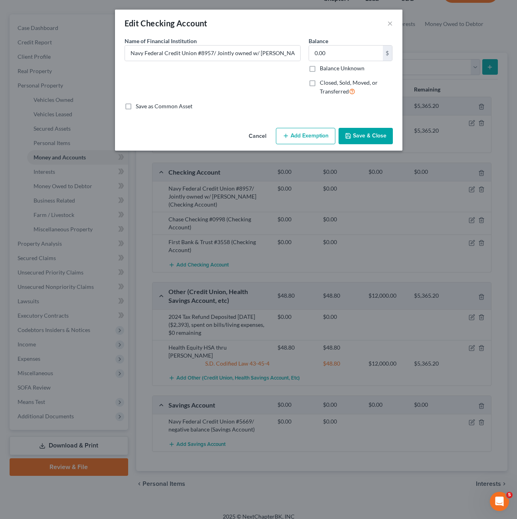
click at [278, 105] on div "Save as Common Asset" at bounding box center [259, 106] width 268 height 8
click at [267, 92] on div "Name of Financial Institution * Navy Federal Credit Union #8957/ Jointly owned …" at bounding box center [213, 70] width 184 height 66
click at [362, 143] on button "Save & Close" at bounding box center [366, 136] width 54 height 17
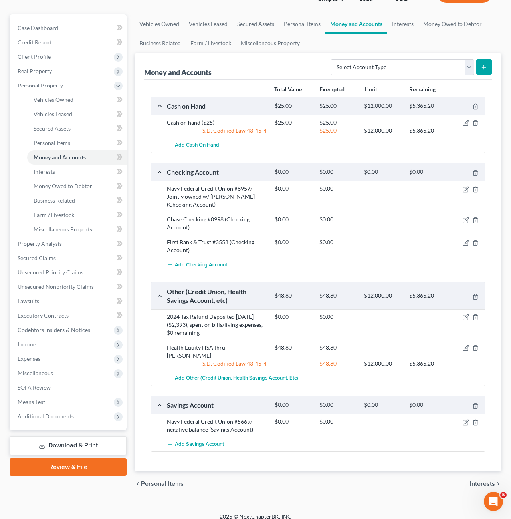
click at [362, 141] on div at bounding box center [255, 259] width 511 height 519
click at [463, 242] on icon "button" at bounding box center [465, 242] width 5 height 5
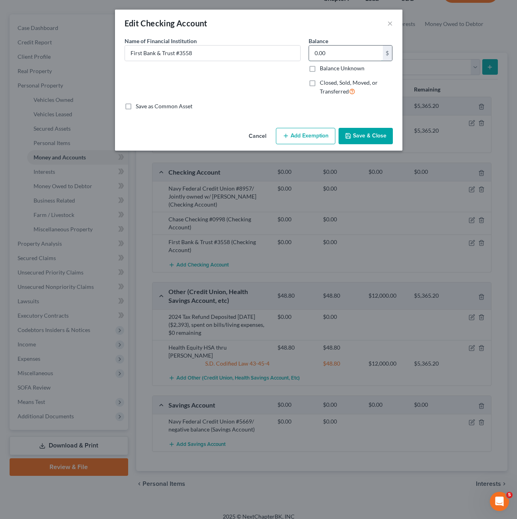
click at [332, 57] on input "0.00" at bounding box center [346, 53] width 74 height 15
type input "4.12"
click at [353, 129] on button "Save & Close" at bounding box center [366, 136] width 54 height 17
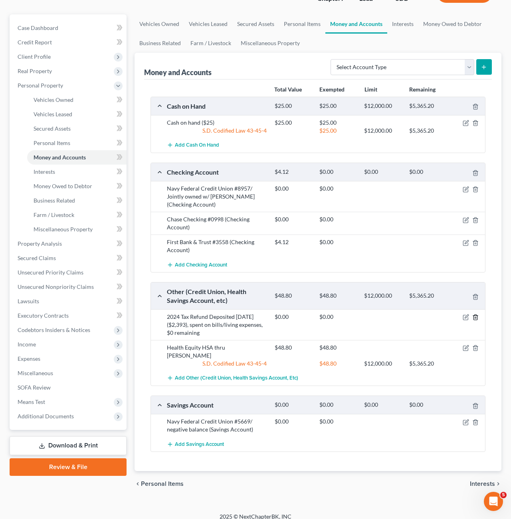
click at [475, 316] on icon "button" at bounding box center [476, 317] width 6 height 6
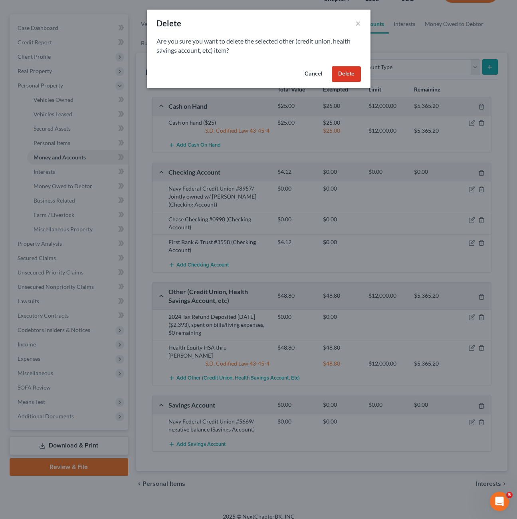
click at [351, 78] on button "Delete" at bounding box center [346, 74] width 29 height 16
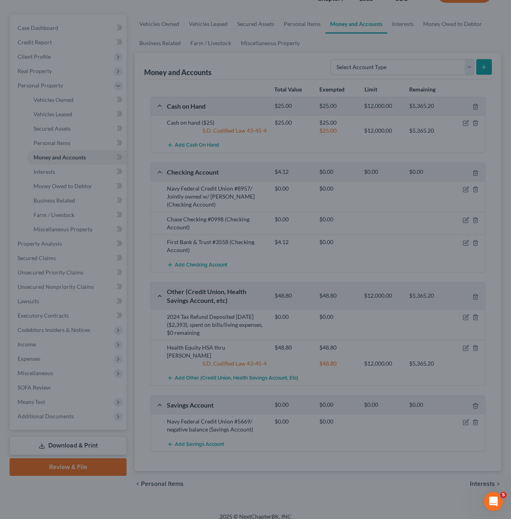
scroll to position [50, 0]
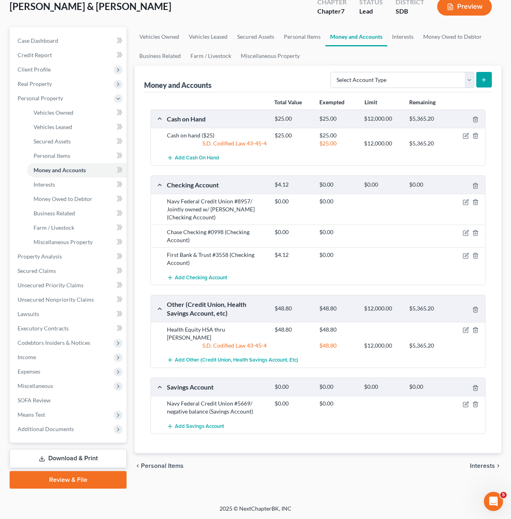
click at [327, 454] on div "chevron_left Personal Items Interests chevron_right" at bounding box center [318, 466] width 367 height 26
drag, startPoint x: 465, startPoint y: 397, endPoint x: 461, endPoint y: 393, distance: 5.6
click at [465, 401] on icon "button" at bounding box center [466, 404] width 6 height 6
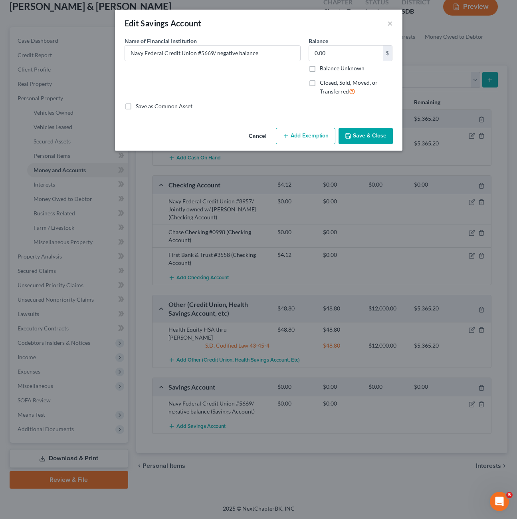
click at [240, 88] on div "Name of Financial Institution * Navy Federal Credit Union #5669/ negative balan…" at bounding box center [213, 70] width 184 height 66
drag, startPoint x: 353, startPoint y: 140, endPoint x: 3, endPoint y: 358, distance: 412.1
click at [353, 139] on button "Save & Close" at bounding box center [366, 136] width 54 height 17
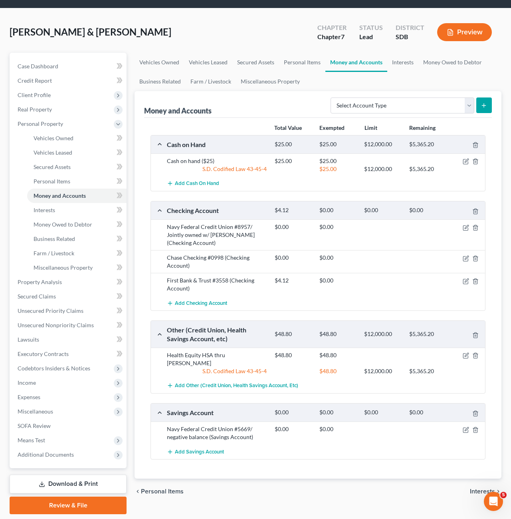
scroll to position [0, 0]
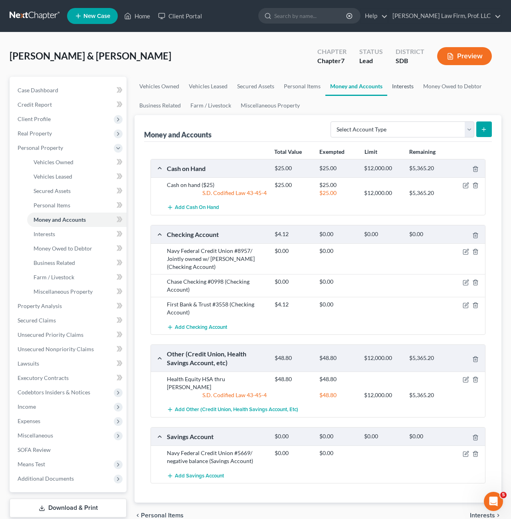
click at [402, 91] on link "Interests" at bounding box center [402, 86] width 31 height 19
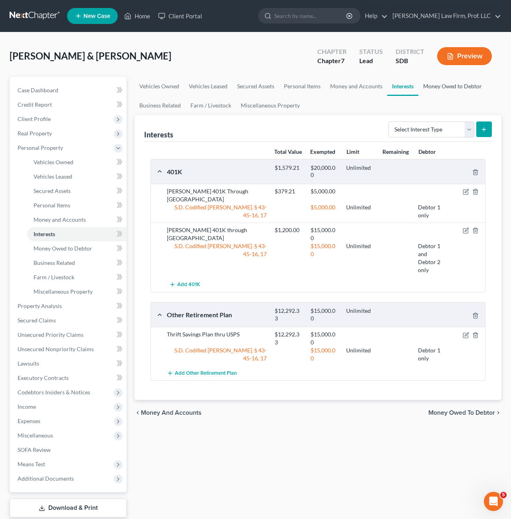
click at [452, 85] on link "Money Owed to Debtor" at bounding box center [453, 86] width 68 height 19
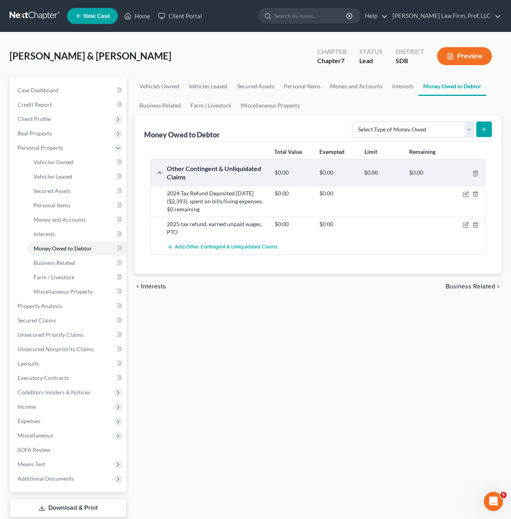
click at [348, 259] on div "Total Value Exempted Limit Remaining Other Contingent & Unliquidated Claims $0.…" at bounding box center [318, 208] width 348 height 132
click at [476, 195] on icon "button" at bounding box center [476, 194] width 6 height 6
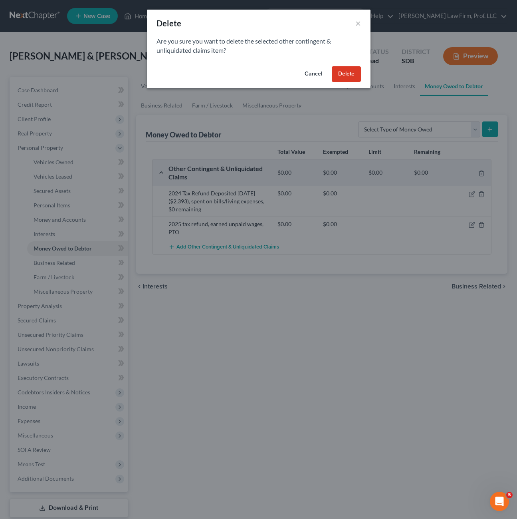
click at [352, 79] on button "Delete" at bounding box center [346, 74] width 29 height 16
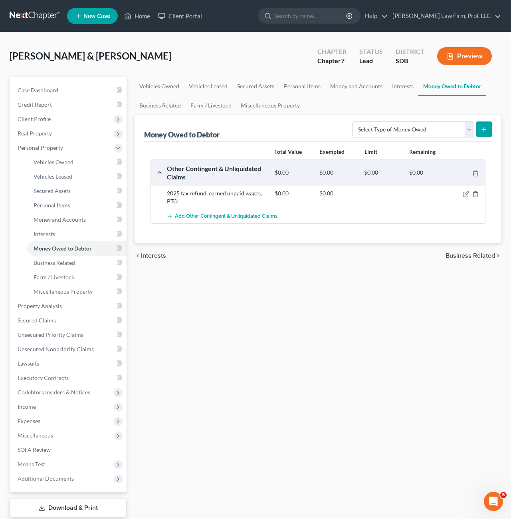
drag, startPoint x: 356, startPoint y: 212, endPoint x: 404, endPoint y: 202, distance: 48.9
click at [356, 212] on div "Add Other Contingent & Unliquidated Claims" at bounding box center [324, 216] width 323 height 15
click at [58, 308] on span "Property Analysis" at bounding box center [40, 305] width 44 height 7
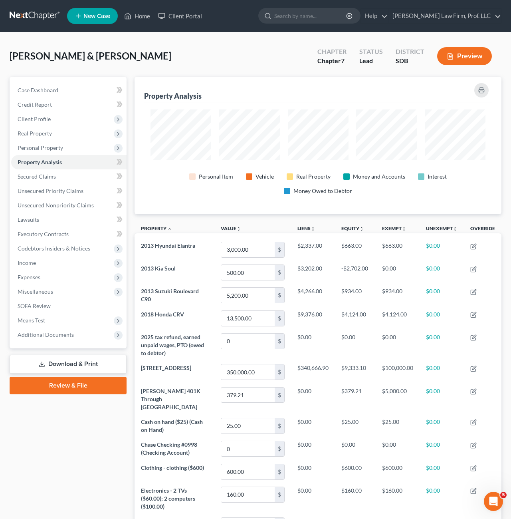
drag, startPoint x: 48, startPoint y: 148, endPoint x: 216, endPoint y: 210, distance: 179.2
click at [48, 147] on span "Personal Property" at bounding box center [41, 147] width 46 height 7
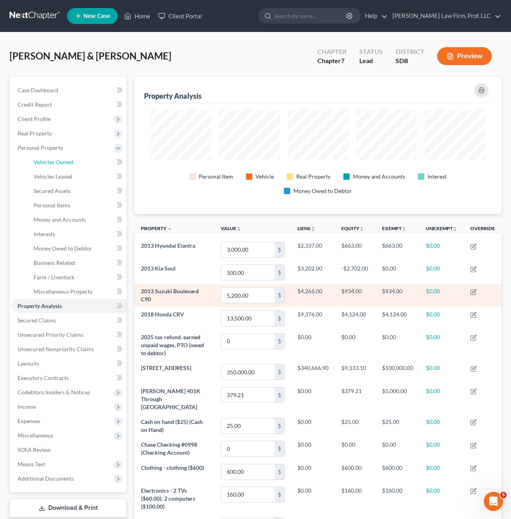
click at [59, 161] on span "Vehicles Owned" at bounding box center [54, 162] width 40 height 7
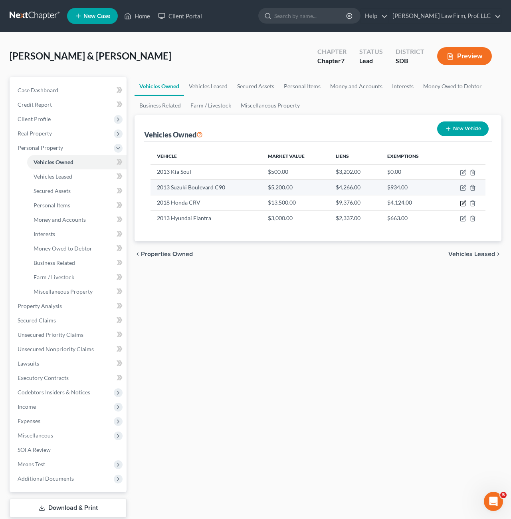
drag, startPoint x: 465, startPoint y: 202, endPoint x: 455, endPoint y: 189, distance: 16.5
click at [466, 202] on icon "button" at bounding box center [464, 203] width 4 height 4
select select "0"
select select "8"
select select "3"
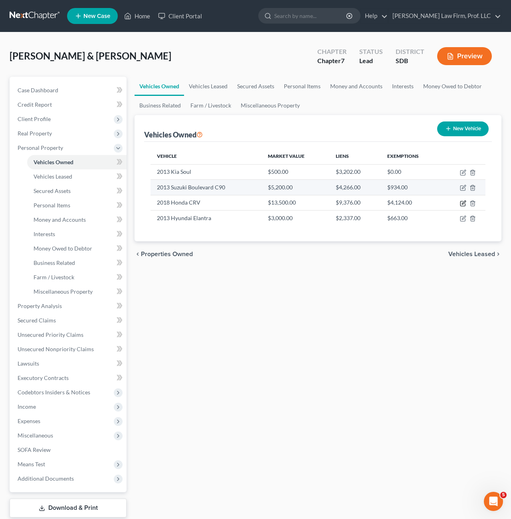
select select "2"
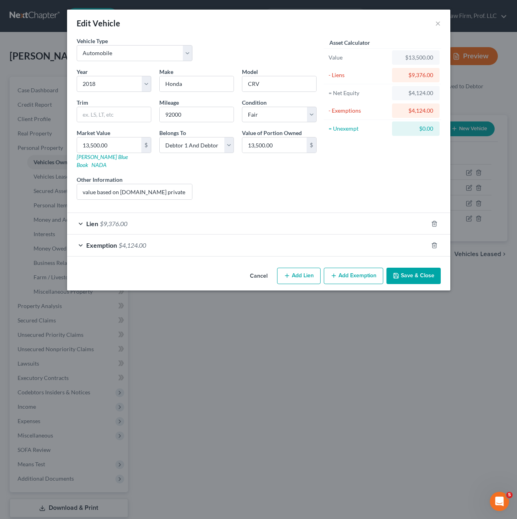
click at [193, 234] on div "Exemption $4,124.00" at bounding box center [247, 244] width 361 height 21
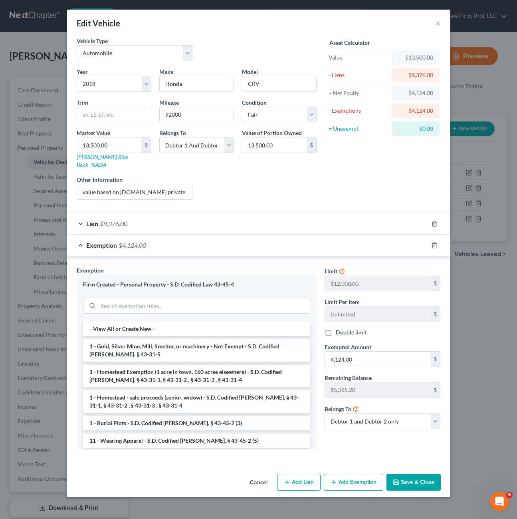
click at [423, 483] on div "Cancel Add Lien Add Lease Add Exemption Save & Close" at bounding box center [258, 484] width 383 height 26
click at [422, 481] on button "Save & Close" at bounding box center [414, 482] width 54 height 17
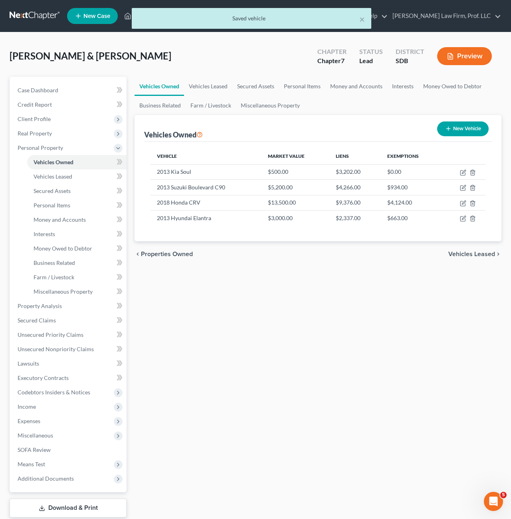
drag, startPoint x: 353, startPoint y: 399, endPoint x: 300, endPoint y: 397, distance: 52.8
click at [353, 398] on div "Vehicles Owned Vehicles Leased Secured Assets Personal Items Money and Accounts…" at bounding box center [318, 307] width 375 height 461
click at [67, 208] on span "Personal Items" at bounding box center [52, 205] width 37 height 7
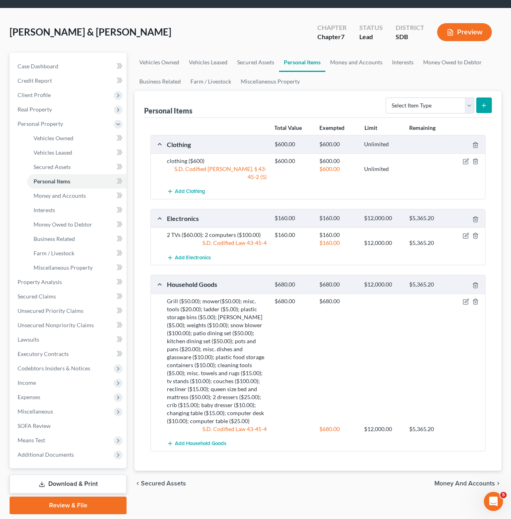
scroll to position [50, 0]
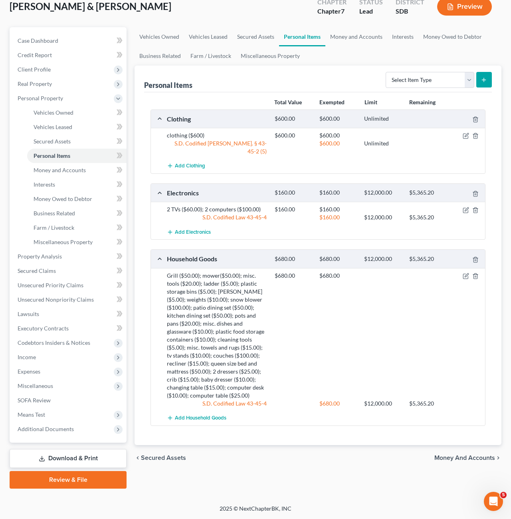
drag, startPoint x: 320, startPoint y: 332, endPoint x: 388, endPoint y: 326, distance: 68.5
click at [320, 331] on div "$680.00 $680.00" at bounding box center [378, 336] width 215 height 128
click at [278, 343] on div "$680.00 $680.00" at bounding box center [378, 336] width 215 height 128
drag, startPoint x: 291, startPoint y: 331, endPoint x: 316, endPoint y: 309, distance: 33.4
click at [291, 331] on div "$680.00 $680.00" at bounding box center [378, 336] width 215 height 128
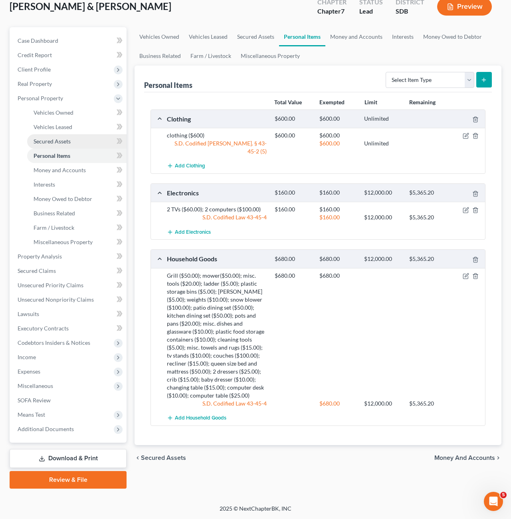
click at [50, 143] on span "Secured Assets" at bounding box center [52, 141] width 37 height 7
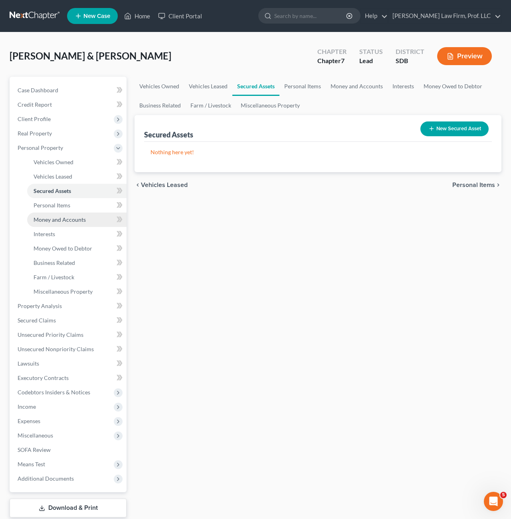
click at [65, 223] on link "Money and Accounts" at bounding box center [76, 220] width 99 height 14
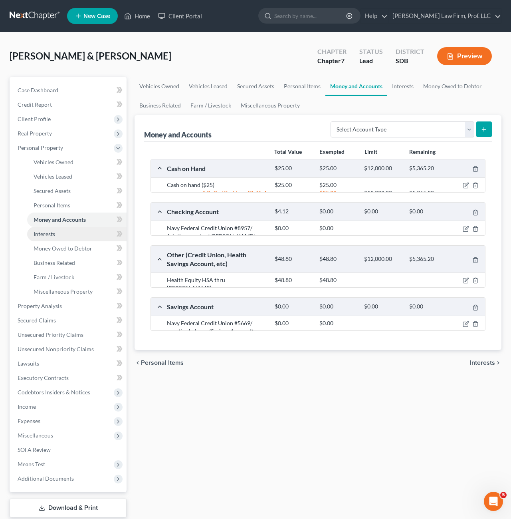
click at [56, 234] on link "Interests" at bounding box center [76, 234] width 99 height 14
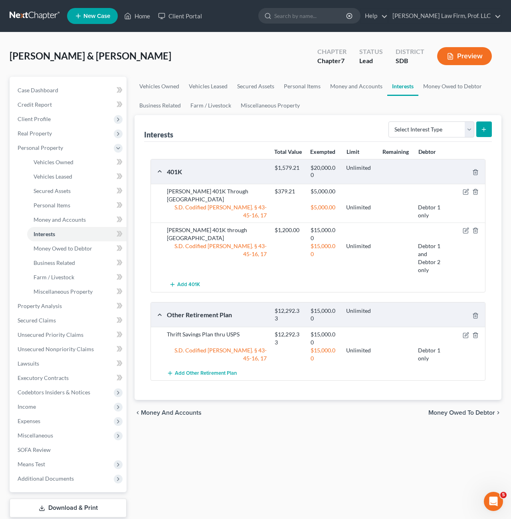
click at [286, 433] on div "Vehicles Owned Vehicles Leased Secured Assets Personal Items Money and Accounts…" at bounding box center [318, 307] width 375 height 461
click at [198, 439] on div "Vehicles Owned Vehicles Leased Secured Assets Personal Items Money and Accounts…" at bounding box center [318, 307] width 375 height 461
click at [62, 348] on span "Unsecured Nonpriority Claims" at bounding box center [56, 349] width 76 height 7
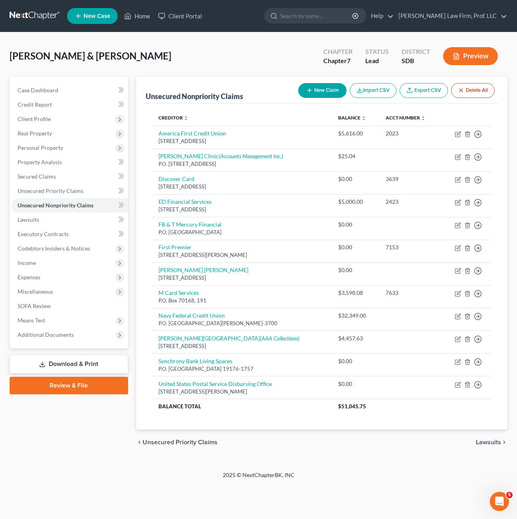
click at [62, 415] on div "Case Dashboard Payments Invoices Payments Payments Credit Report Client Profile" at bounding box center [69, 266] width 127 height 379
drag, startPoint x: 69, startPoint y: 359, endPoint x: 83, endPoint y: 348, distance: 18.2
click at [70, 358] on link "Download & Print" at bounding box center [69, 364] width 119 height 19
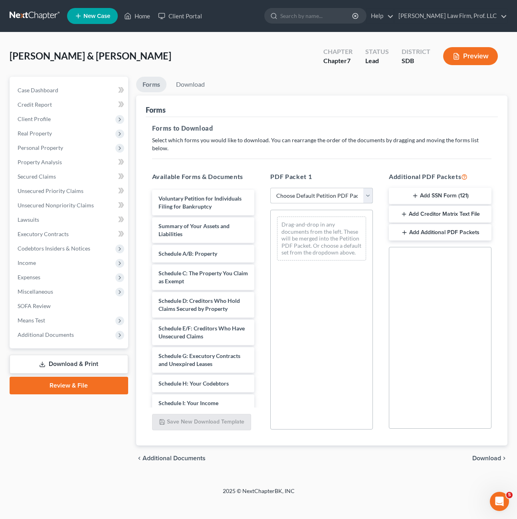
drag, startPoint x: 335, startPoint y: 187, endPoint x: 335, endPoint y: 196, distance: 9.2
click at [335, 188] on select "Choose Default Petition PDF Packet Complete Bankruptcy Petition (all forms and …" at bounding box center [321, 196] width 103 height 16
select select "0"
click at [270, 188] on select "Choose Default Petition PDF Packet Complete Bankruptcy Petition (all forms and …" at bounding box center [321, 196] width 103 height 16
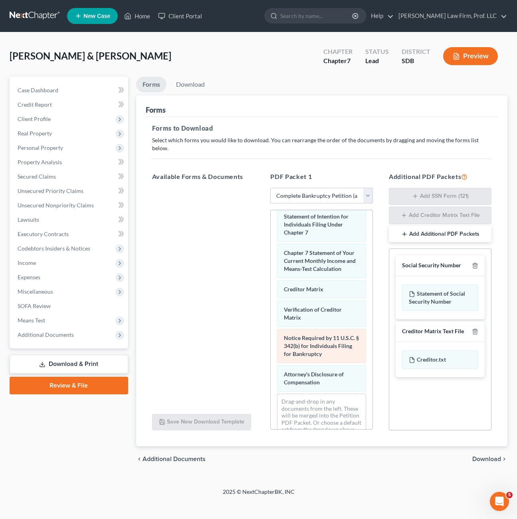
scroll to position [411, 0]
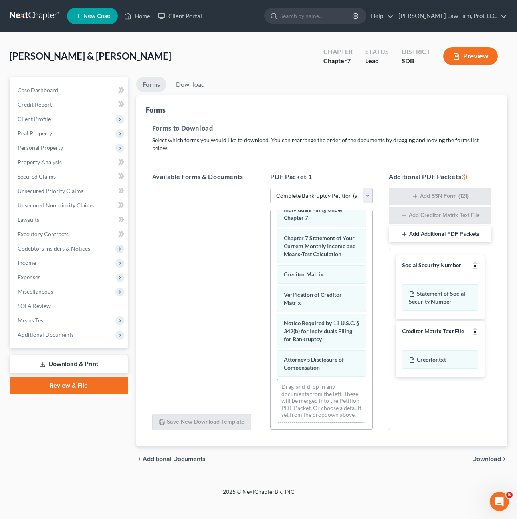
click at [476, 262] on icon "button" at bounding box center [475, 265] width 6 height 6
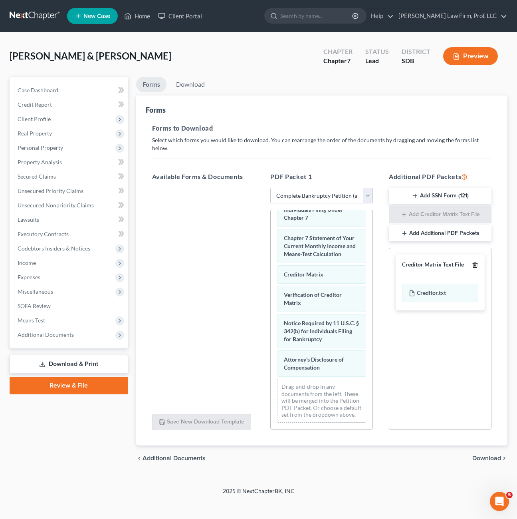
click at [475, 262] on icon "button" at bounding box center [475, 265] width 6 height 6
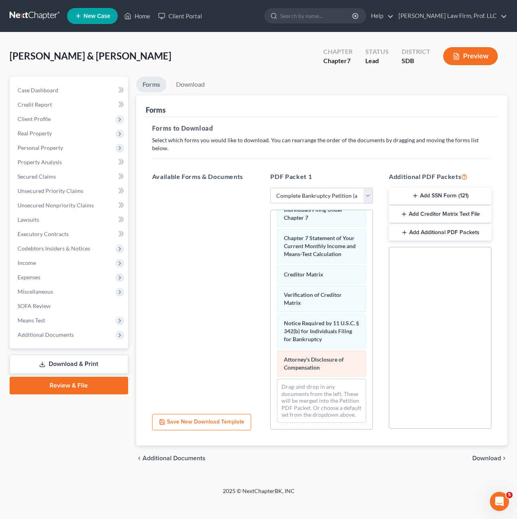
click at [271, 305] on div "Voluntary Petition for Individuals Filing for Bankruptcy Summary of Your Assets…" at bounding box center [322, 137] width 102 height 583
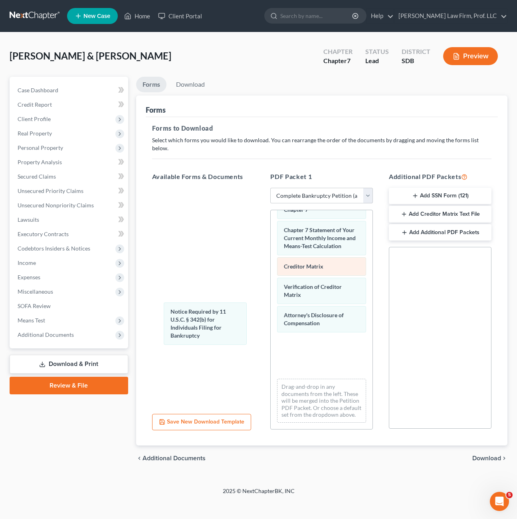
drag, startPoint x: 316, startPoint y: 332, endPoint x: 314, endPoint y: 302, distance: 29.6
click at [271, 305] on div "Notice Required by 11 U.S.C. § 342(b) for Individuals Filing for Bankruptcy Vol…" at bounding box center [322, 133] width 102 height 591
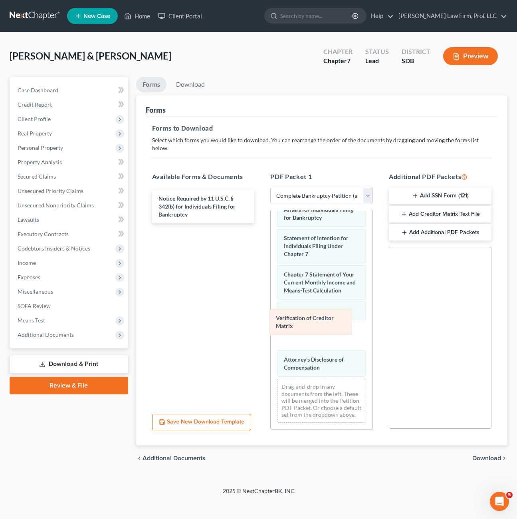
scroll to position [338, 0]
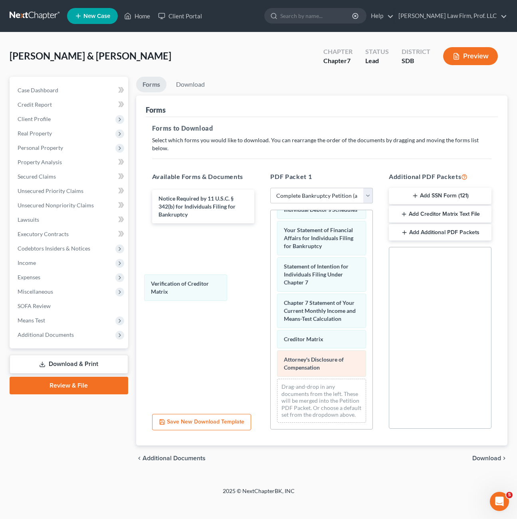
drag, startPoint x: 322, startPoint y: 317, endPoint x: 314, endPoint y: 346, distance: 30.0
click at [271, 277] on div "Verification of Creditor Matrix Voluntary Petition for Individuals Filing for B…" at bounding box center [322, 170] width 102 height 519
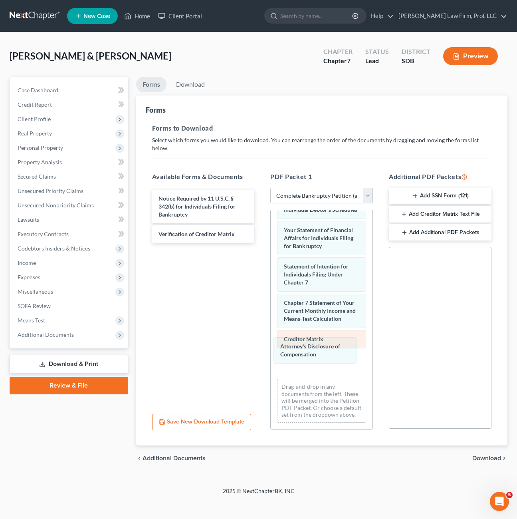
drag, startPoint x: 316, startPoint y: 347, endPoint x: 324, endPoint y: 333, distance: 16.3
click at [271, 335] on div "Attorney's Disclosure of Compensation Voluntary Petition for Individuals Filing…" at bounding box center [322, 170] width 102 height 519
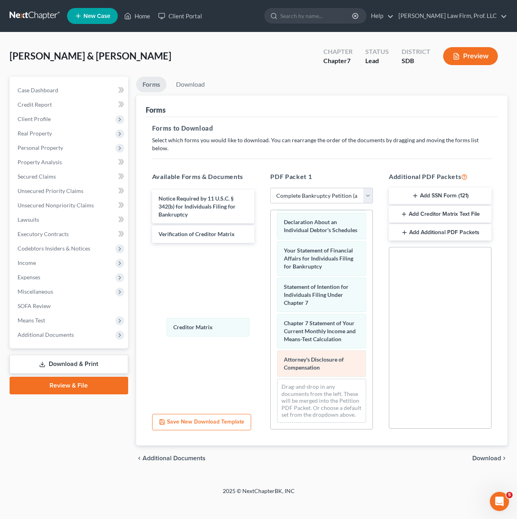
drag, startPoint x: 324, startPoint y: 327, endPoint x: 317, endPoint y: 348, distance: 22.0
click at [271, 328] on div "Creditor Matrix Voluntary Petition for Individuals Filing for Bankruptcy Summar…" at bounding box center [322, 180] width 102 height 498
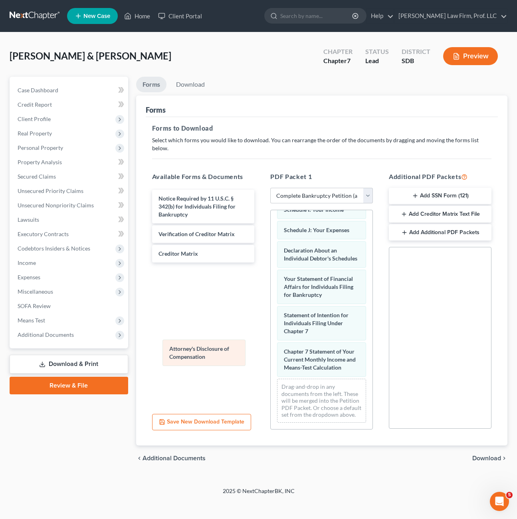
scroll to position [290, 0]
drag, startPoint x: 316, startPoint y: 348, endPoint x: 273, endPoint y: 228, distance: 127.5
click at [271, 347] on div "Attorney's Disclosure of Compensation Voluntary Petition for Individuals Filing…" at bounding box center [322, 194] width 102 height 470
click at [197, 83] on link "Download" at bounding box center [191, 85] width 42 height 16
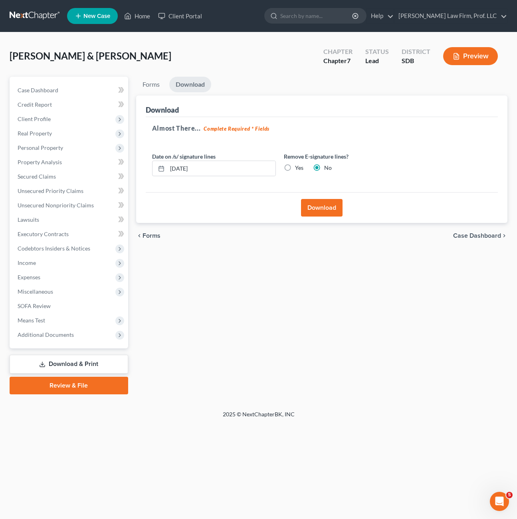
click at [312, 201] on button "Download" at bounding box center [322, 208] width 42 height 18
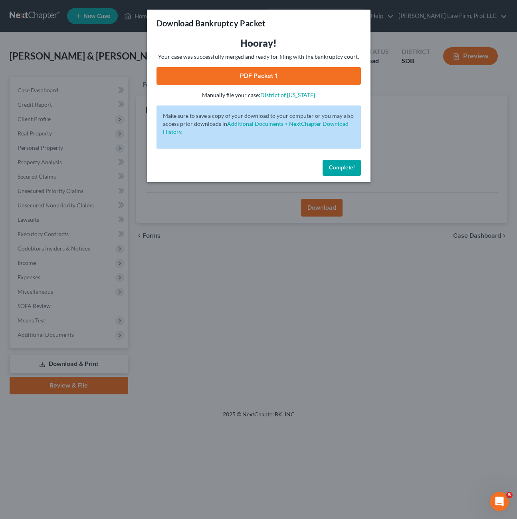
click at [266, 78] on link "PDF Packet 1" at bounding box center [259, 76] width 205 height 18
drag, startPoint x: 344, startPoint y: 169, endPoint x: 329, endPoint y: 155, distance: 20.9
click at [344, 169] on span "Complete!" at bounding box center [342, 167] width 26 height 7
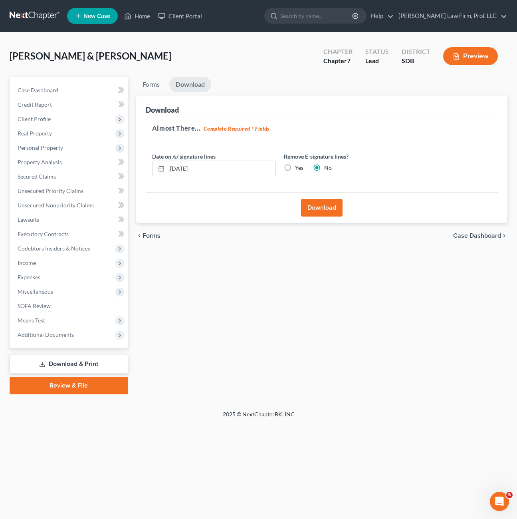
click at [283, 296] on div "Forms Download Forms Forms to Download Select which forms you would like to dow…" at bounding box center [321, 236] width 379 height 318
click at [135, 7] on ul "New Case Home Client Portal - No Result - See all results Or Press Enter... Hel…" at bounding box center [287, 16] width 441 height 21
click at [134, 11] on link "Home" at bounding box center [137, 16] width 34 height 14
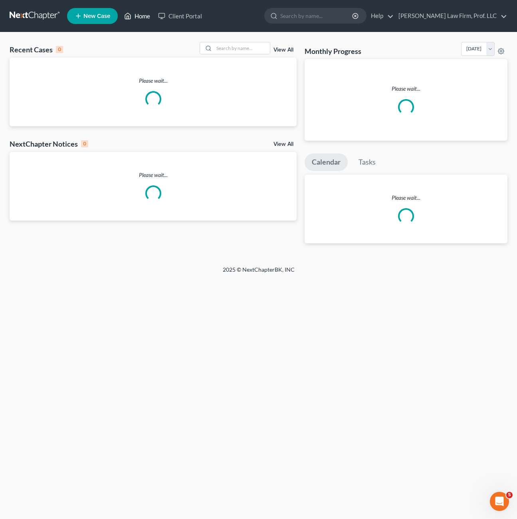
click at [135, 15] on link "Home" at bounding box center [137, 16] width 34 height 14
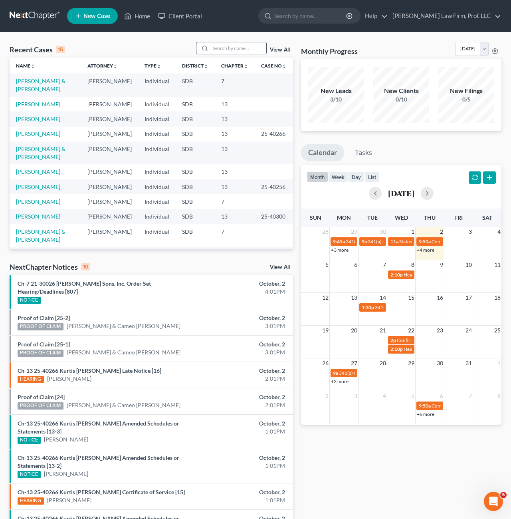
click at [234, 48] on input "search" at bounding box center [239, 48] width 56 height 12
type input "[PERSON_NAME]"
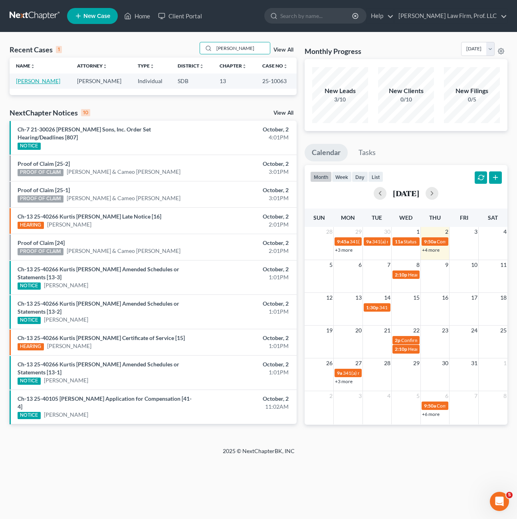
click at [25, 80] on link "[PERSON_NAME]" at bounding box center [38, 80] width 44 height 7
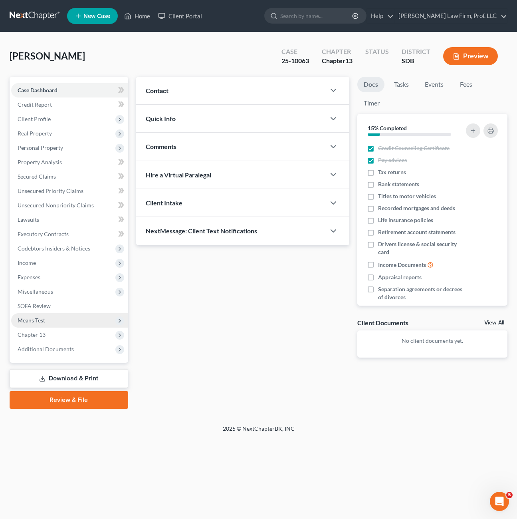
drag, startPoint x: 42, startPoint y: 347, endPoint x: 120, endPoint y: 325, distance: 81.3
click at [42, 347] on span "Additional Documents" at bounding box center [46, 349] width 56 height 7
click at [53, 334] on span "Chapter 13" at bounding box center [69, 335] width 117 height 14
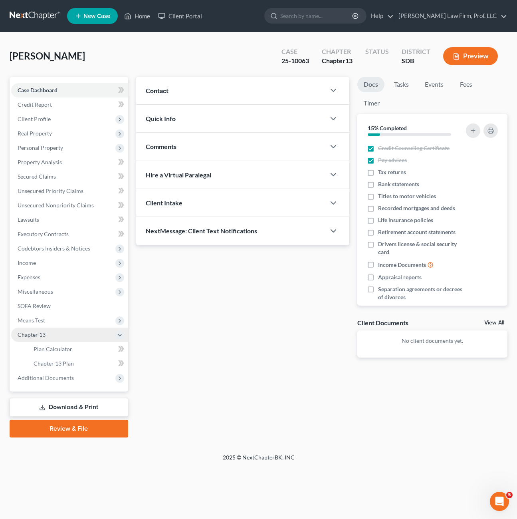
click at [120, 336] on polyline at bounding box center [119, 335] width 3 height 2
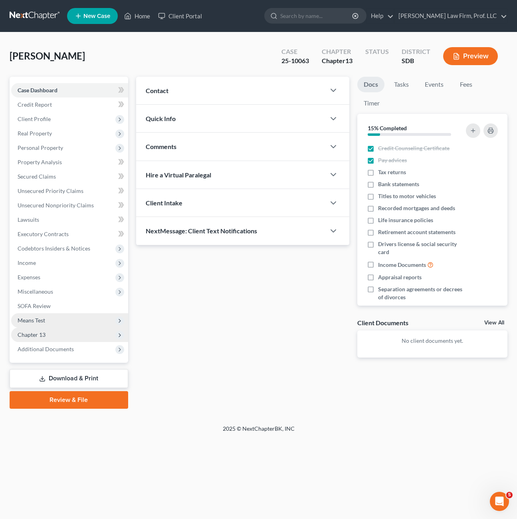
click at [117, 320] on icon at bounding box center [120, 321] width 6 height 6
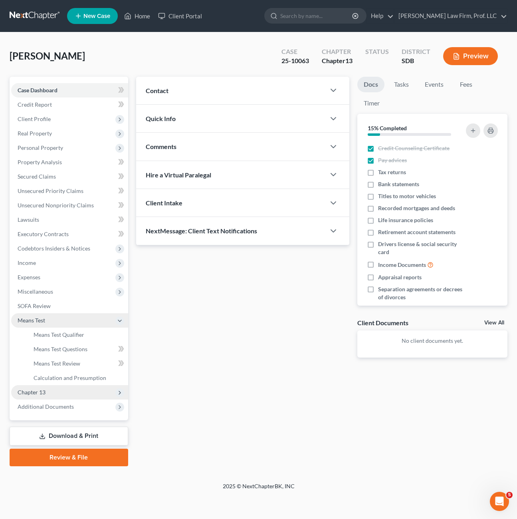
click at [121, 321] on polyline at bounding box center [119, 321] width 3 height 2
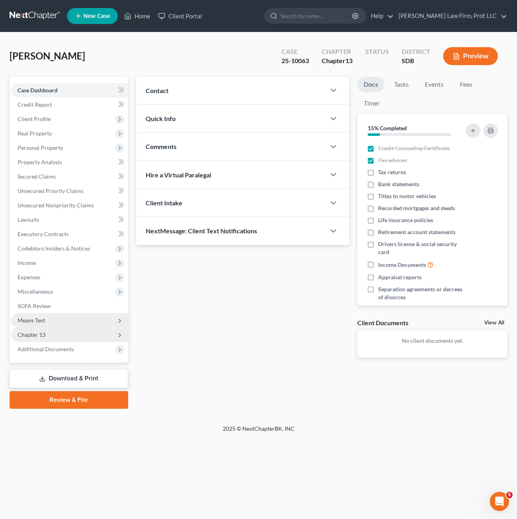
click at [122, 335] on icon at bounding box center [120, 335] width 6 height 6
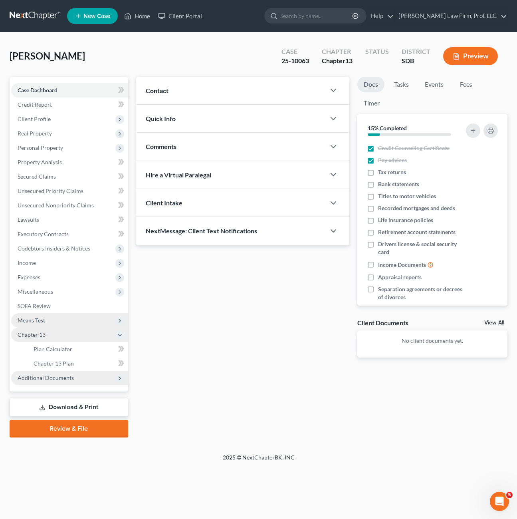
drag, startPoint x: 58, startPoint y: 376, endPoint x: 118, endPoint y: 384, distance: 60.5
click at [58, 376] on span "Additional Documents" at bounding box center [46, 377] width 56 height 7
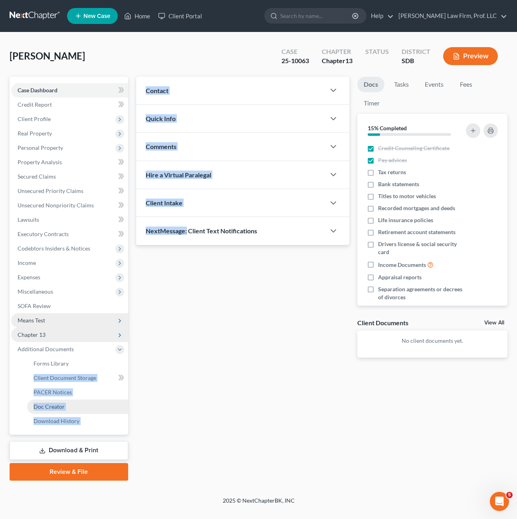
drag, startPoint x: 119, startPoint y: 379, endPoint x: 62, endPoint y: 405, distance: 62.4
click at [186, 383] on div "Petition Navigation Case Dashboard Payments Invoices Payments Payments Credit R…" at bounding box center [259, 279] width 506 height 404
click at [253, 381] on div "Updates & News × Contact New Contact Quick Info Status Discharged Discharged & …" at bounding box center [321, 279] width 379 height 404
click at [58, 395] on span "PACER Notices" at bounding box center [53, 392] width 38 height 7
click at [62, 391] on span "PACER Notices" at bounding box center [53, 392] width 38 height 7
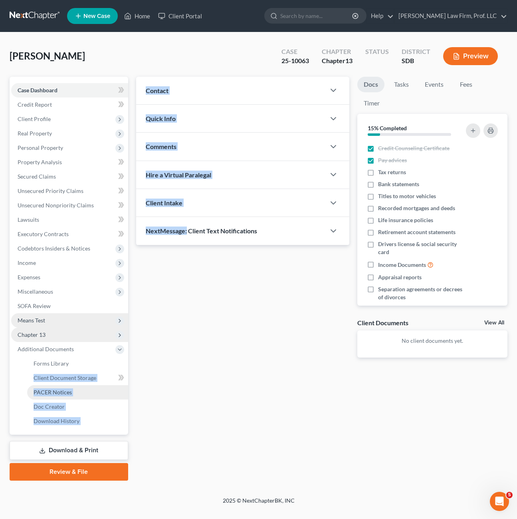
click at [181, 387] on div "Updates & News × Contact New Contact Quick Info Status Discharged Discharged & …" at bounding box center [321, 279] width 379 height 404
click at [54, 391] on span "PACER Notices" at bounding box center [53, 392] width 38 height 7
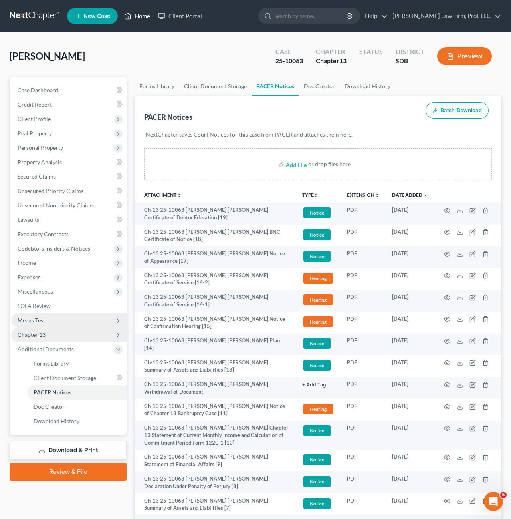
drag, startPoint x: 139, startPoint y: 18, endPoint x: 173, endPoint y: 47, distance: 45.1
click at [139, 18] on link "Home" at bounding box center [137, 16] width 34 height 14
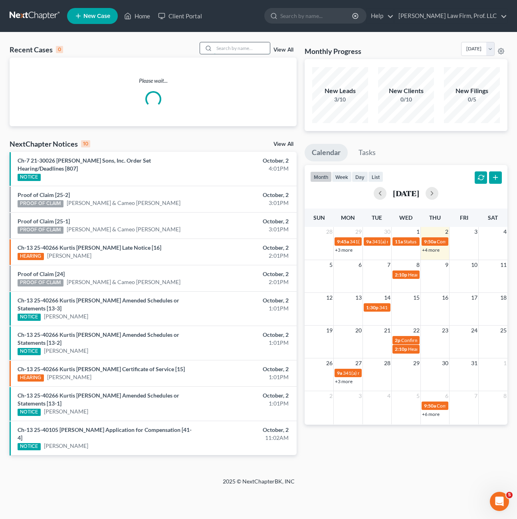
click at [242, 47] on input "search" at bounding box center [242, 48] width 56 height 12
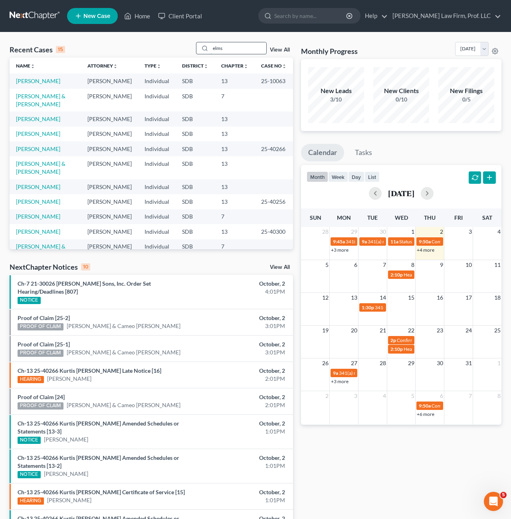
type input "elms"
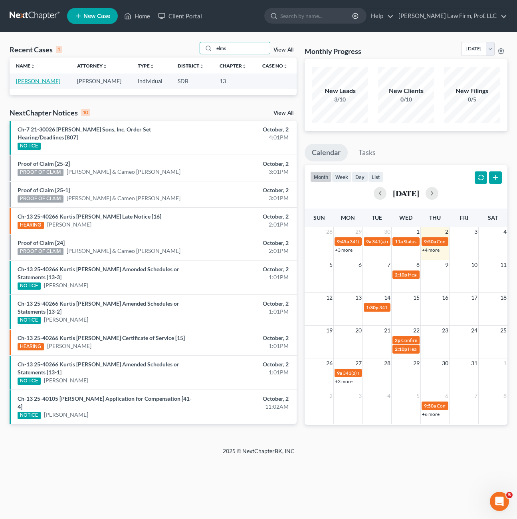
click at [24, 81] on link "[PERSON_NAME]" at bounding box center [38, 80] width 44 height 7
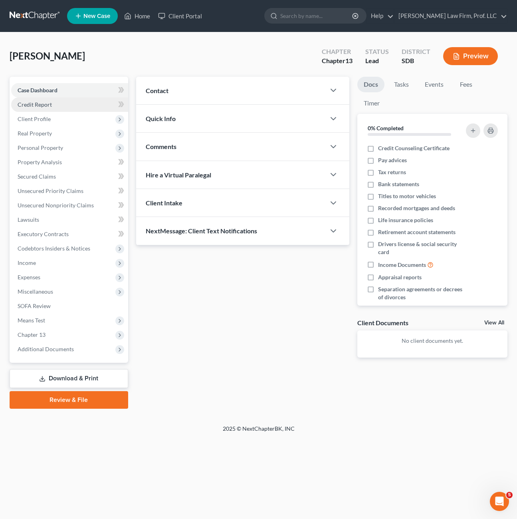
click at [62, 104] on link "Credit Report" at bounding box center [69, 104] width 117 height 14
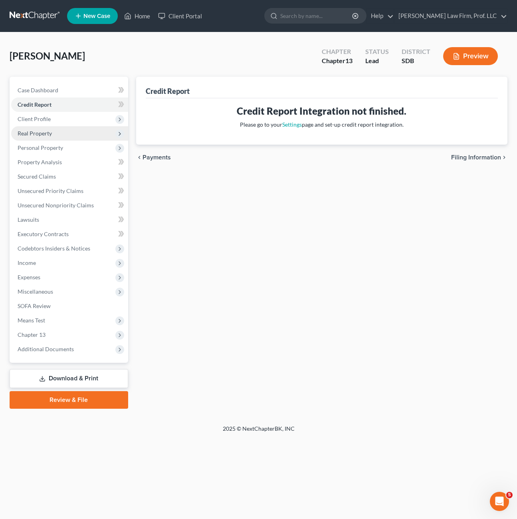
click at [60, 131] on span "Real Property" at bounding box center [69, 133] width 117 height 14
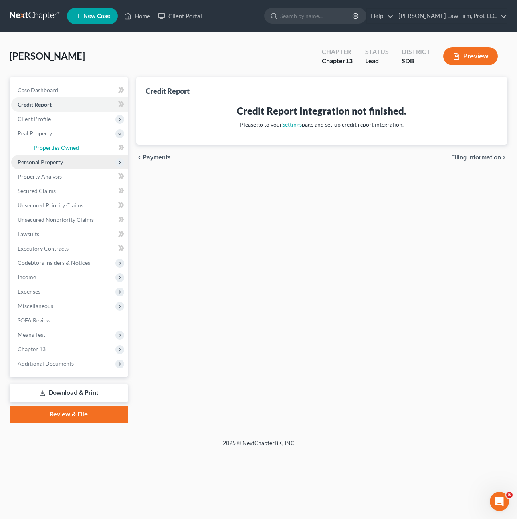
drag, startPoint x: 66, startPoint y: 147, endPoint x: 72, endPoint y: 158, distance: 12.9
click at [66, 146] on span "Properties Owned" at bounding box center [57, 147] width 46 height 7
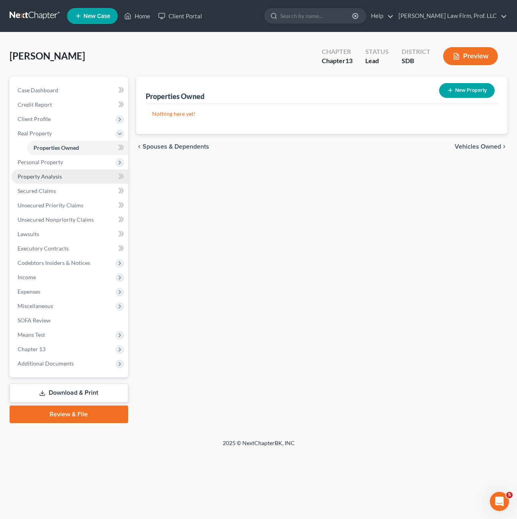
click at [62, 168] on span "Personal Property" at bounding box center [69, 162] width 117 height 14
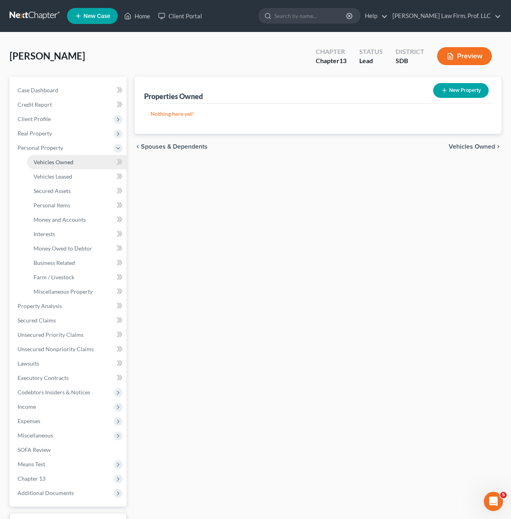
drag, startPoint x: 64, startPoint y: 160, endPoint x: 78, endPoint y: 157, distance: 13.9
click at [64, 160] on span "Vehicles Owned" at bounding box center [54, 162] width 40 height 7
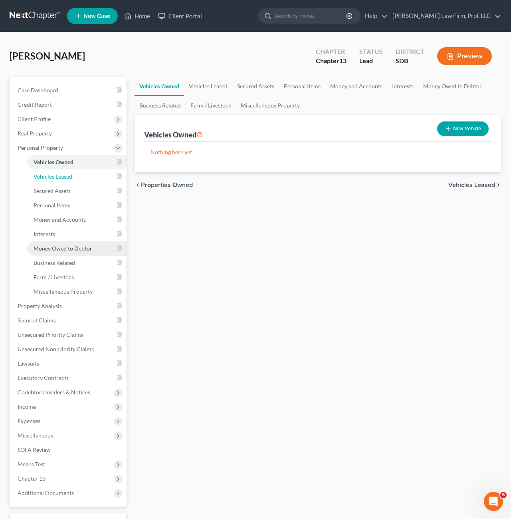
drag, startPoint x: 65, startPoint y: 175, endPoint x: 87, endPoint y: 241, distance: 69.6
click at [64, 175] on span "Vehicles Leased" at bounding box center [53, 176] width 39 height 7
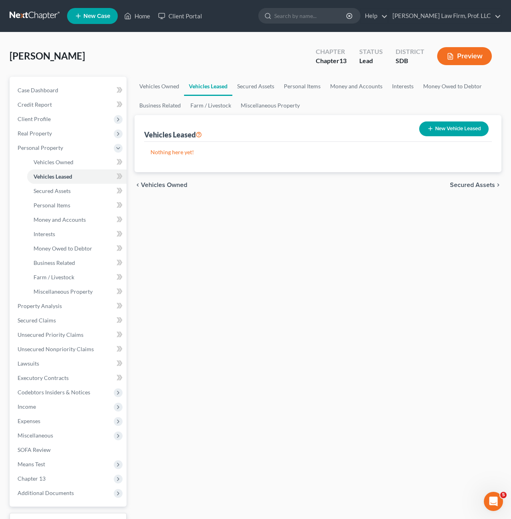
click at [236, 341] on div "Vehicles Owned Vehicles Leased Secured Assets Personal Items Money and Accounts…" at bounding box center [318, 315] width 375 height 476
click at [62, 228] on link "Interests" at bounding box center [76, 234] width 99 height 14
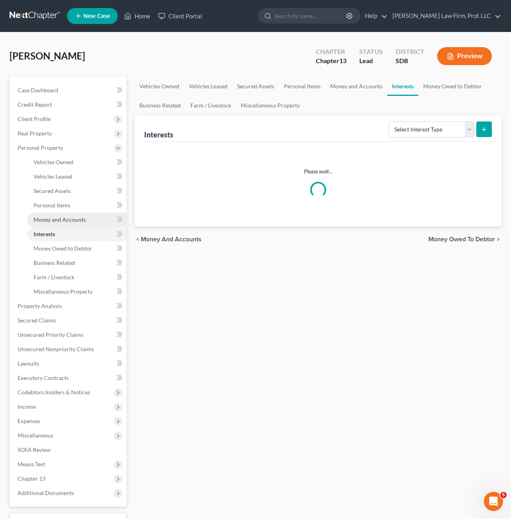
click at [63, 223] on link "Money and Accounts" at bounding box center [76, 220] width 99 height 14
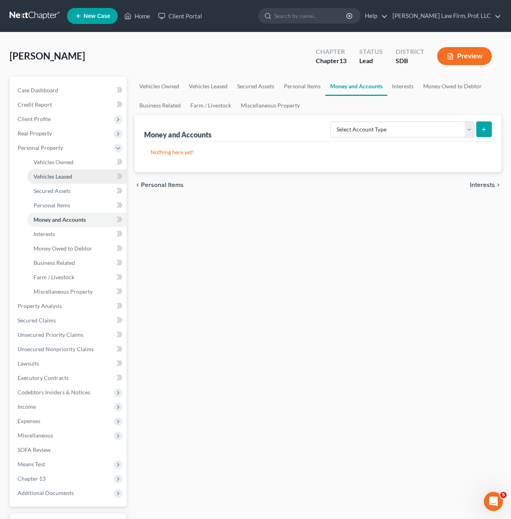
drag, startPoint x: 312, startPoint y: 360, endPoint x: 86, endPoint y: 181, distance: 288.0
click at [312, 360] on div "Vehicles Owned Vehicles Leased Secured Assets Personal Items Money and Accounts…" at bounding box center [318, 315] width 375 height 476
click at [38, 133] on span "Real Property" at bounding box center [35, 133] width 34 height 7
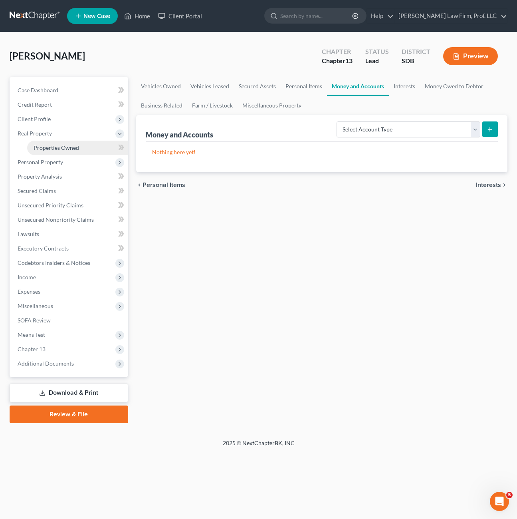
click at [58, 149] on span "Properties Owned" at bounding box center [57, 147] width 46 height 7
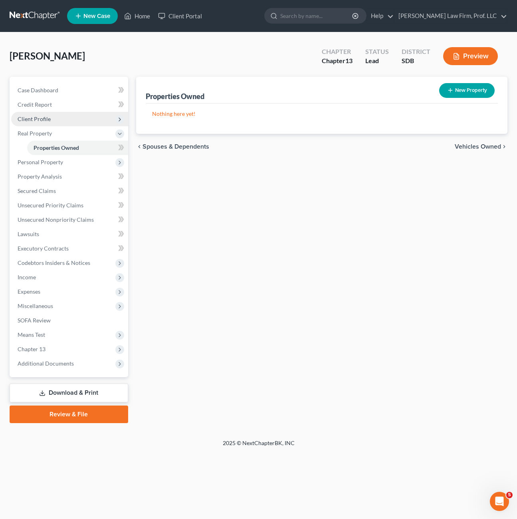
click at [36, 123] on span "Client Profile" at bounding box center [69, 119] width 117 height 14
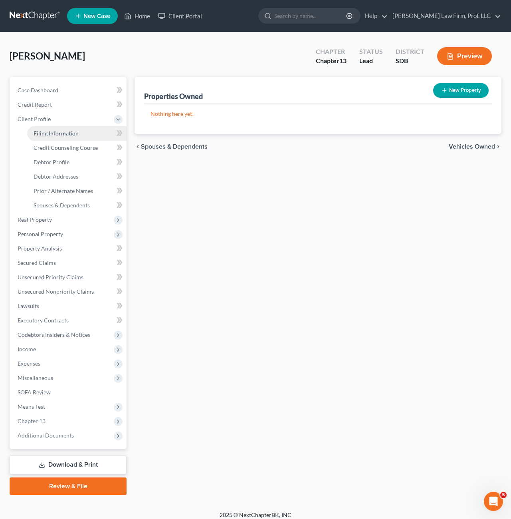
click at [58, 139] on link "Filing Information" at bounding box center [76, 133] width 99 height 14
select select "1"
select select "0"
select select "3"
select select "73"
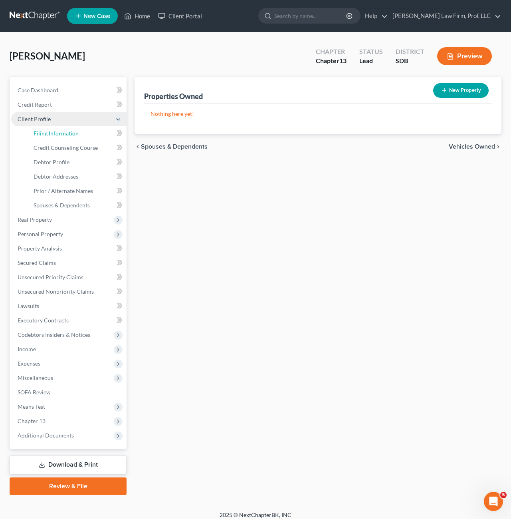
select select "0"
select select "43"
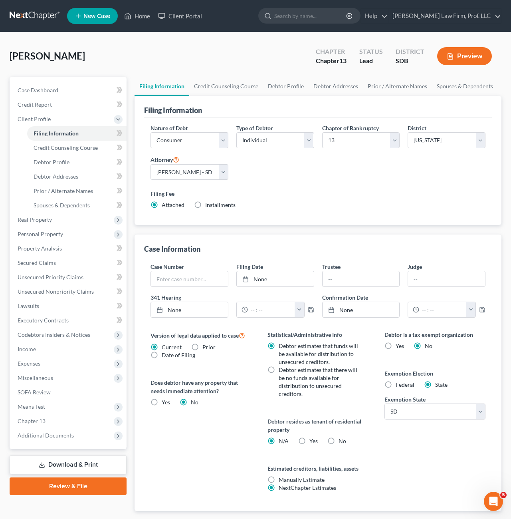
drag, startPoint x: 306, startPoint y: 185, endPoint x: 9, endPoint y: 127, distance: 302.6
click at [308, 183] on div "Nature of Debt Select Business Consumer Other Nature of Business Select Clearin…" at bounding box center [318, 170] width 343 height 92
click at [339, 439] on label "No" at bounding box center [343, 441] width 8 height 8
click at [342, 439] on input "No" at bounding box center [344, 439] width 5 height 5
radio input "true"
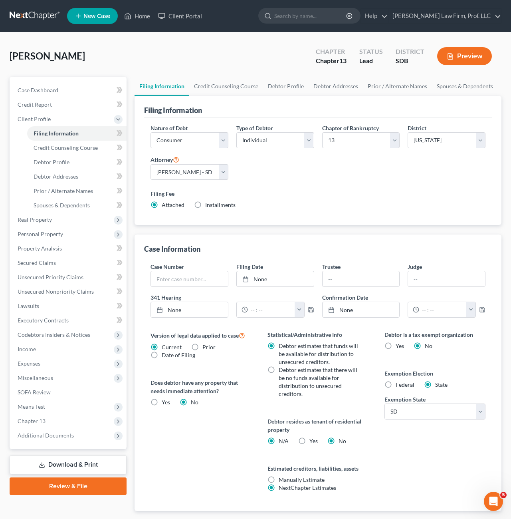
radio input "false"
click at [53, 152] on link "Credit Counseling Course" at bounding box center [76, 148] width 99 height 14
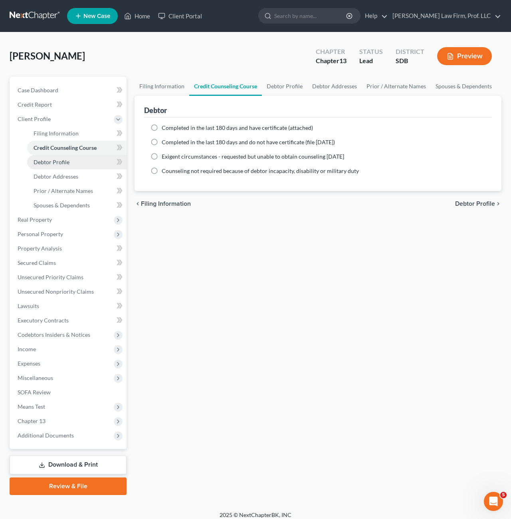
click at [67, 163] on span "Debtor Profile" at bounding box center [52, 162] width 36 height 7
select select "0"
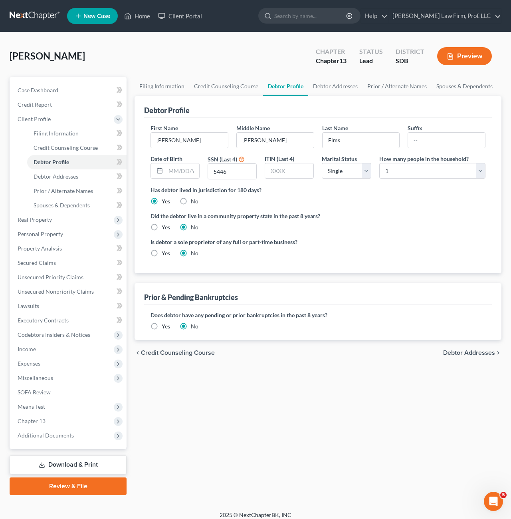
drag, startPoint x: 328, startPoint y: 204, endPoint x: 136, endPoint y: 167, distance: 196.0
click at [329, 204] on div "Has debtor lived in jurisdiction for 180 days? Yes No Debtor must reside in jur…" at bounding box center [318, 196] width 335 height 20
click at [177, 173] on input "text" at bounding box center [183, 170] width 34 height 15
click at [374, 247] on div "Is debtor a sole proprietor of any full or part-time business? Yes No" at bounding box center [318, 251] width 343 height 26
click at [193, 61] on div "[PERSON_NAME] Upgraded Chapter Chapter 13 Status Lead District SDB Preview" at bounding box center [256, 59] width 492 height 35
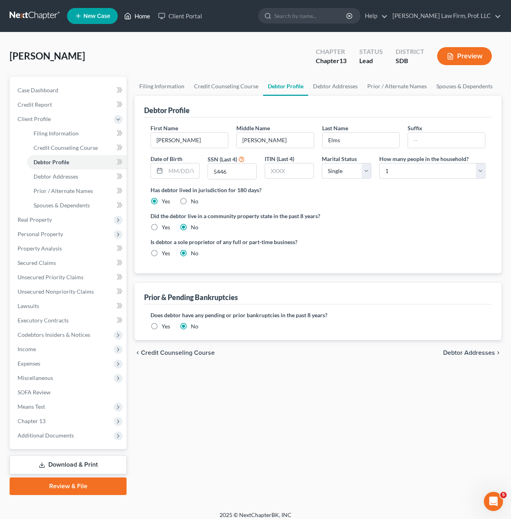
click at [139, 18] on link "Home" at bounding box center [137, 16] width 34 height 14
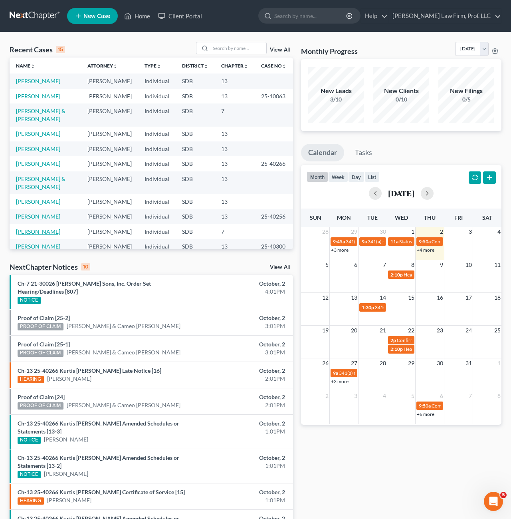
click at [38, 228] on link "[PERSON_NAME]" at bounding box center [38, 231] width 44 height 7
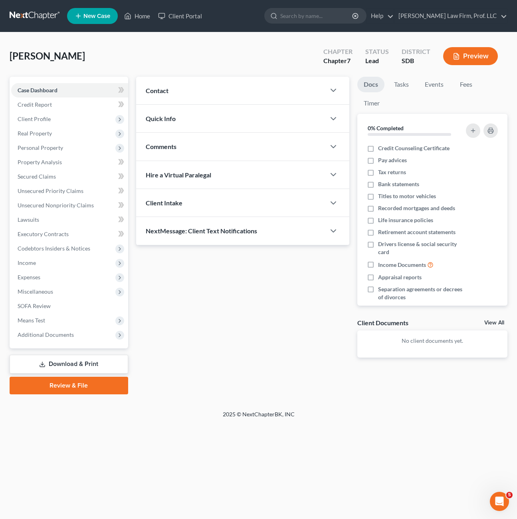
click at [74, 358] on link "Download & Print" at bounding box center [69, 364] width 119 height 19
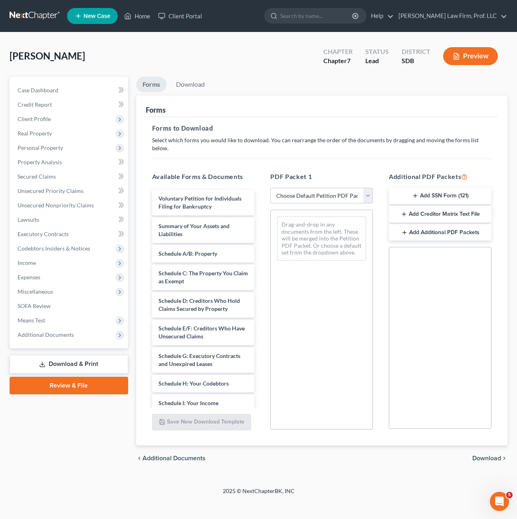
drag, startPoint x: 333, startPoint y: 191, endPoint x: 343, endPoint y: 164, distance: 28.8
click at [333, 191] on select "Choose Default Petition PDF Packet Complete Bankruptcy Petition (all forms and …" at bounding box center [321, 196] width 103 height 16
select select "0"
click at [270, 188] on select "Choose Default Petition PDF Packet Complete Bankruptcy Petition (all forms and …" at bounding box center [321, 196] width 103 height 16
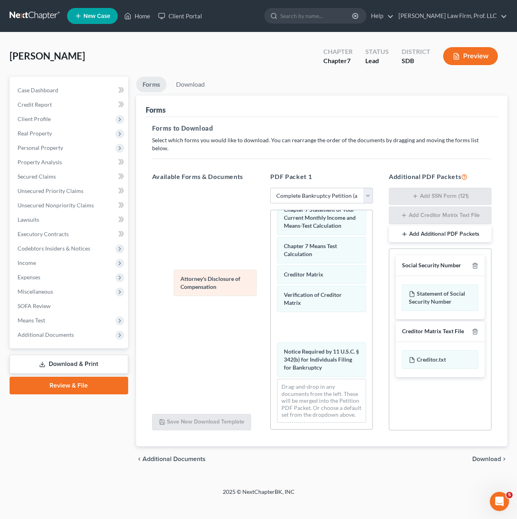
drag, startPoint x: 316, startPoint y: 355, endPoint x: 196, endPoint y: 259, distance: 153.2
click at [271, 259] on div "Attorney's Disclosure of Compensation Voluntary Petition for Individuals Filing…" at bounding box center [322, 123] width 102 height 612
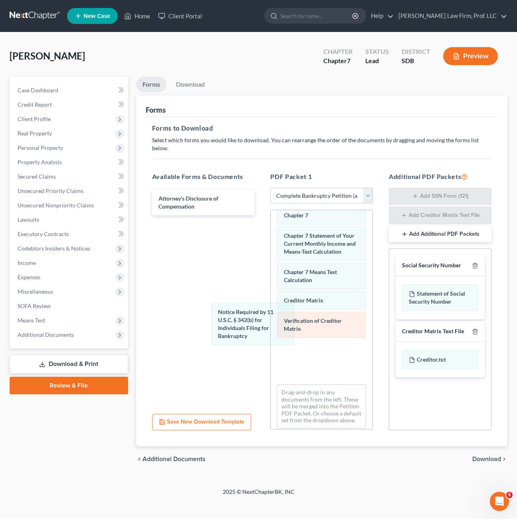
drag, startPoint x: 298, startPoint y: 336, endPoint x: 289, endPoint y: 344, distance: 12.7
click at [271, 273] on div "Notice Required by 11 U.S.C. § 342(b) for Individuals Filing for Bankruptcy Vol…" at bounding box center [322, 138] width 102 height 591
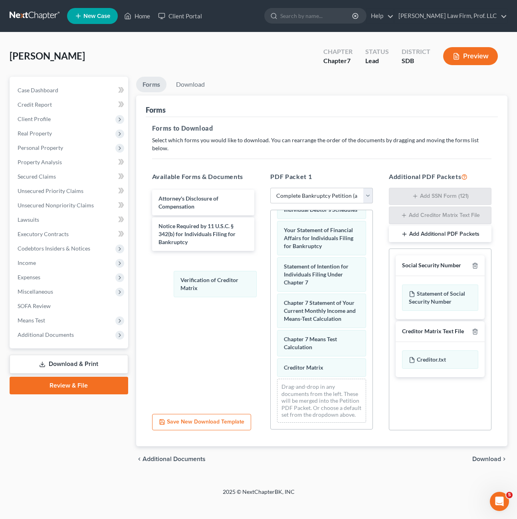
scroll to position [338, 0]
drag, startPoint x: 299, startPoint y: 349, endPoint x: 313, endPoint y: 342, distance: 15.5
click at [271, 275] on div "Verification of Creditor Matrix Voluntary Petition for Individuals Filing for B…" at bounding box center [322, 170] width 102 height 519
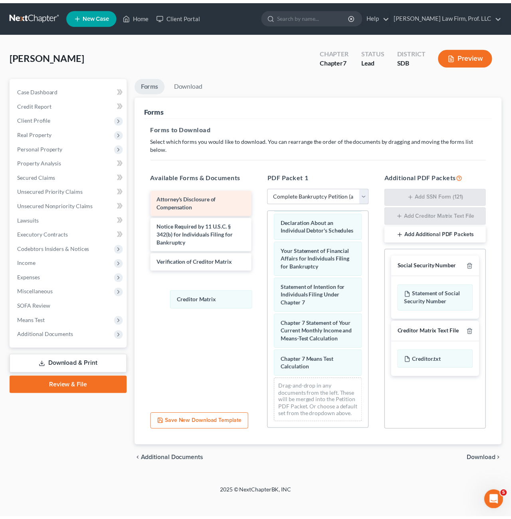
scroll to position [318, 0]
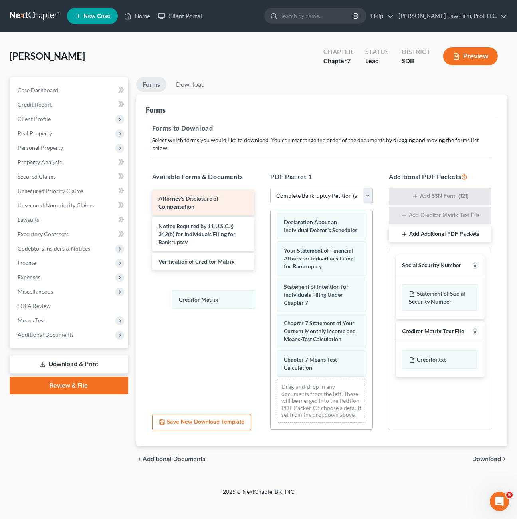
drag, startPoint x: 314, startPoint y: 352, endPoint x: 232, endPoint y: 206, distance: 167.2
click at [271, 277] on div "Creditor Matrix Voluntary Petition for Individuals Filing for Bankruptcy Summar…" at bounding box center [322, 180] width 102 height 498
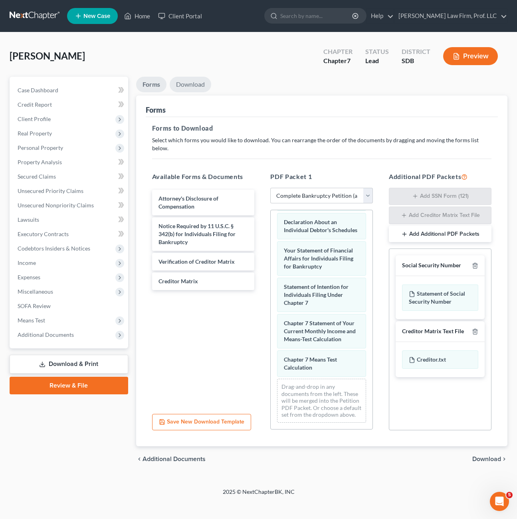
click at [192, 87] on link "Download" at bounding box center [191, 85] width 42 height 16
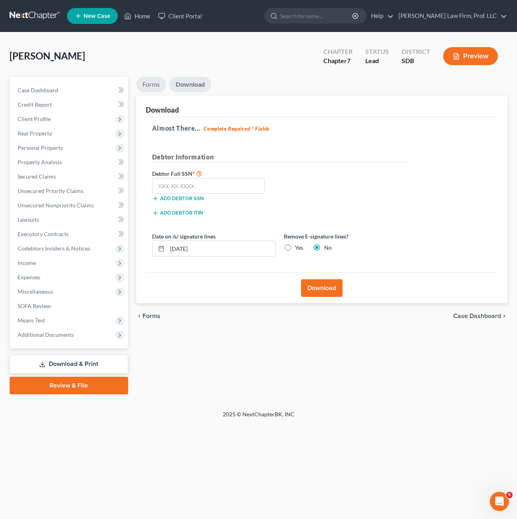
click at [159, 87] on link "Forms" at bounding box center [151, 85] width 30 height 16
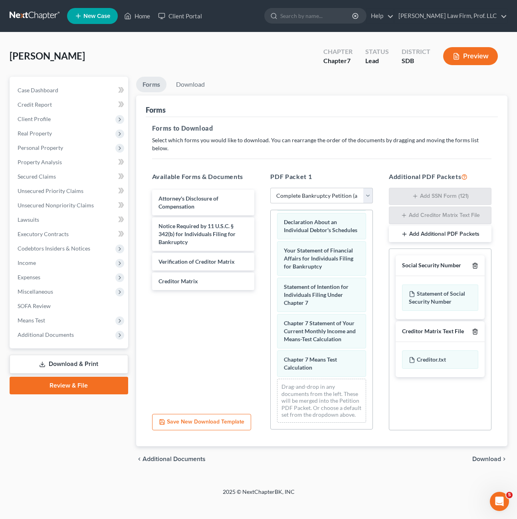
click at [475, 262] on icon "button" at bounding box center [475, 265] width 6 height 6
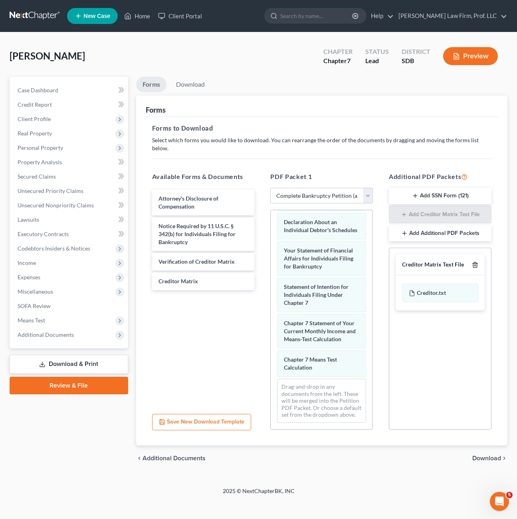
click at [475, 262] on icon "button" at bounding box center [475, 265] width 6 height 6
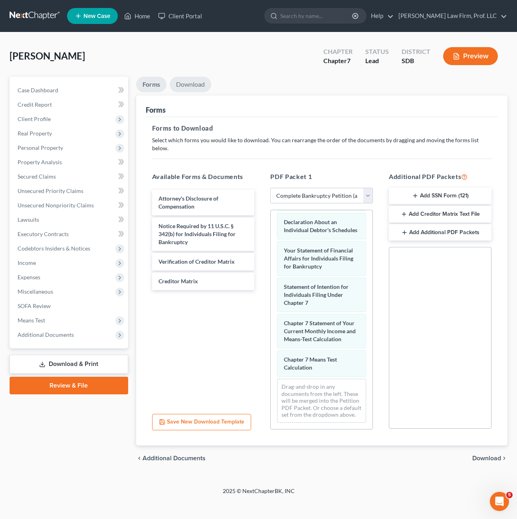
click at [185, 89] on link "Download" at bounding box center [191, 85] width 42 height 16
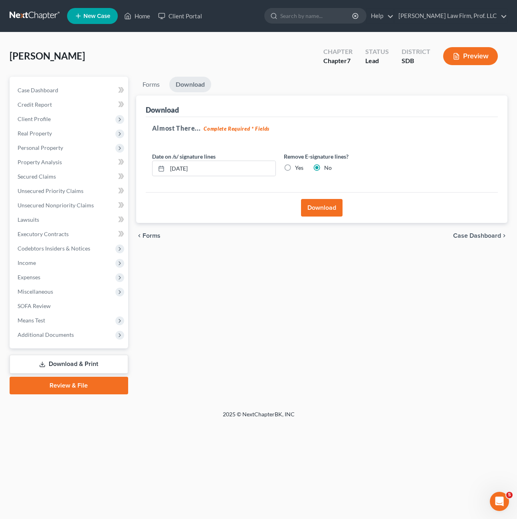
click at [316, 208] on button "Download" at bounding box center [322, 208] width 42 height 18
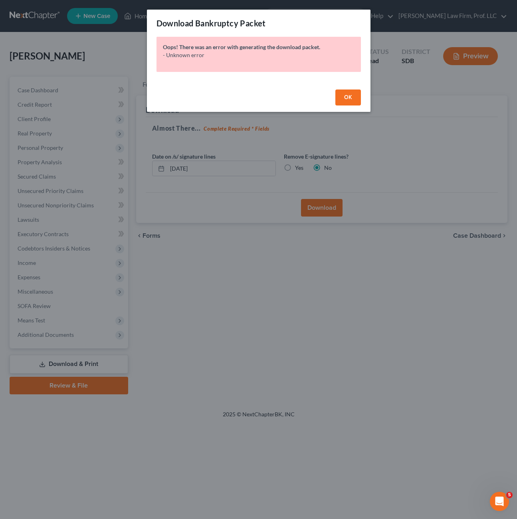
click at [349, 99] on span "OK" at bounding box center [348, 97] width 8 height 7
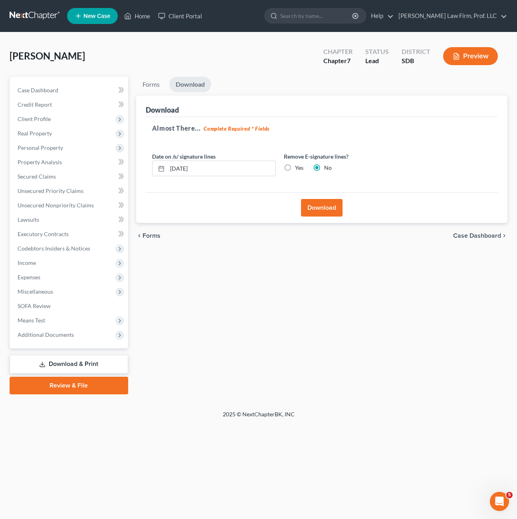
drag, startPoint x: 395, startPoint y: 163, endPoint x: 346, endPoint y: 26, distance: 146.3
click at [398, 161] on div "Remove E-signature lines? Yes No" at bounding box center [346, 164] width 132 height 24
click at [50, 325] on span "Means Test" at bounding box center [69, 320] width 117 height 14
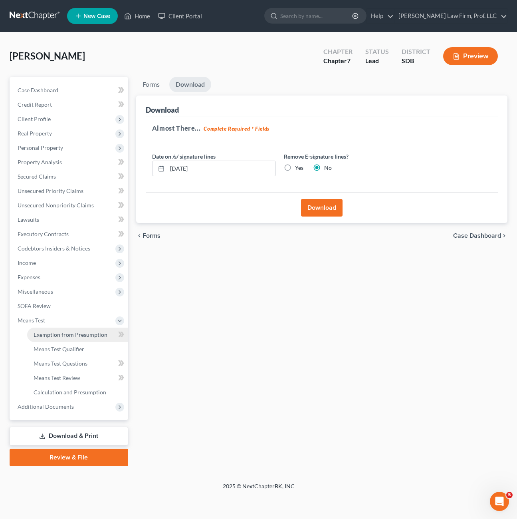
click at [75, 335] on span "Exemption from Presumption" at bounding box center [71, 334] width 74 height 7
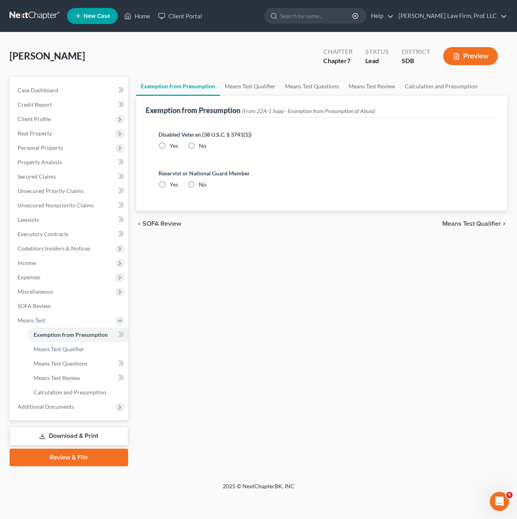
radio input "true"
drag, startPoint x: 68, startPoint y: 355, endPoint x: 69, endPoint y: 362, distance: 6.9
click at [68, 354] on link "Means Test Qualifier" at bounding box center [77, 349] width 101 height 14
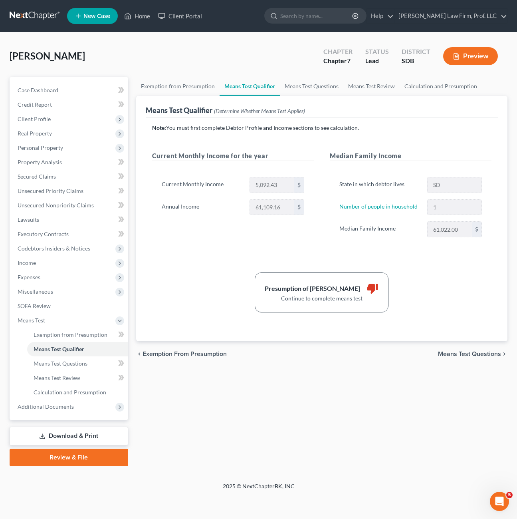
click at [448, 363] on div "chevron_left Exemption from Presumption Means Test Questions chevron_right" at bounding box center [322, 354] width 372 height 26
drag, startPoint x: 367, startPoint y: 383, endPoint x: 120, endPoint y: 379, distance: 246.9
click at [366, 382] on div "Exemption from Presumption Means Test Qualifier Means Test Questions Means Test…" at bounding box center [321, 271] width 379 height 389
click at [63, 367] on link "Means Test Questions" at bounding box center [77, 363] width 101 height 14
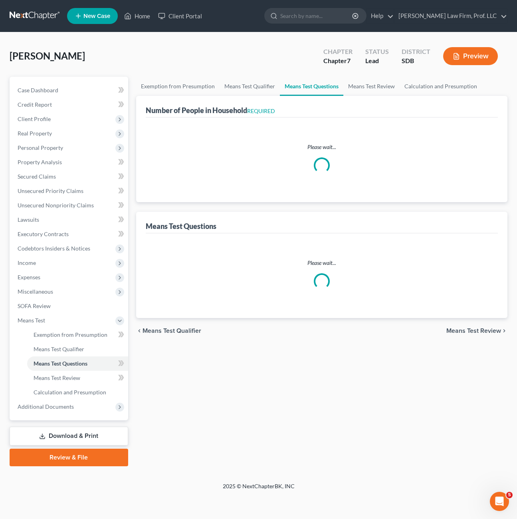
select select "1"
select select "60"
select select "1"
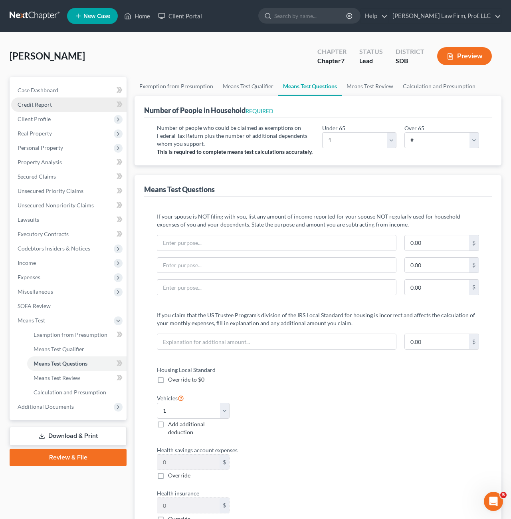
click at [46, 98] on link "Credit Report" at bounding box center [68, 104] width 115 height 14
drag, startPoint x: 39, startPoint y: 119, endPoint x: 120, endPoint y: 165, distance: 93.0
click at [38, 119] on span "Client Profile" at bounding box center [34, 118] width 33 height 7
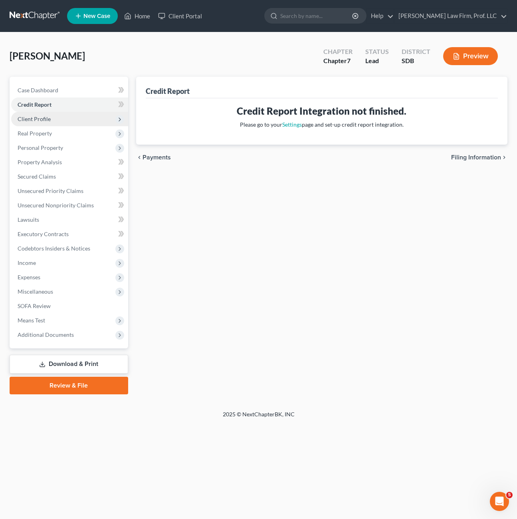
click at [62, 123] on span "Client Profile" at bounding box center [69, 119] width 117 height 14
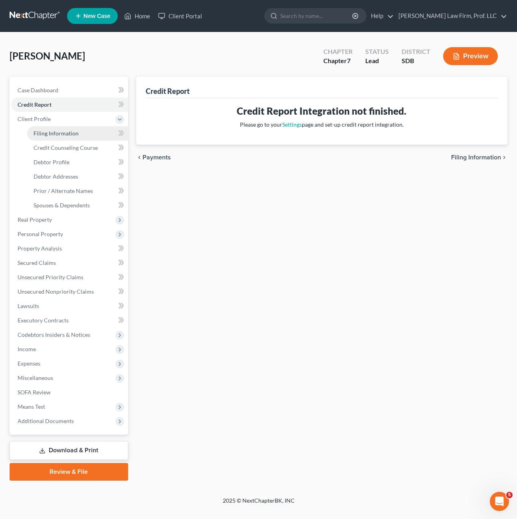
click at [67, 129] on link "Filing Information" at bounding box center [77, 133] width 101 height 14
select select "1"
select select "0"
select select "73"
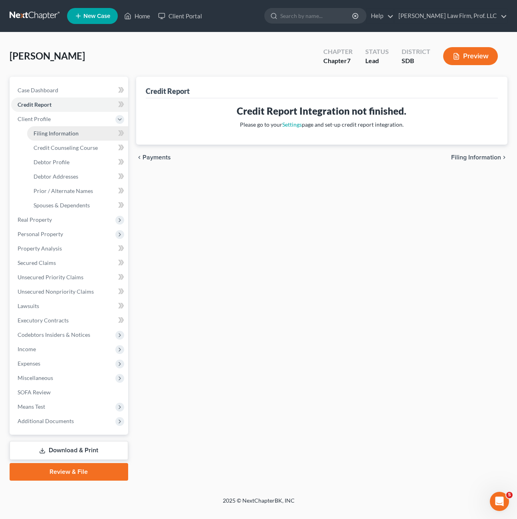
select select "0"
select select "43"
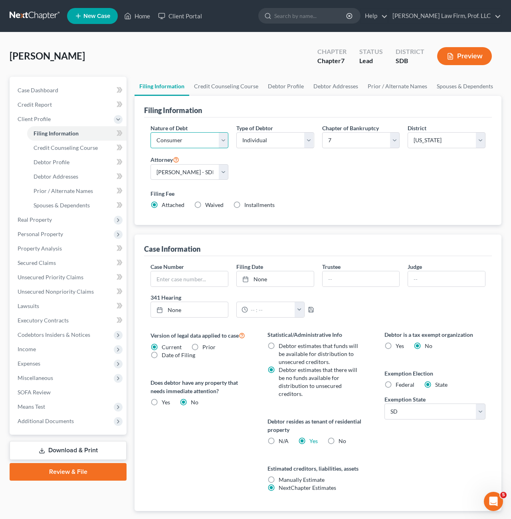
drag, startPoint x: 217, startPoint y: 143, endPoint x: 219, endPoint y: 149, distance: 5.7
click at [217, 143] on select "Select Business Consumer Other" at bounding box center [190, 140] width 78 height 16
select select "2"
click at [151, 132] on select "Select Business Consumer Other" at bounding box center [190, 140] width 78 height 16
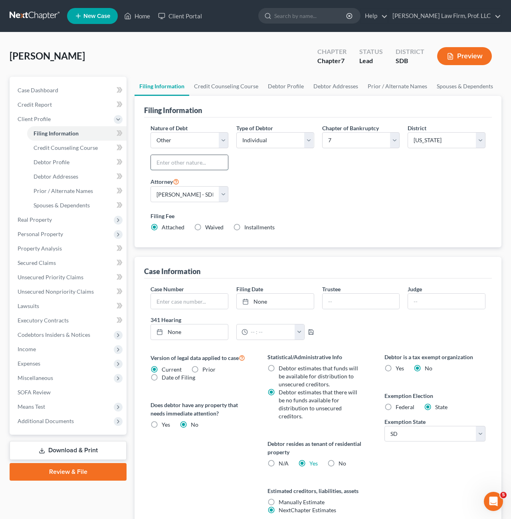
click at [196, 157] on input "text" at bounding box center [189, 162] width 77 height 15
type input "J"
click at [240, 171] on div "Type of Debtor Select Individual Joint" at bounding box center [275, 150] width 86 height 53
click at [155, 160] on input "Tort Judgment Claim" at bounding box center [189, 162] width 77 height 15
click at [161, 161] on input "Tort Judgment Claim" at bounding box center [189, 162] width 77 height 15
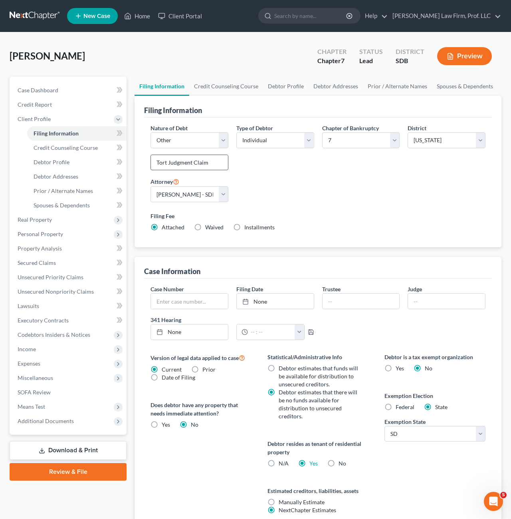
click at [161, 161] on input "Tort Judgment Claim" at bounding box center [189, 162] width 77 height 15
click at [167, 163] on input "Tort Judgment Claim" at bounding box center [189, 162] width 77 height 15
drag, startPoint x: 167, startPoint y: 162, endPoint x: 108, endPoint y: 157, distance: 59.7
click at [108, 157] on div "Petition Navigation Case Dashboard Payments Invoices Payments Payments Credit R…" at bounding box center [256, 318] width 500 height 482
click at [209, 161] on input "Tort Judgment Claim" at bounding box center [189, 162] width 77 height 15
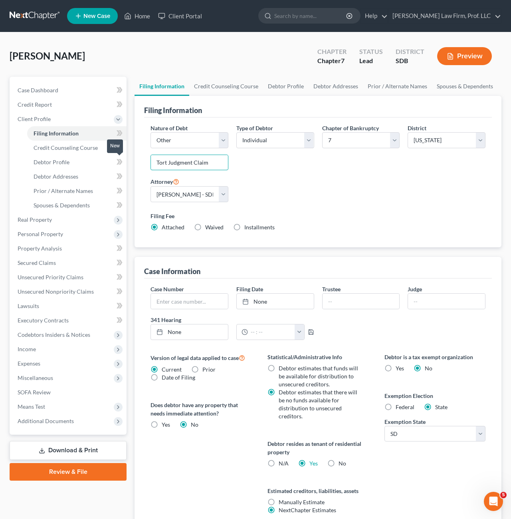
drag, startPoint x: 222, startPoint y: 162, endPoint x: 108, endPoint y: 164, distance: 114.3
click at [111, 163] on div "Petition Navigation Case Dashboard Payments Invoices Payments Payments Credit R…" at bounding box center [256, 318] width 500 height 482
click at [183, 159] on input "Judgment" at bounding box center [189, 162] width 77 height 15
click at [132, 163] on div "Filing Information Credit Counseling Course Debtor Profile Debtor Addresses Pri…" at bounding box center [318, 318] width 375 height 482
click at [334, 201] on div "Nature of Debt Select Business Consumer Other Nature of Business Select Clearin…" at bounding box center [318, 181] width 343 height 114
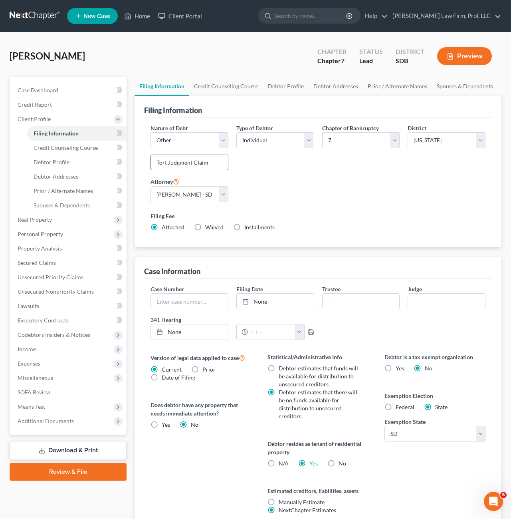
click at [208, 166] on input "Tort Judgment Claim" at bounding box center [189, 162] width 77 height 15
drag, startPoint x: 129, startPoint y: 164, endPoint x: 263, endPoint y: 163, distance: 134.6
click at [125, 165] on div "Petition Navigation Case Dashboard Payments Invoices Payments Payments Credit R…" at bounding box center [256, 318] width 500 height 482
click at [284, 175] on div "Type of Debtor Select Individual Joint" at bounding box center [275, 150] width 86 height 53
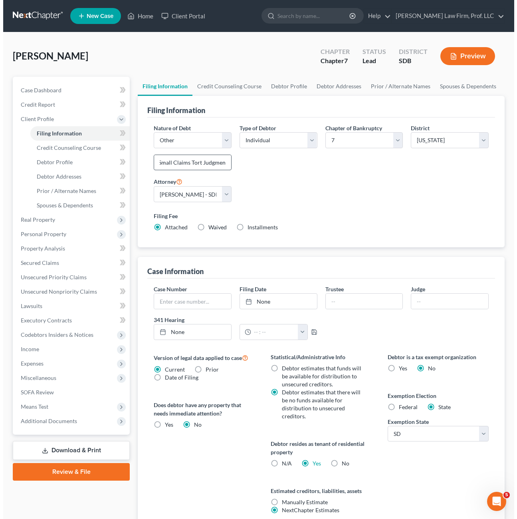
scroll to position [0, 0]
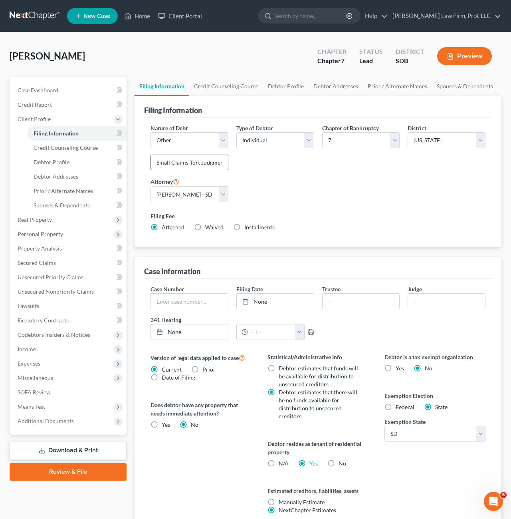
drag, startPoint x: 289, startPoint y: 187, endPoint x: 190, endPoint y: 161, distance: 102.5
click at [290, 187] on div "Nature of Debt Select Business Consumer Other Nature of Business Select Clearin…" at bounding box center [318, 181] width 343 height 114
drag, startPoint x: 190, startPoint y: 161, endPoint x: 183, endPoint y: 161, distance: 7.2
click at [191, 160] on input "Small Claims Tort Judgment" at bounding box center [189, 162] width 77 height 15
drag, startPoint x: 189, startPoint y: 163, endPoint x: 99, endPoint y: 165, distance: 90.3
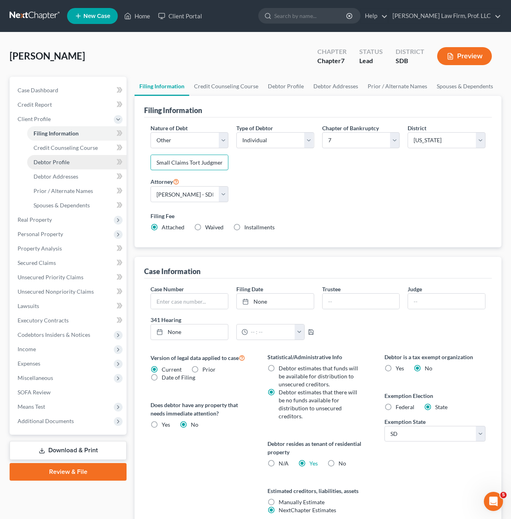
click at [102, 167] on div "Petition Navigation Case Dashboard Payments Invoices Payments Payments Credit R…" at bounding box center [256, 318] width 500 height 482
click at [204, 164] on input "Tort Judgment" at bounding box center [189, 162] width 77 height 15
click at [314, 193] on div "Nature of Debt Select Business Consumer Other Nature of Business Select Clearin…" at bounding box center [318, 181] width 343 height 114
click at [213, 158] on input "Tort Judgment" at bounding box center [189, 162] width 77 height 15
drag, startPoint x: 205, startPoint y: 165, endPoint x: 114, endPoint y: 162, distance: 91.5
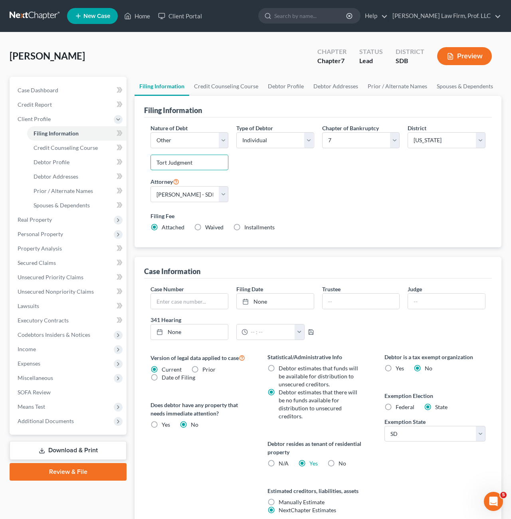
click at [114, 162] on div "Petition Navigation Case Dashboard Payments Invoices Payments Payments Credit R…" at bounding box center [256, 318] width 500 height 482
type input "I"
type input "Tort Injury Judgment"
drag, startPoint x: 219, startPoint y: 157, endPoint x: 104, endPoint y: 163, distance: 115.2
click at [217, 157] on input "Tort Injury Judgment" at bounding box center [189, 162] width 77 height 15
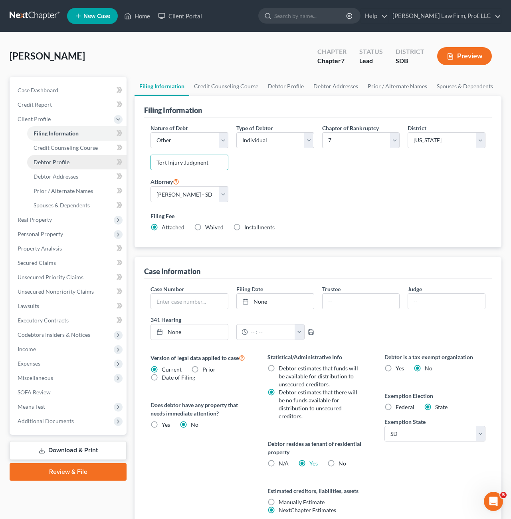
click at [114, 163] on div "Petition Navigation Case Dashboard Payments Invoices Payments Payments Credit R…" at bounding box center [256, 318] width 500 height 482
type input "Judgment from Tort Claim"
click at [79, 152] on link "Credit Counseling Course" at bounding box center [76, 148] width 99 height 14
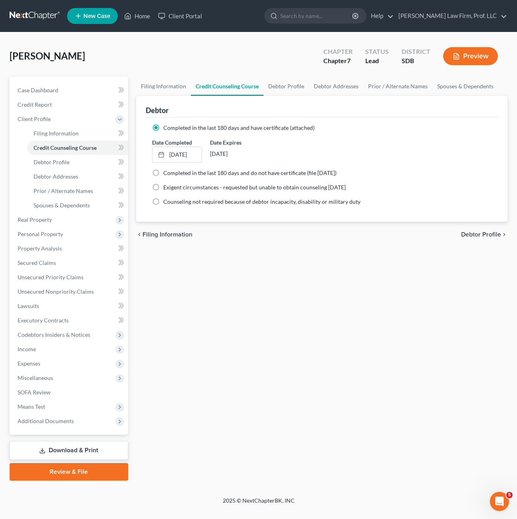
click at [64, 450] on link "Download & Print" at bounding box center [69, 450] width 119 height 19
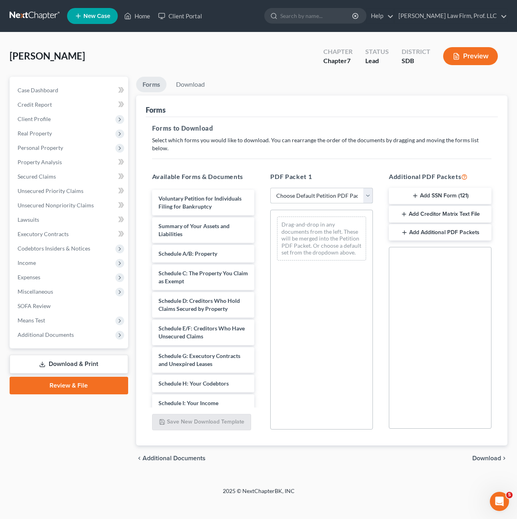
drag, startPoint x: 320, startPoint y: 188, endPoint x: 333, endPoint y: 197, distance: 15.8
click at [320, 188] on select "Choose Default Petition PDF Packet Complete Bankruptcy Petition (all forms and …" at bounding box center [321, 196] width 103 height 16
select select "0"
click at [270, 188] on select "Choose Default Petition PDF Packet Complete Bankruptcy Petition (all forms and …" at bounding box center [321, 196] width 103 height 16
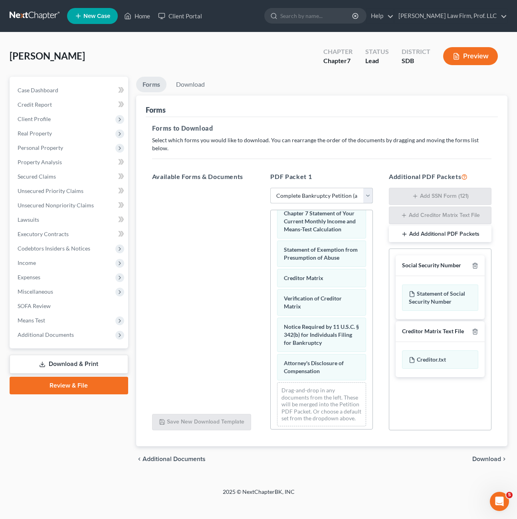
scroll to position [439, 0]
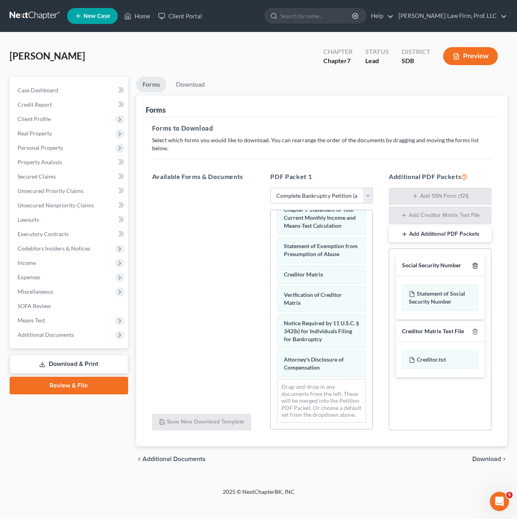
click at [472, 262] on icon "button" at bounding box center [475, 265] width 6 height 6
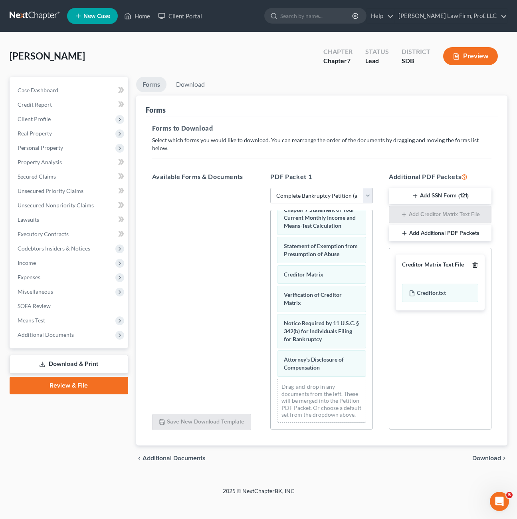
click at [473, 263] on polyline "button" at bounding box center [475, 263] width 5 height 0
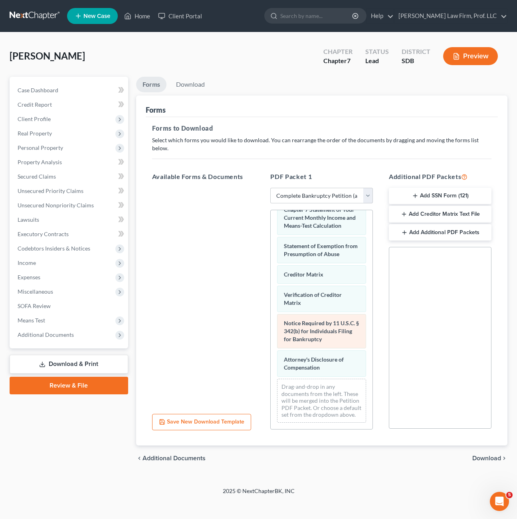
click at [271, 255] on div "Voluntary Petition for Individuals Filing for Bankruptcy Summary of Your Assets…" at bounding box center [322, 123] width 102 height 612
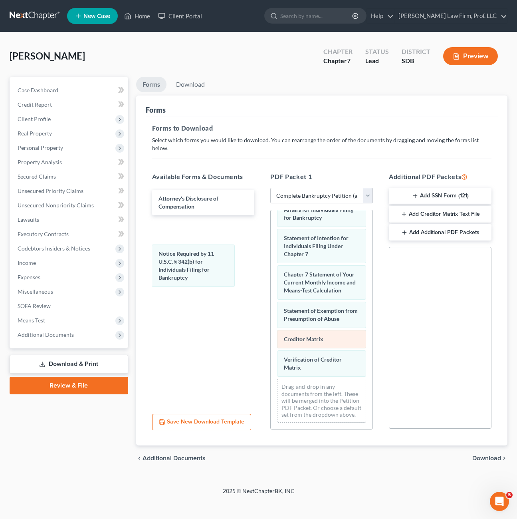
drag, startPoint x: 311, startPoint y: 337, endPoint x: 323, endPoint y: 329, distance: 14.7
click at [271, 258] on div "Notice Required by 11 U.S.C. § 342(b) for Individuals Filing for Bankruptcy Vol…" at bounding box center [322, 155] width 102 height 547
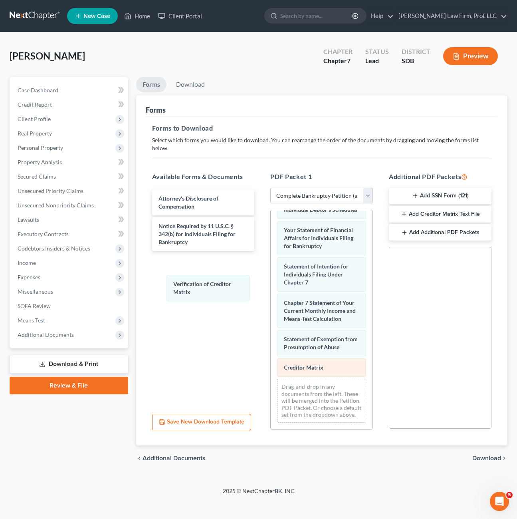
drag, startPoint x: 316, startPoint y: 346, endPoint x: 294, endPoint y: 350, distance: 21.9
click at [271, 280] on div "Verification of Creditor Matrix Voluntary Petition for Individuals Filing for B…" at bounding box center [322, 170] width 102 height 519
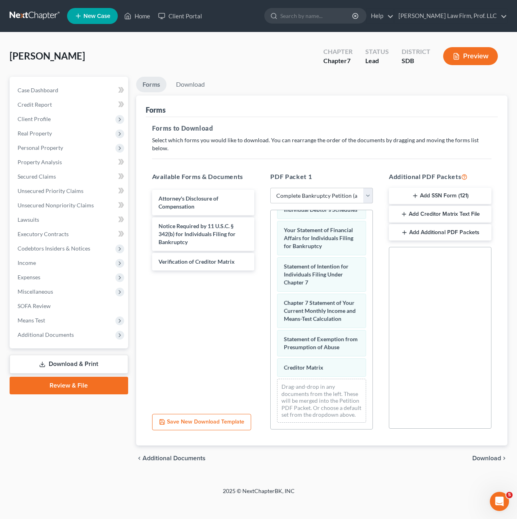
click at [271, 311] on div "Voluntary Petition for Individuals Filing for Bankruptcy Summary of Your Assets…" at bounding box center [322, 170] width 102 height 519
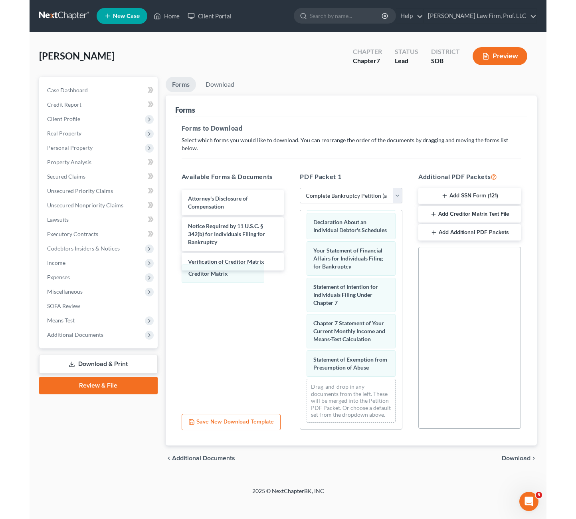
scroll to position [318, 0]
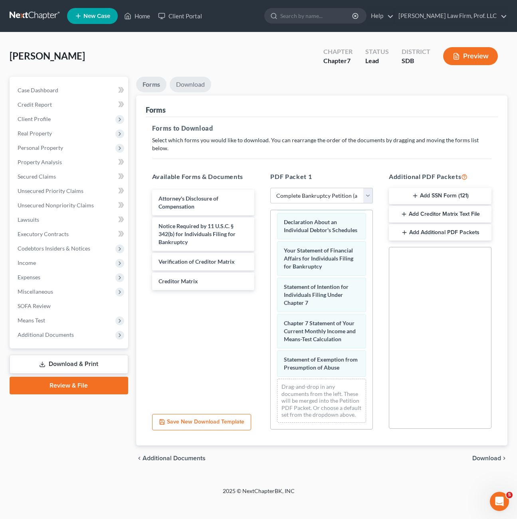
click at [198, 83] on link "Download" at bounding box center [191, 85] width 42 height 16
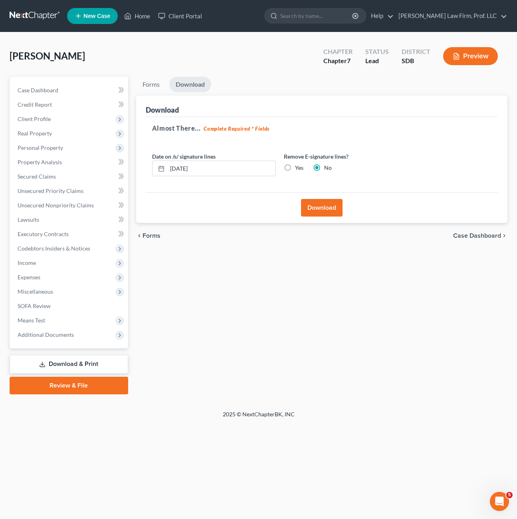
click at [320, 203] on button "Download" at bounding box center [322, 208] width 42 height 18
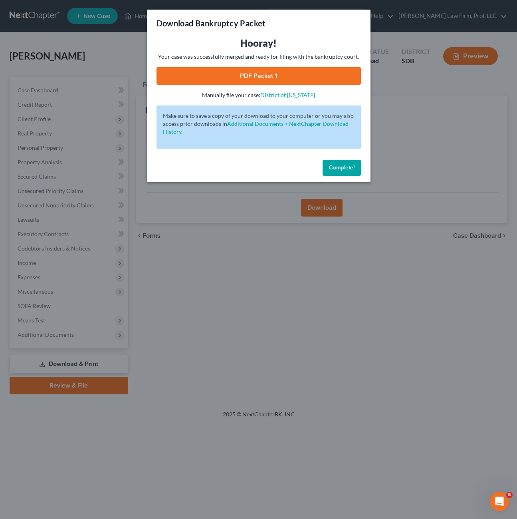
drag, startPoint x: 268, startPoint y: 74, endPoint x: 293, endPoint y: 63, distance: 27.3
click at [268, 74] on link "PDF Packet 1" at bounding box center [259, 76] width 205 height 18
drag, startPoint x: 334, startPoint y: 160, endPoint x: 315, endPoint y: 163, distance: 18.7
click at [334, 160] on button "Complete!" at bounding box center [342, 168] width 38 height 16
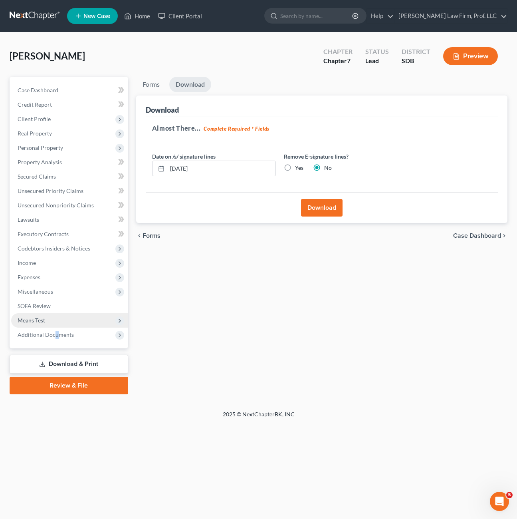
drag, startPoint x: 56, startPoint y: 330, endPoint x: 83, endPoint y: 313, distance: 32.0
click at [54, 331] on span "Additional Documents" at bounding box center [69, 335] width 117 height 14
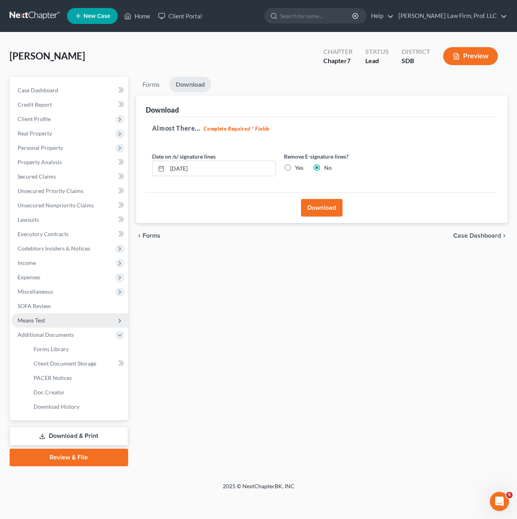
drag, startPoint x: 83, startPoint y: 313, endPoint x: 49, endPoint y: 323, distance: 35.4
click at [49, 323] on span "Means Test" at bounding box center [69, 320] width 117 height 14
drag, startPoint x: 61, startPoint y: 335, endPoint x: 308, endPoint y: 238, distance: 265.5
click at [62, 335] on span "Exemption from Presumption" at bounding box center [71, 334] width 74 height 7
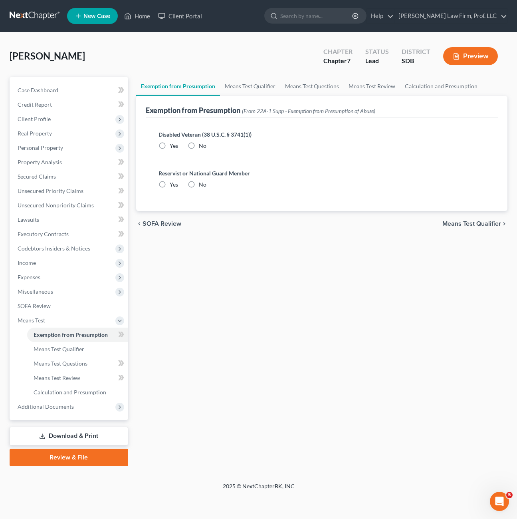
radio input "true"
drag, startPoint x: 74, startPoint y: 356, endPoint x: 75, endPoint y: 361, distance: 5.6
click at [74, 355] on link "Means Test Qualifier" at bounding box center [77, 349] width 101 height 14
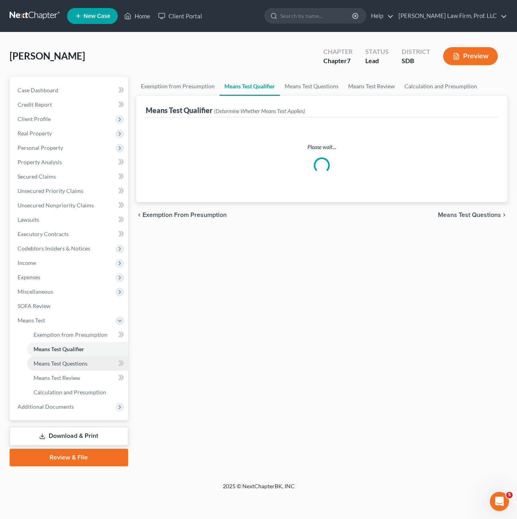
click at [75, 364] on span "Means Test Questions" at bounding box center [61, 363] width 54 height 7
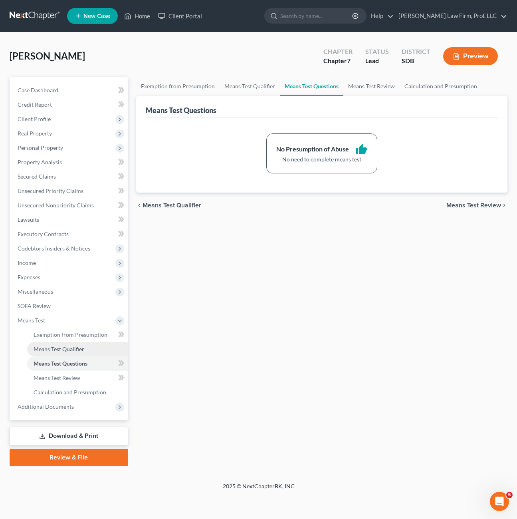
click at [70, 347] on span "Means Test Qualifier" at bounding box center [59, 349] width 51 height 7
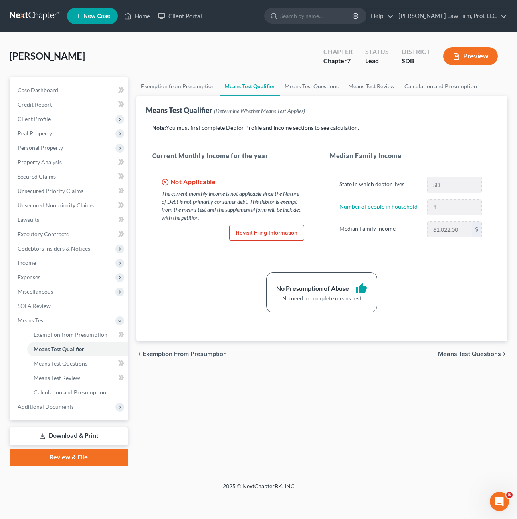
click at [189, 277] on div "No Presumption of Abuse thumb_up No need to complete means test" at bounding box center [322, 292] width 348 height 40
drag, startPoint x: 53, startPoint y: 383, endPoint x: 78, endPoint y: 392, distance: 26.8
click at [53, 383] on link "Means Test Review" at bounding box center [77, 378] width 101 height 14
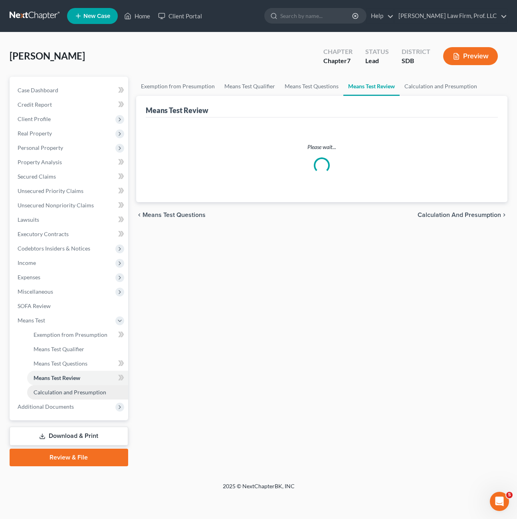
click at [78, 392] on span "Calculation and Presumption" at bounding box center [70, 392] width 73 height 7
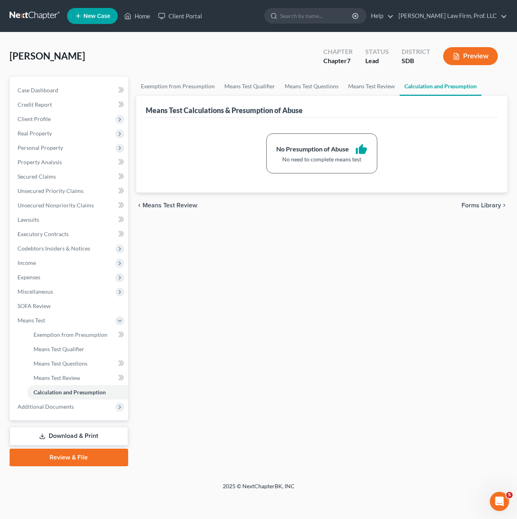
click at [464, 61] on button "Preview" at bounding box center [470, 56] width 55 height 18
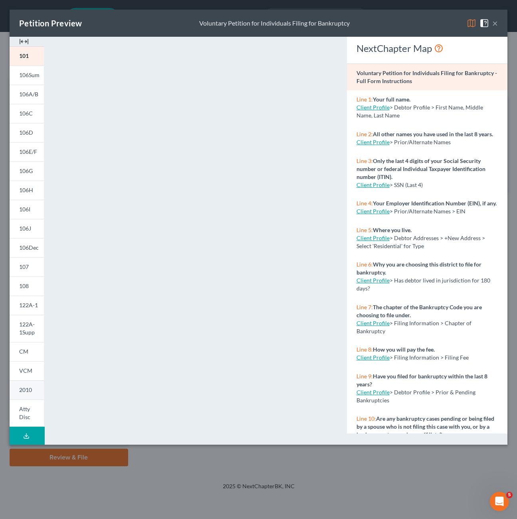
click at [24, 389] on span "2010" at bounding box center [25, 389] width 13 height 7
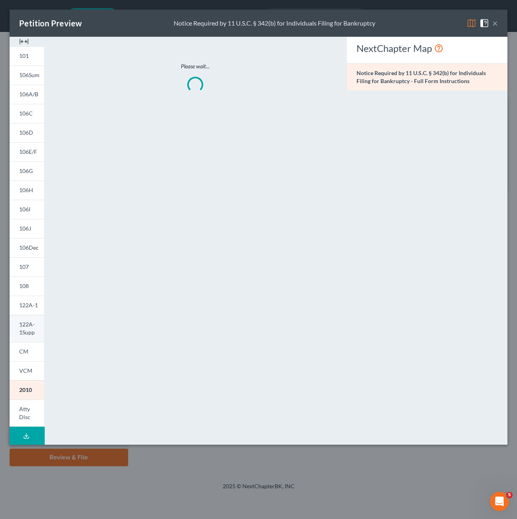
click at [24, 333] on span "122A-1Supp" at bounding box center [27, 328] width 16 height 15
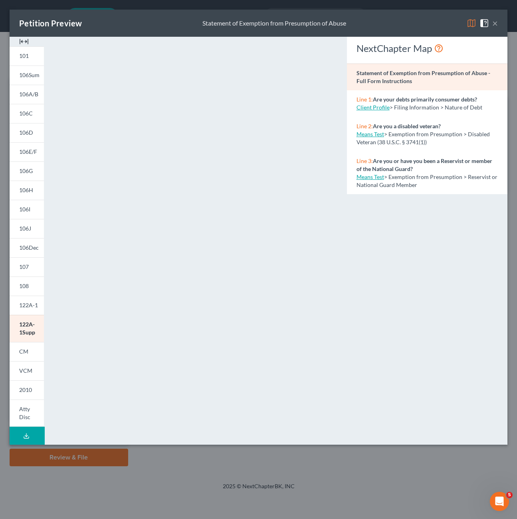
click at [492, 24] on span at bounding box center [486, 22] width 13 height 7
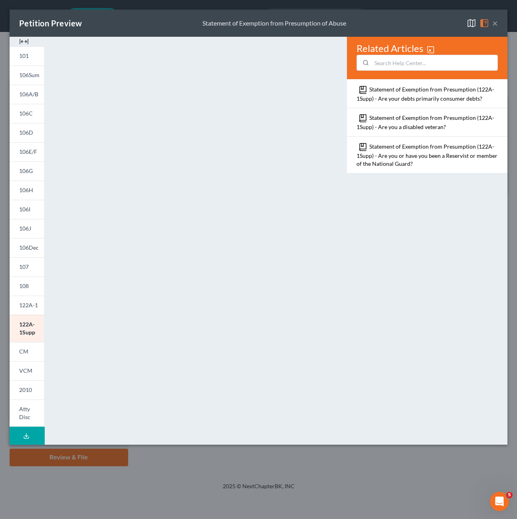
click at [497, 23] on button "×" at bounding box center [496, 23] width 6 height 10
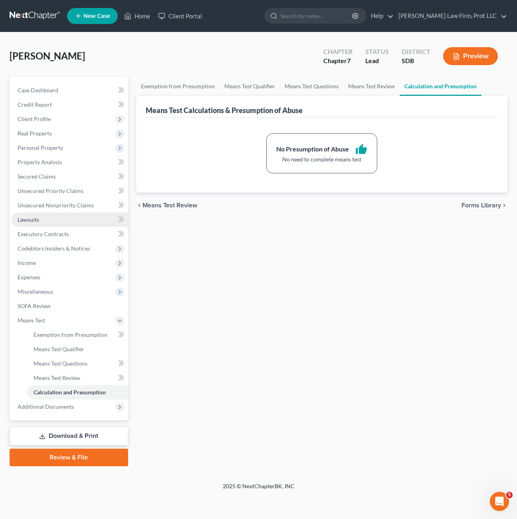
click at [66, 216] on link "Lawsuits" at bounding box center [69, 220] width 117 height 14
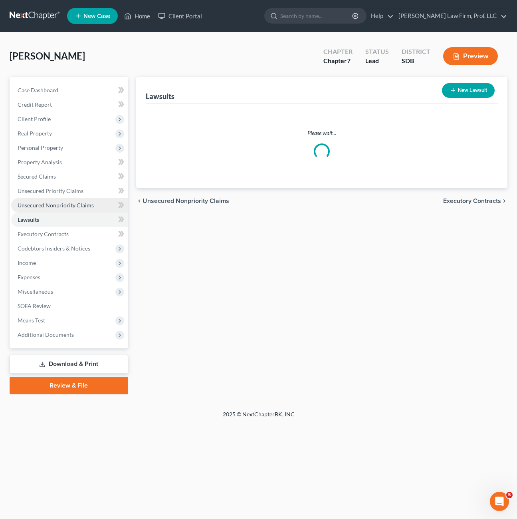
drag, startPoint x: 66, startPoint y: 209, endPoint x: 74, endPoint y: 199, distance: 12.5
click at [66, 209] on link "Unsecured Nonpriority Claims" at bounding box center [69, 205] width 117 height 14
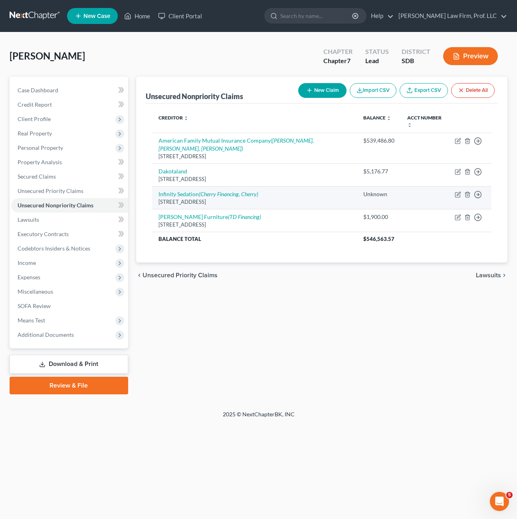
drag, startPoint x: 342, startPoint y: 309, endPoint x: 451, endPoint y: 205, distance: 150.6
click at [343, 308] on div "Unsecured Nonpriority Claims New Claim Import CSV Export CSV Delete All Credito…" at bounding box center [321, 236] width 379 height 318
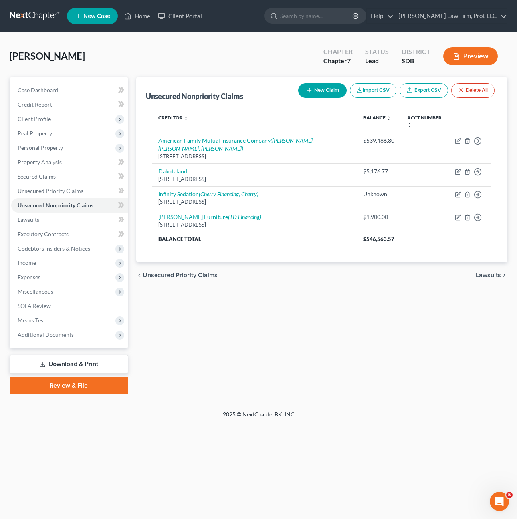
click at [360, 307] on div "Unsecured Nonpriority Claims New Claim Import CSV Export CSV Delete All Credito…" at bounding box center [321, 236] width 379 height 318
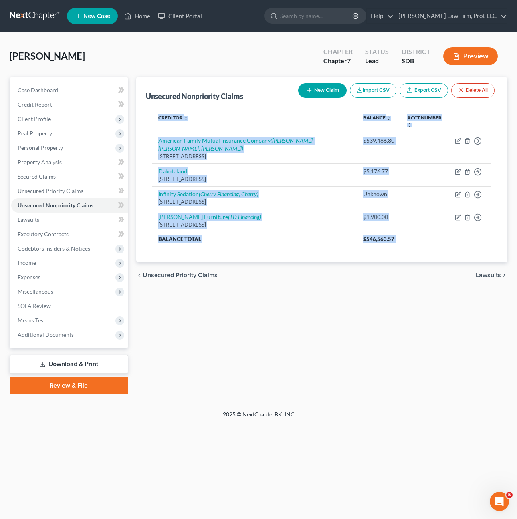
drag, startPoint x: 318, startPoint y: 334, endPoint x: 382, endPoint y: 312, distance: 67.8
click at [143, 124] on div "Unsecured Nonpriority Claims New Claim Import CSV Export CSV Delete All Credito…" at bounding box center [321, 236] width 379 height 318
drag, startPoint x: 333, startPoint y: 334, endPoint x: 221, endPoint y: 71, distance: 285.8
click at [333, 333] on div "Unsecured Nonpriority Claims New Claim Import CSV Export CSV Delete All Credito…" at bounding box center [321, 236] width 379 height 318
click at [142, 21] on link "Home" at bounding box center [137, 16] width 34 height 14
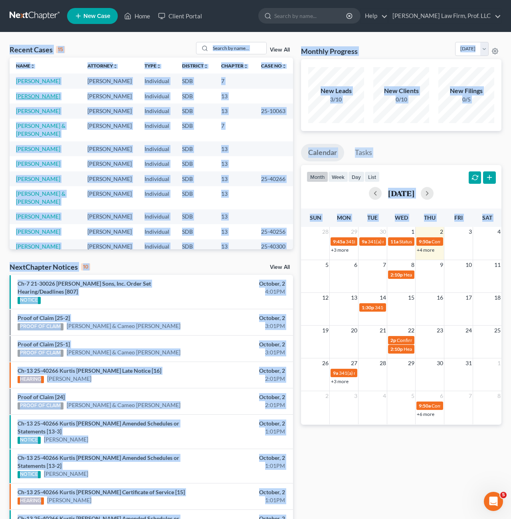
click at [48, 96] on link "[PERSON_NAME]" at bounding box center [38, 96] width 44 height 7
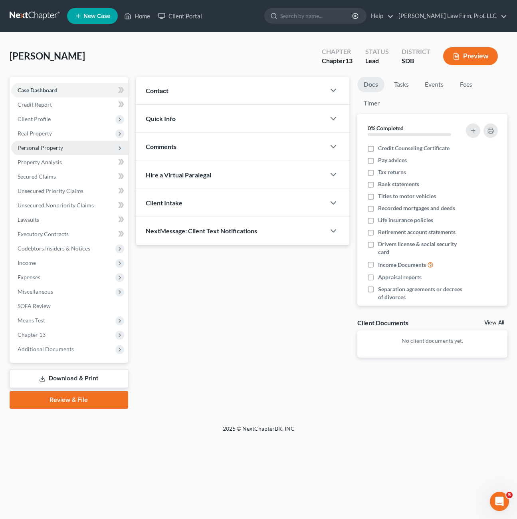
click at [58, 150] on span "Personal Property" at bounding box center [41, 147] width 46 height 7
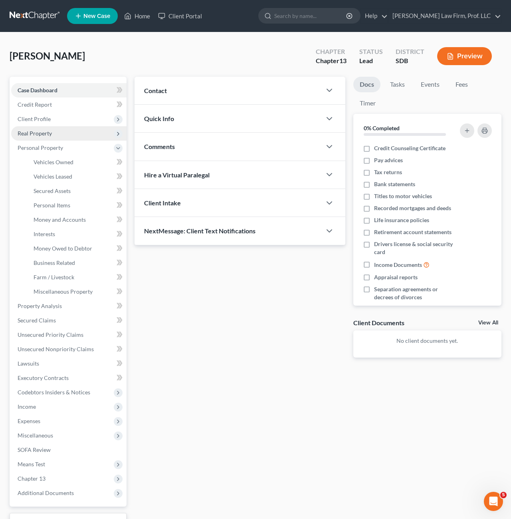
click at [44, 133] on span "Real Property" at bounding box center [35, 133] width 34 height 7
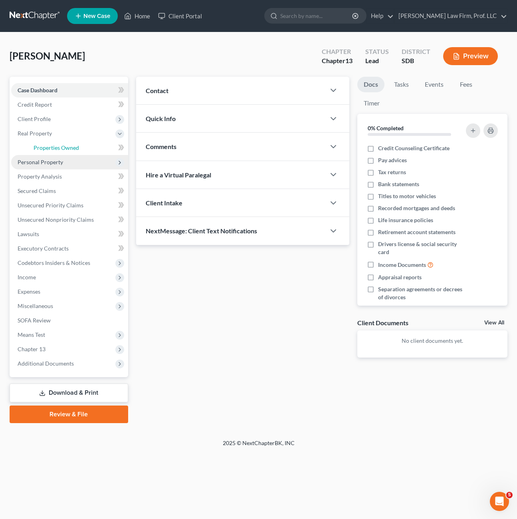
drag, startPoint x: 64, startPoint y: 150, endPoint x: 72, endPoint y: 159, distance: 12.5
click at [64, 149] on span "Properties Owned" at bounding box center [57, 147] width 46 height 7
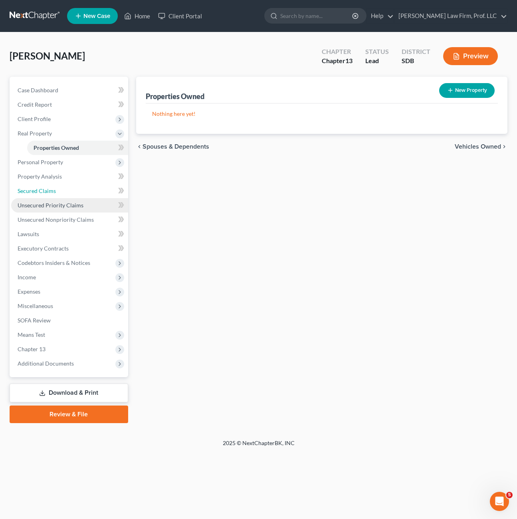
drag, startPoint x: 54, startPoint y: 192, endPoint x: 63, endPoint y: 209, distance: 20.0
click at [54, 191] on span "Secured Claims" at bounding box center [37, 190] width 38 height 7
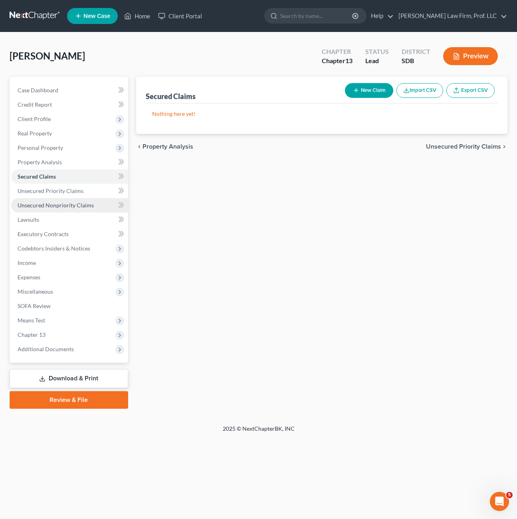
click at [64, 212] on link "Unsecured Nonpriority Claims" at bounding box center [69, 205] width 117 height 14
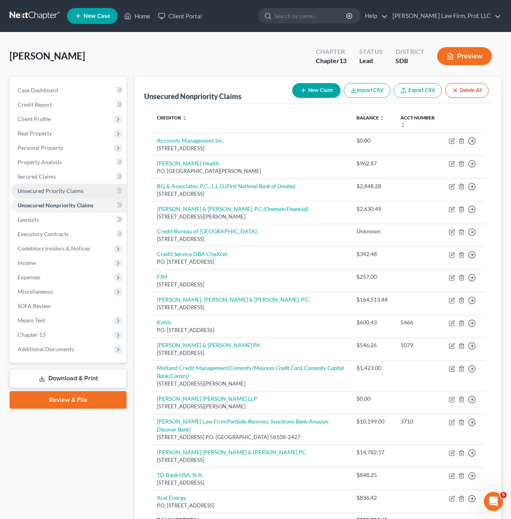
click at [72, 197] on link "Unsecured Priority Claims" at bounding box center [68, 191] width 115 height 14
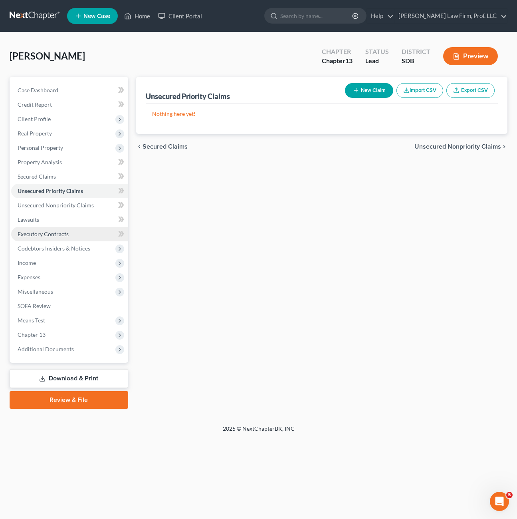
click at [69, 229] on link "Executory Contracts" at bounding box center [69, 234] width 117 height 14
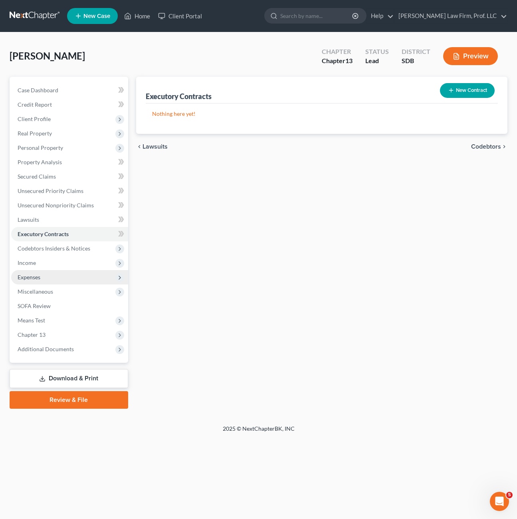
drag, startPoint x: 58, startPoint y: 265, endPoint x: 63, endPoint y: 275, distance: 11.6
click at [58, 265] on span "Income" at bounding box center [69, 263] width 117 height 14
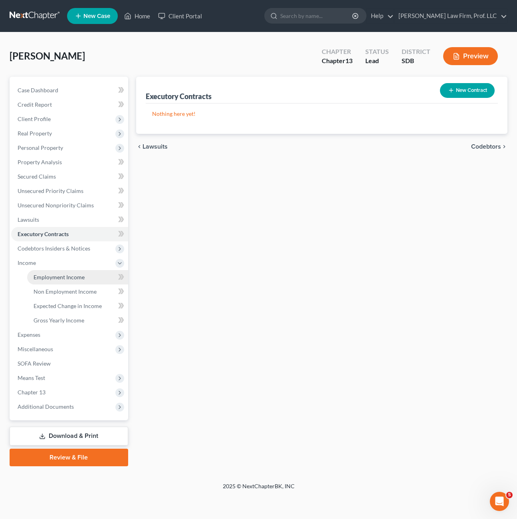
click at [64, 275] on span "Employment Income" at bounding box center [59, 277] width 51 height 7
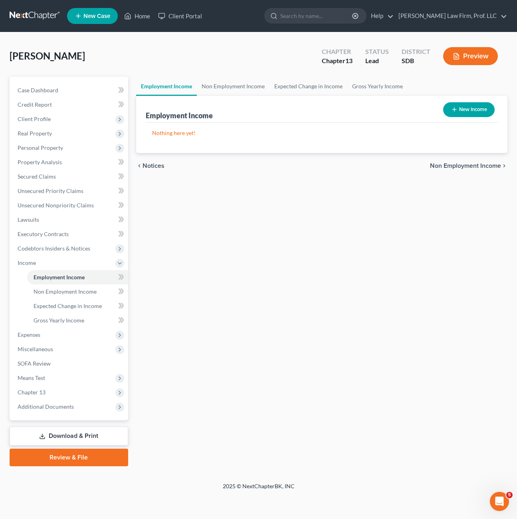
click at [235, 289] on div "Employment Income Non Employment Income Expected Change in Income Gross Yearly …" at bounding box center [321, 271] width 379 height 389
click at [254, 276] on div "Employment Income Non Employment Income Expected Change in Income Gross Yearly …" at bounding box center [321, 271] width 379 height 389
drag, startPoint x: 53, startPoint y: 340, endPoint x: 58, endPoint y: 331, distance: 10.2
click at [53, 340] on span "Expenses" at bounding box center [69, 335] width 117 height 14
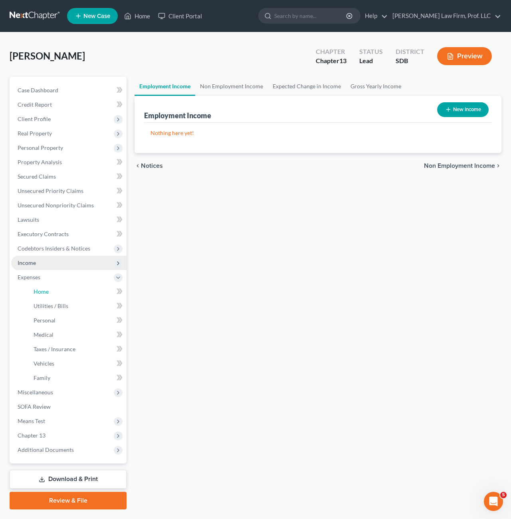
drag, startPoint x: 56, startPoint y: 291, endPoint x: 114, endPoint y: 264, distance: 64.0
click at [56, 290] on link "Home" at bounding box center [76, 291] width 99 height 14
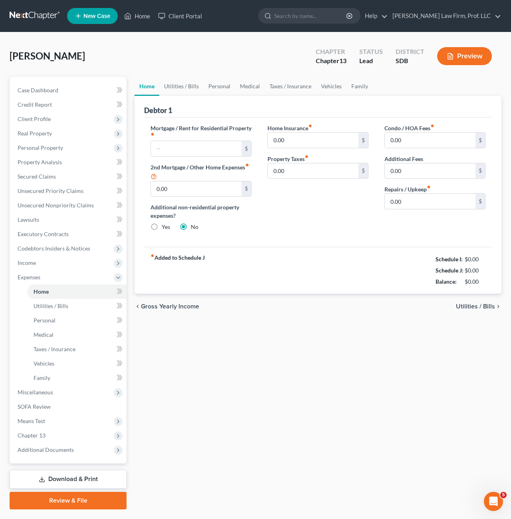
click at [330, 379] on div "Home Utilities / Bills Personal Medical Taxes / Insurance Vehicles Family Debto…" at bounding box center [318, 293] width 375 height 433
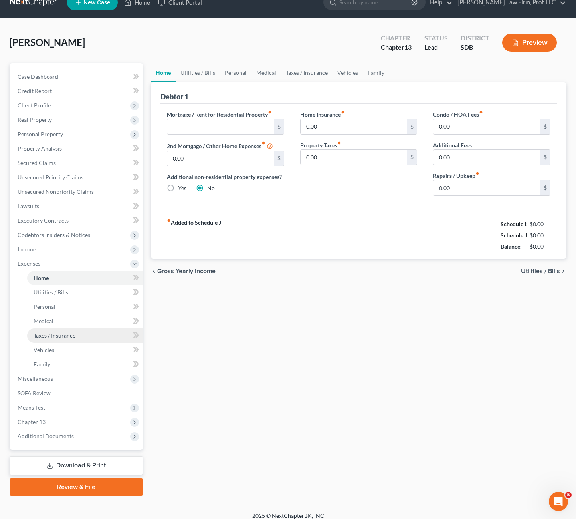
scroll to position [21, 0]
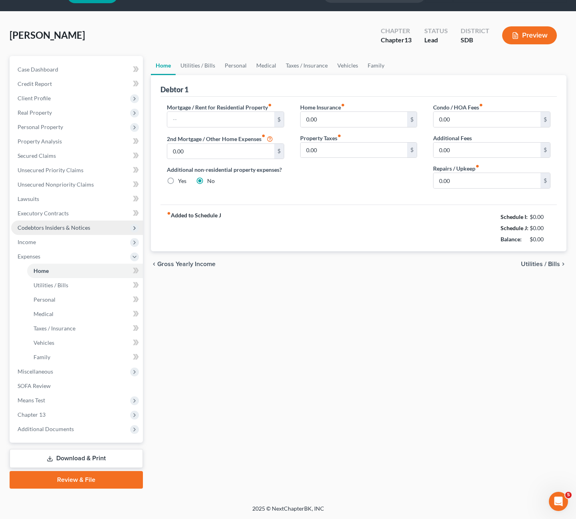
click at [60, 225] on span "Codebtors Insiders & Notices" at bounding box center [54, 227] width 73 height 7
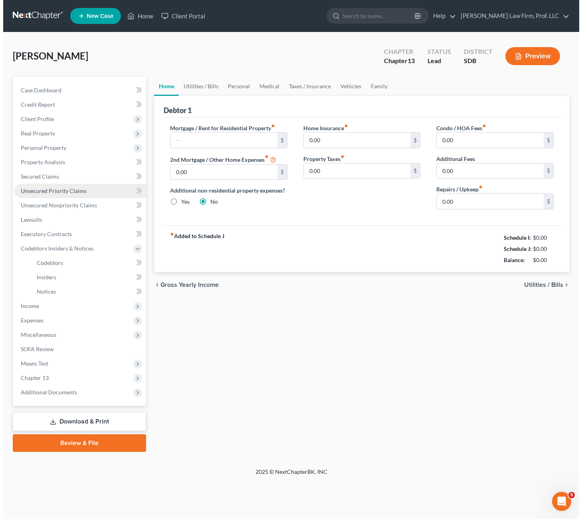
scroll to position [0, 0]
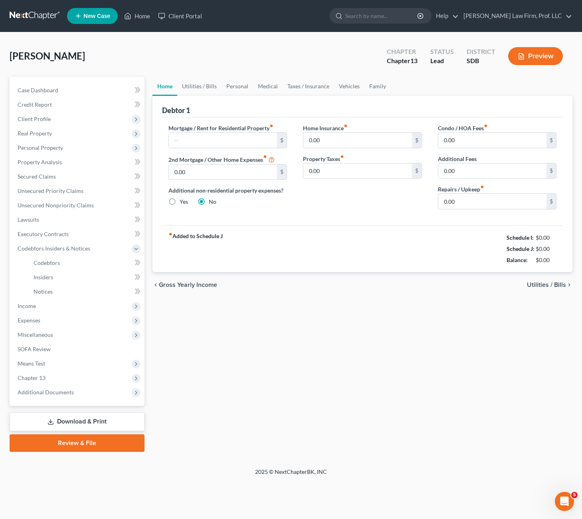
click at [351, 307] on div "Home Utilities / Bills Personal Medical Taxes / Insurance Vehicles Family Debto…" at bounding box center [363, 264] width 429 height 375
drag, startPoint x: 346, startPoint y: 280, endPoint x: 288, endPoint y: 183, distance: 112.7
click at [345, 278] on div "chevron_left Gross Yearly Income Utilities / Bills chevron_right" at bounding box center [363, 285] width 421 height 26
click at [255, 379] on div "Home Utilities / Bills Personal Medical Taxes / Insurance Vehicles Family Debto…" at bounding box center [363, 264] width 429 height 375
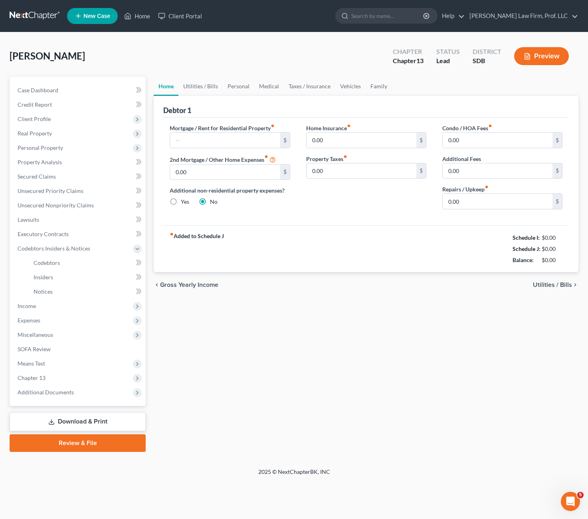
drag, startPoint x: 273, startPoint y: 342, endPoint x: 150, endPoint y: 165, distance: 215.4
click at [274, 342] on div "Home Utilities / Bills Personal Medical Taxes / Insurance Vehicles Family Debto…" at bounding box center [366, 264] width 433 height 375
click at [270, 333] on div "Home Utilities / Bills Personal Medical Taxes / Insurance Vehicles Family Debto…" at bounding box center [366, 264] width 433 height 375
click at [91, 205] on span "Unsecured Nonpriority Claims" at bounding box center [56, 205] width 76 height 7
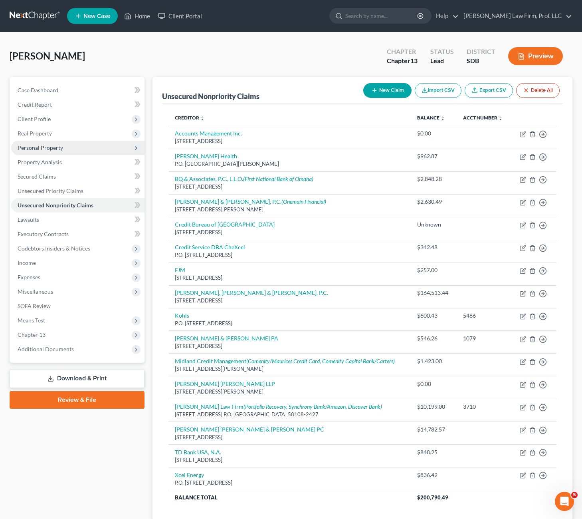
click at [77, 150] on span "Personal Property" at bounding box center [77, 148] width 133 height 14
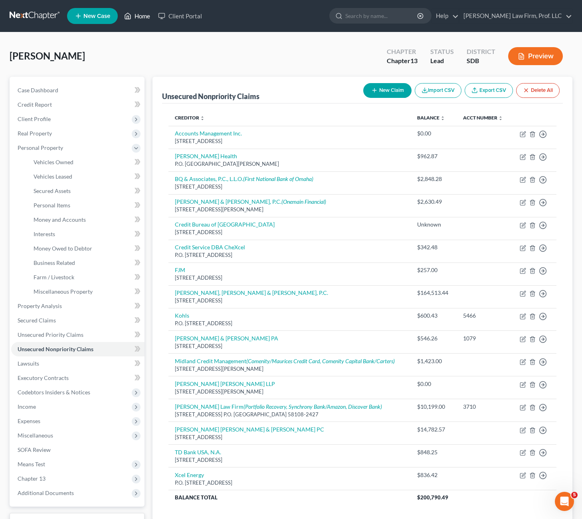
click at [135, 18] on link "Home" at bounding box center [137, 16] width 34 height 14
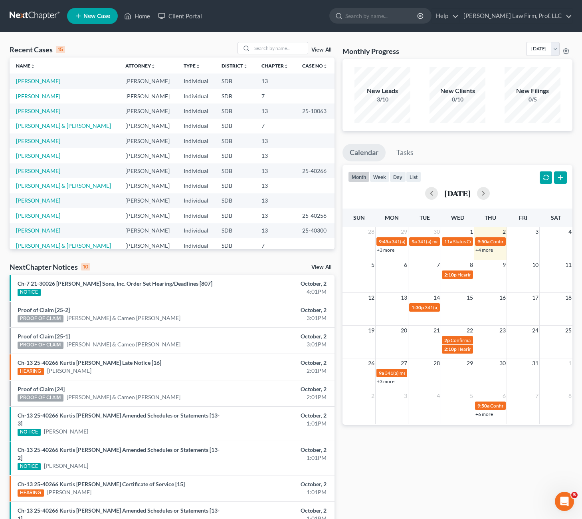
click at [191, 106] on td "Individual" at bounding box center [196, 110] width 38 height 15
